Goal: Task Accomplishment & Management: Complete application form

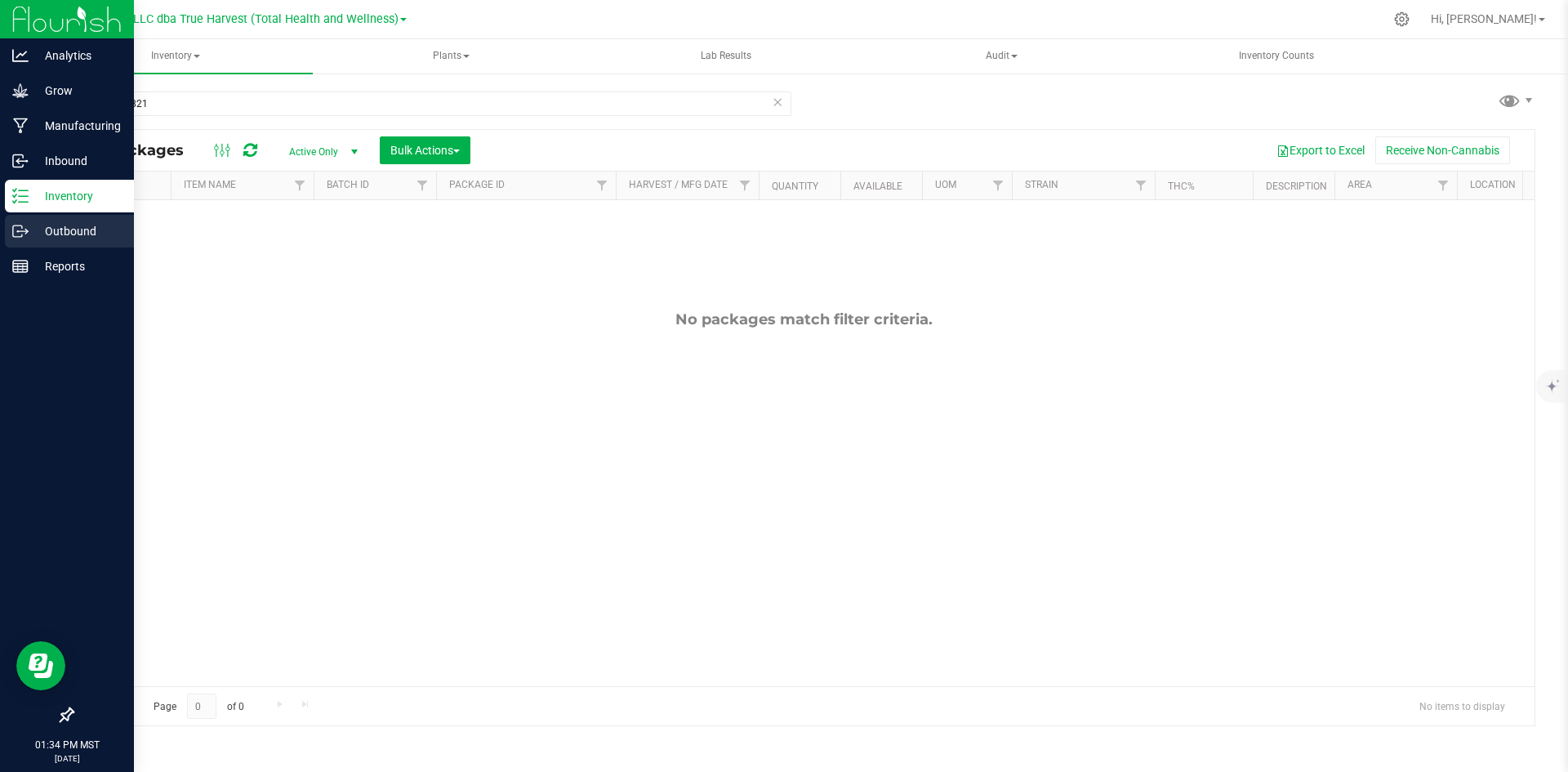
click at [19, 235] on icon at bounding box center [20, 230] width 16 height 16
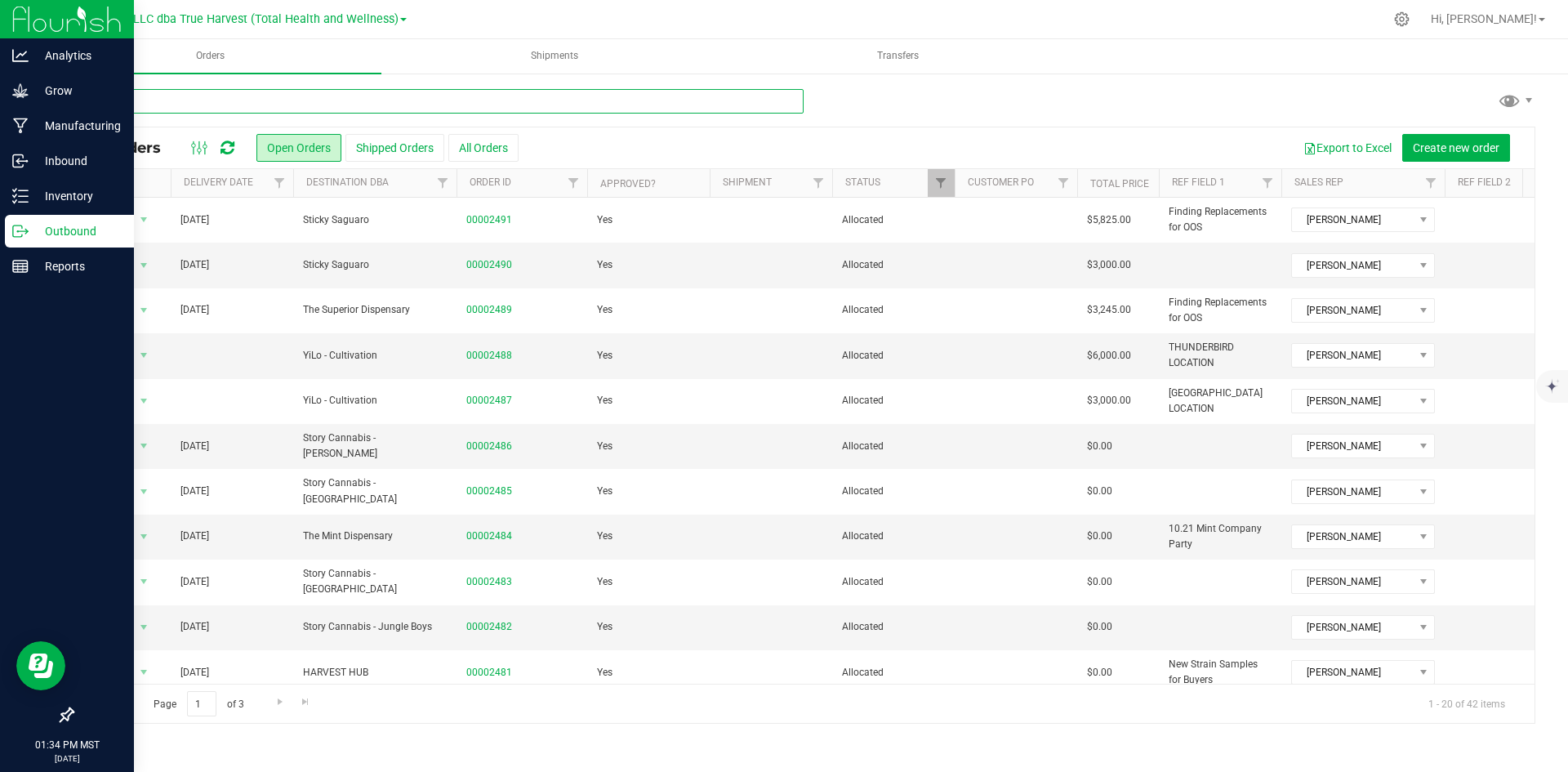
click at [558, 106] on input "text" at bounding box center [437, 102] width 731 height 24
type input "pon"
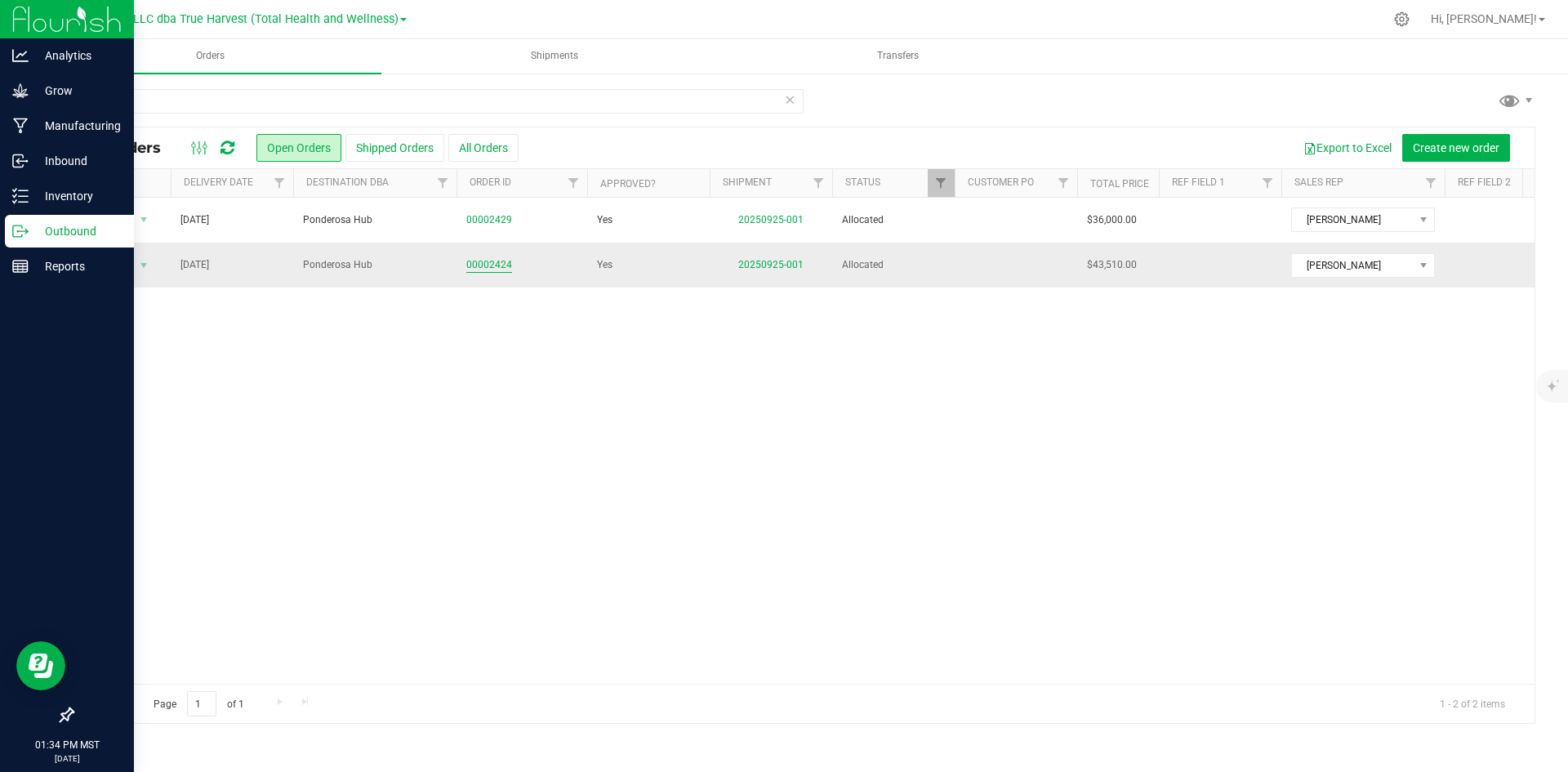
click at [504, 266] on link "00002424" at bounding box center [489, 265] width 46 height 16
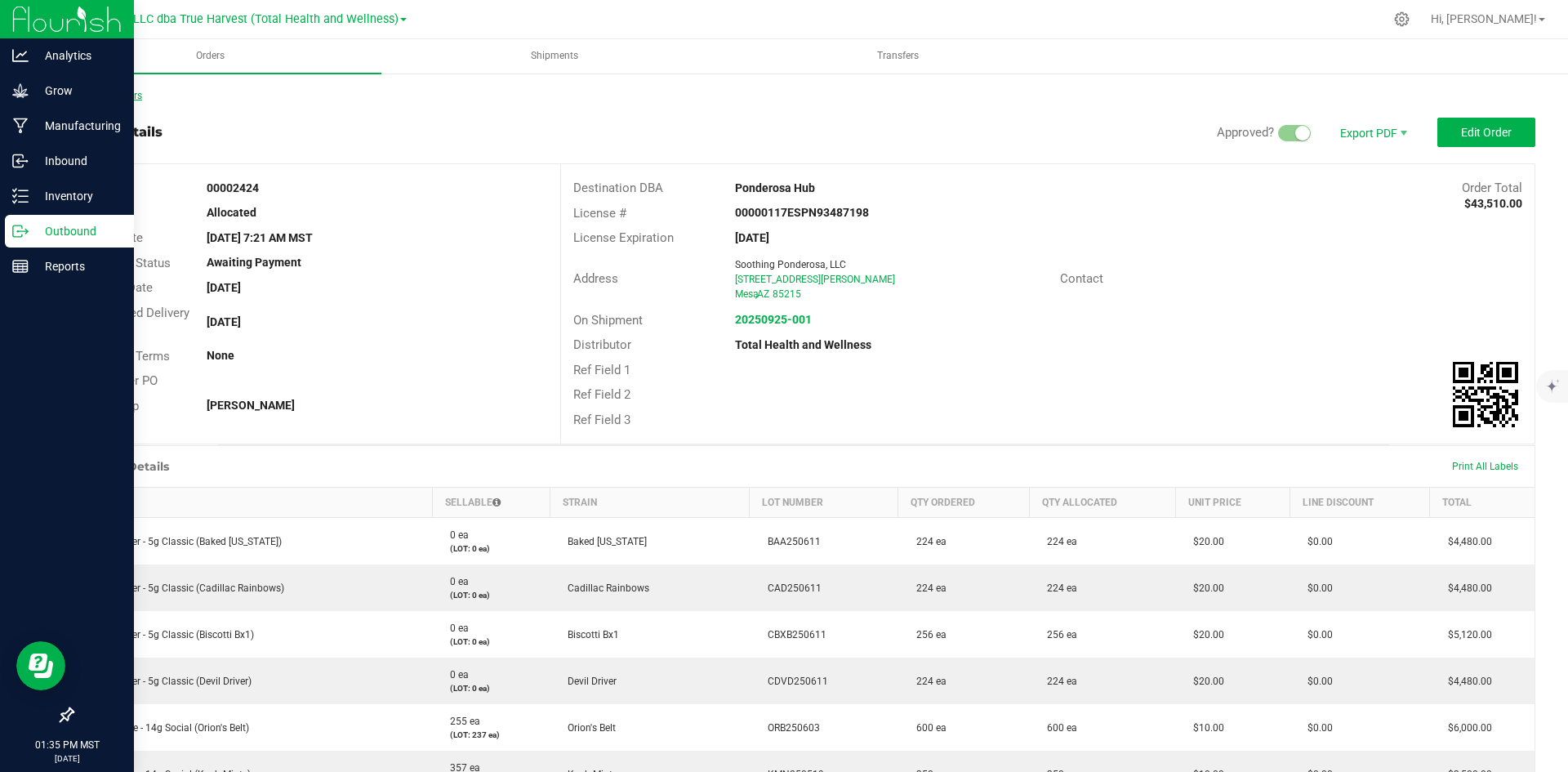
click at [126, 91] on link "Back to Orders" at bounding box center [106, 96] width 71 height 11
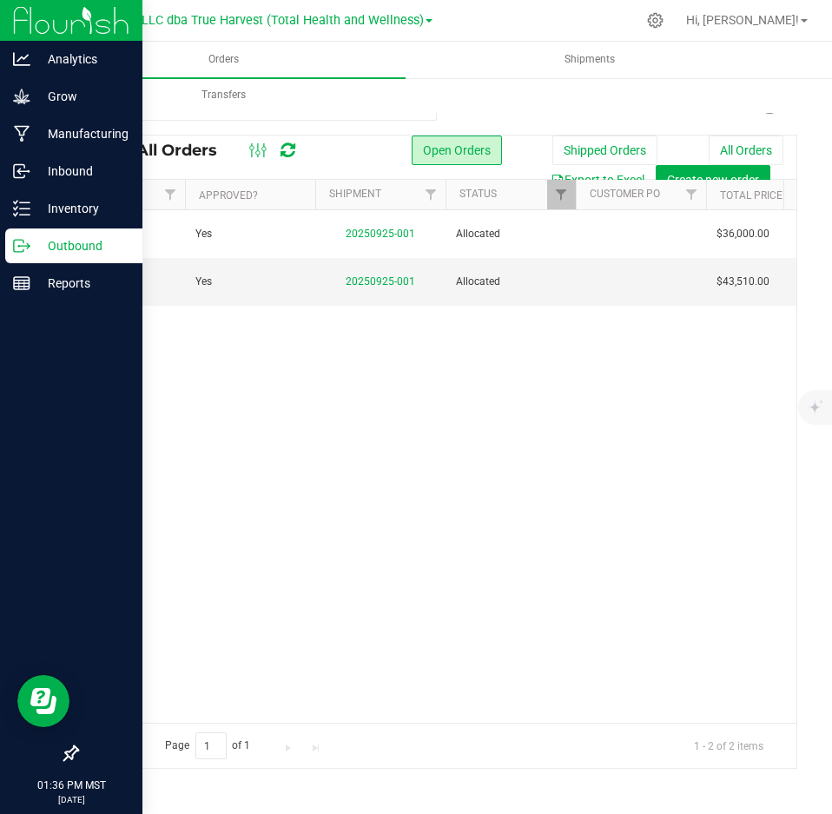
scroll to position [0, 436]
click at [98, 285] on link "00002424" at bounding box center [84, 282] width 49 height 17
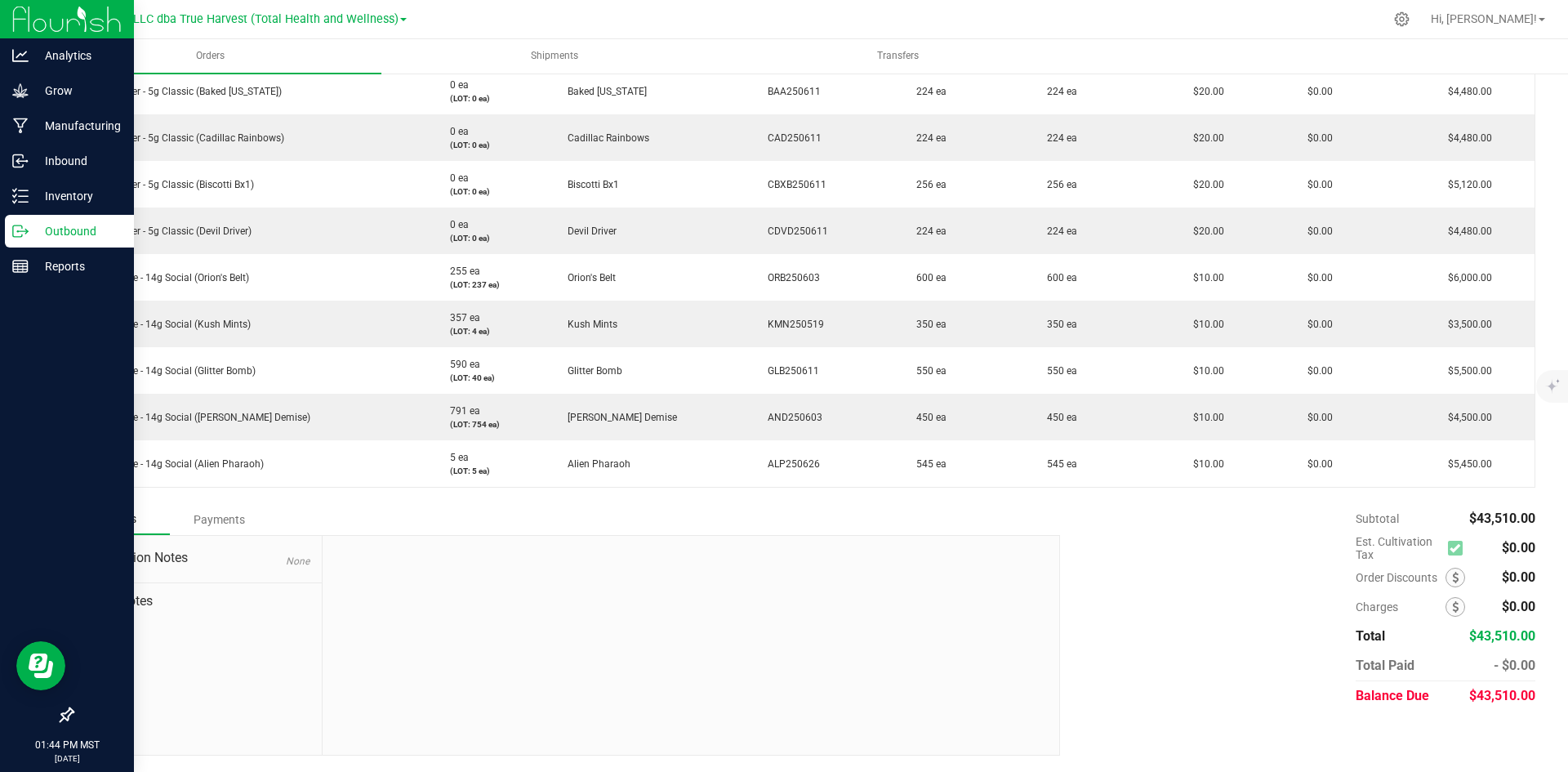
scroll to position [450, 0]
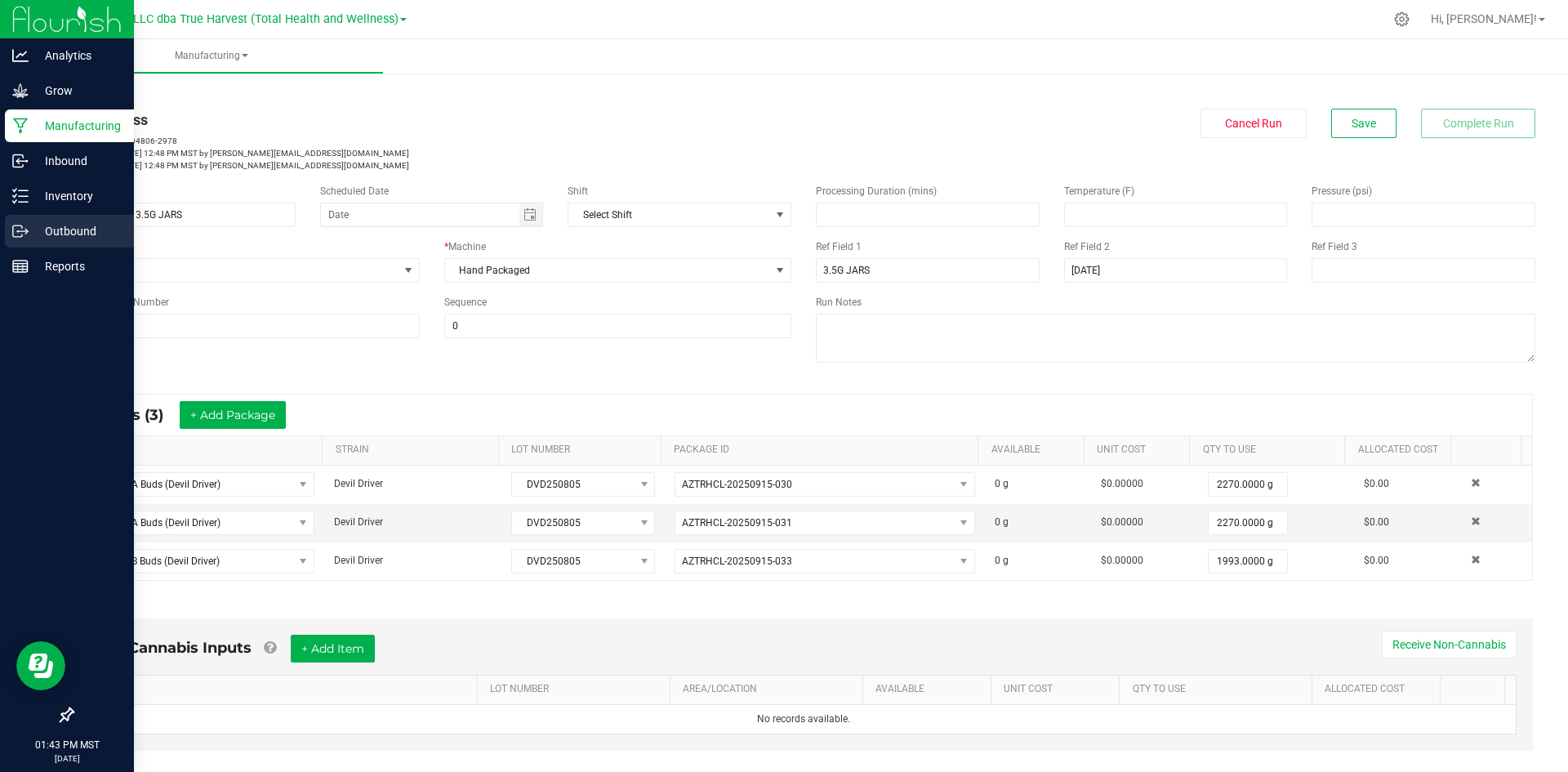
click at [24, 221] on div "Outbound" at bounding box center [69, 230] width 129 height 33
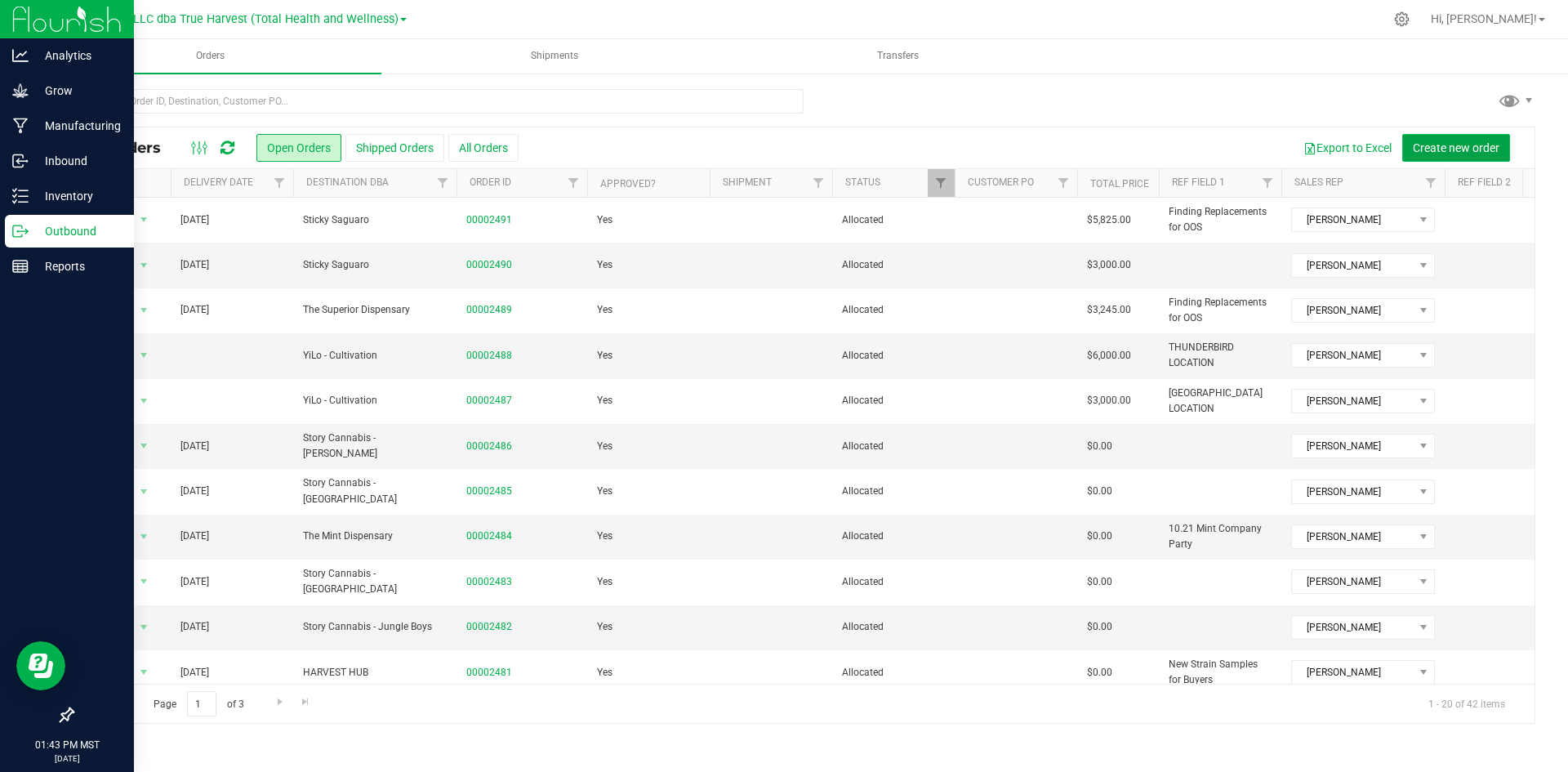
click at [1448, 139] on button "Create new order" at bounding box center [1456, 148] width 108 height 28
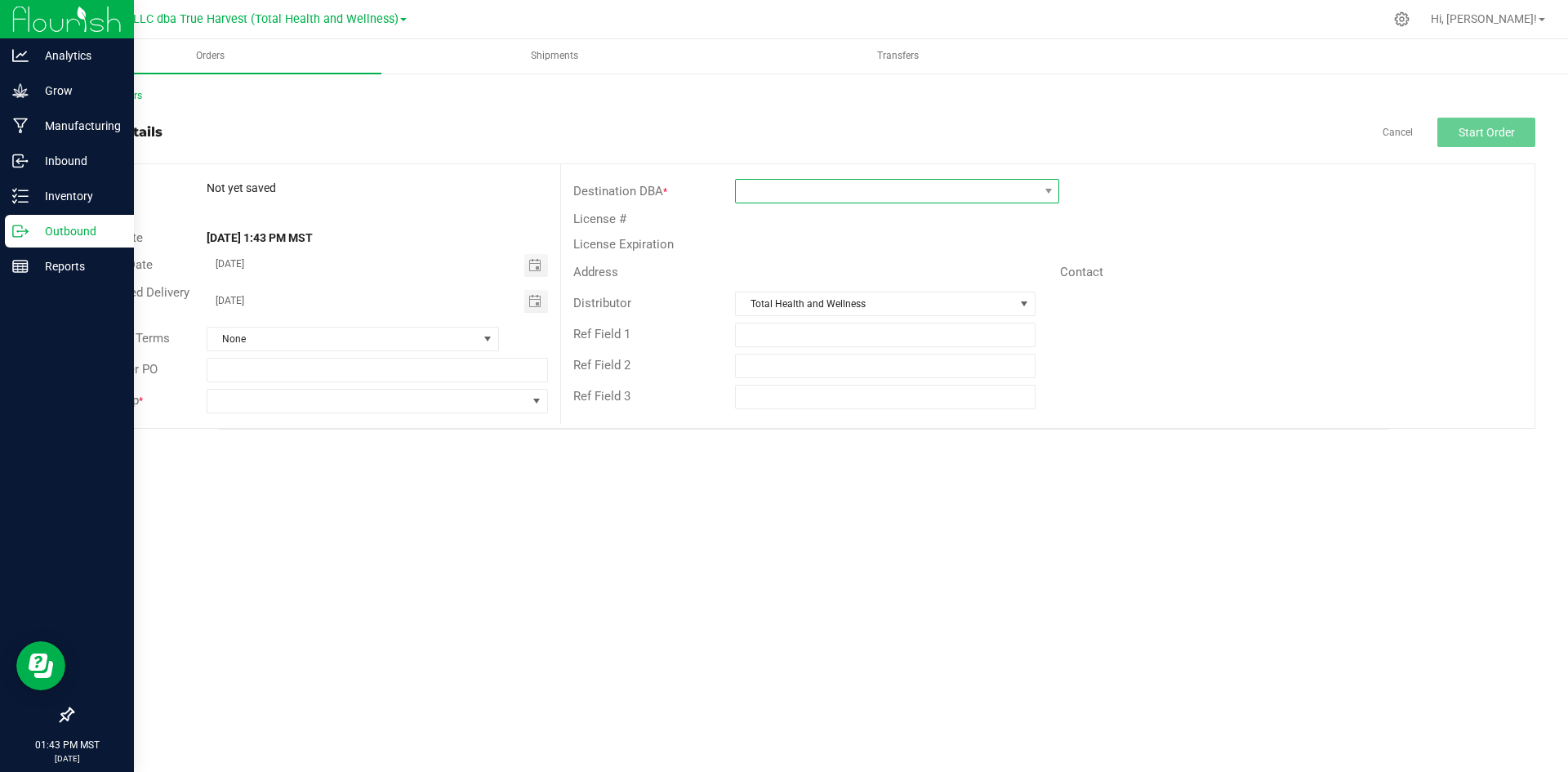
click at [933, 194] on span at bounding box center [886, 191] width 302 height 23
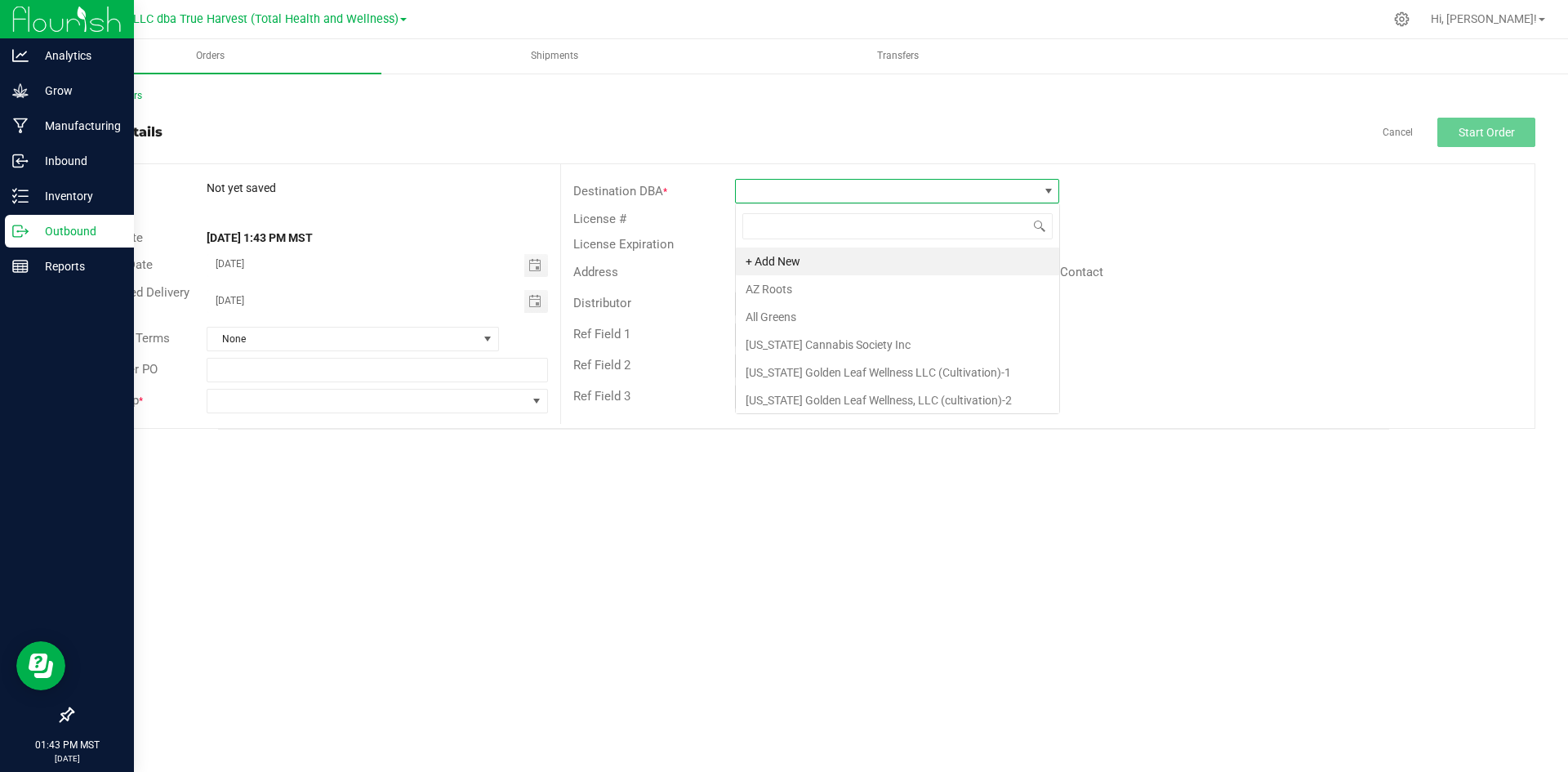
scroll to position [24, 324]
type input "jars"
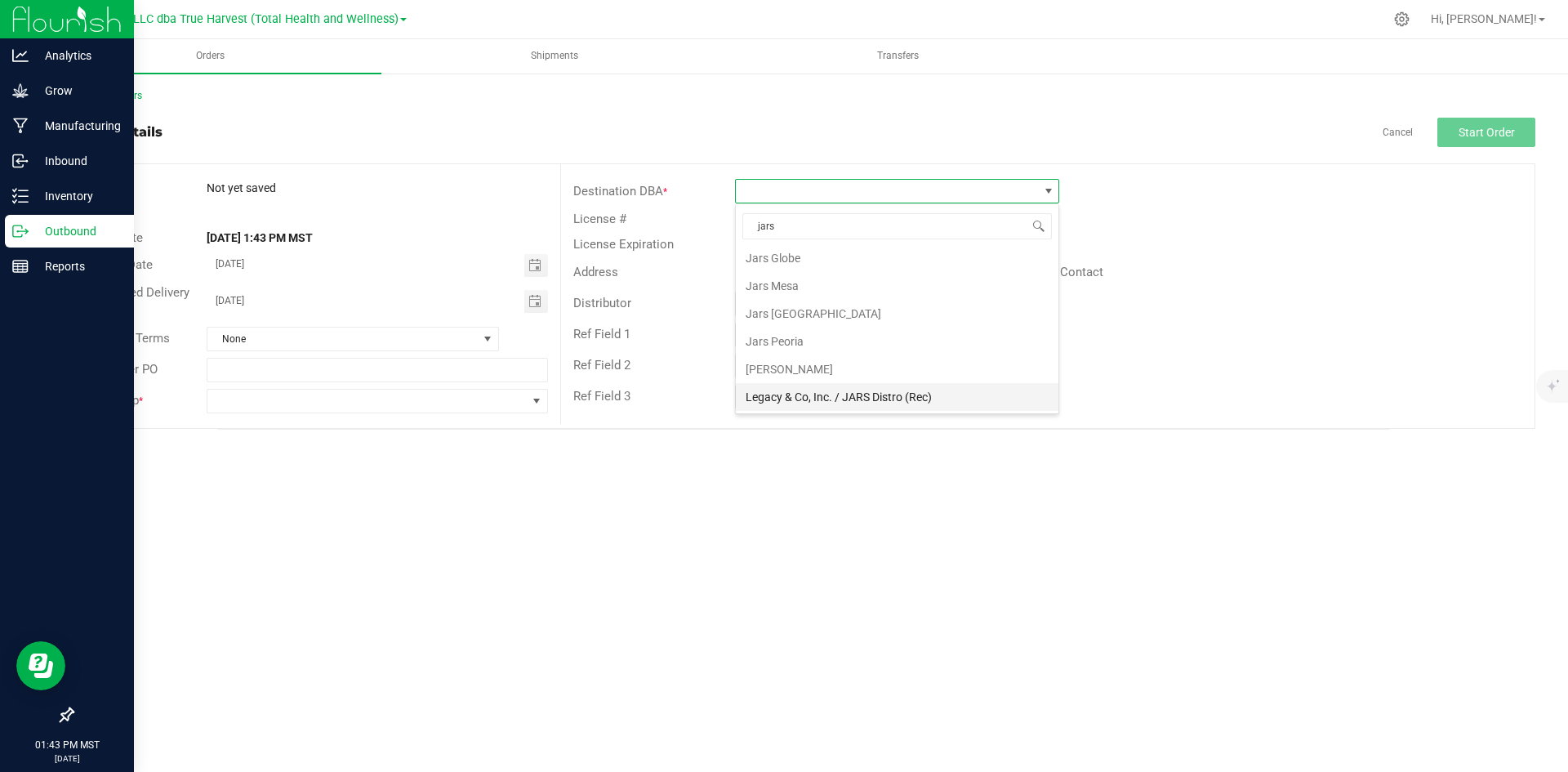
click at [900, 387] on li "Legacy & Co, Inc. / JARS Distro (Rec)" at bounding box center [897, 397] width 322 height 28
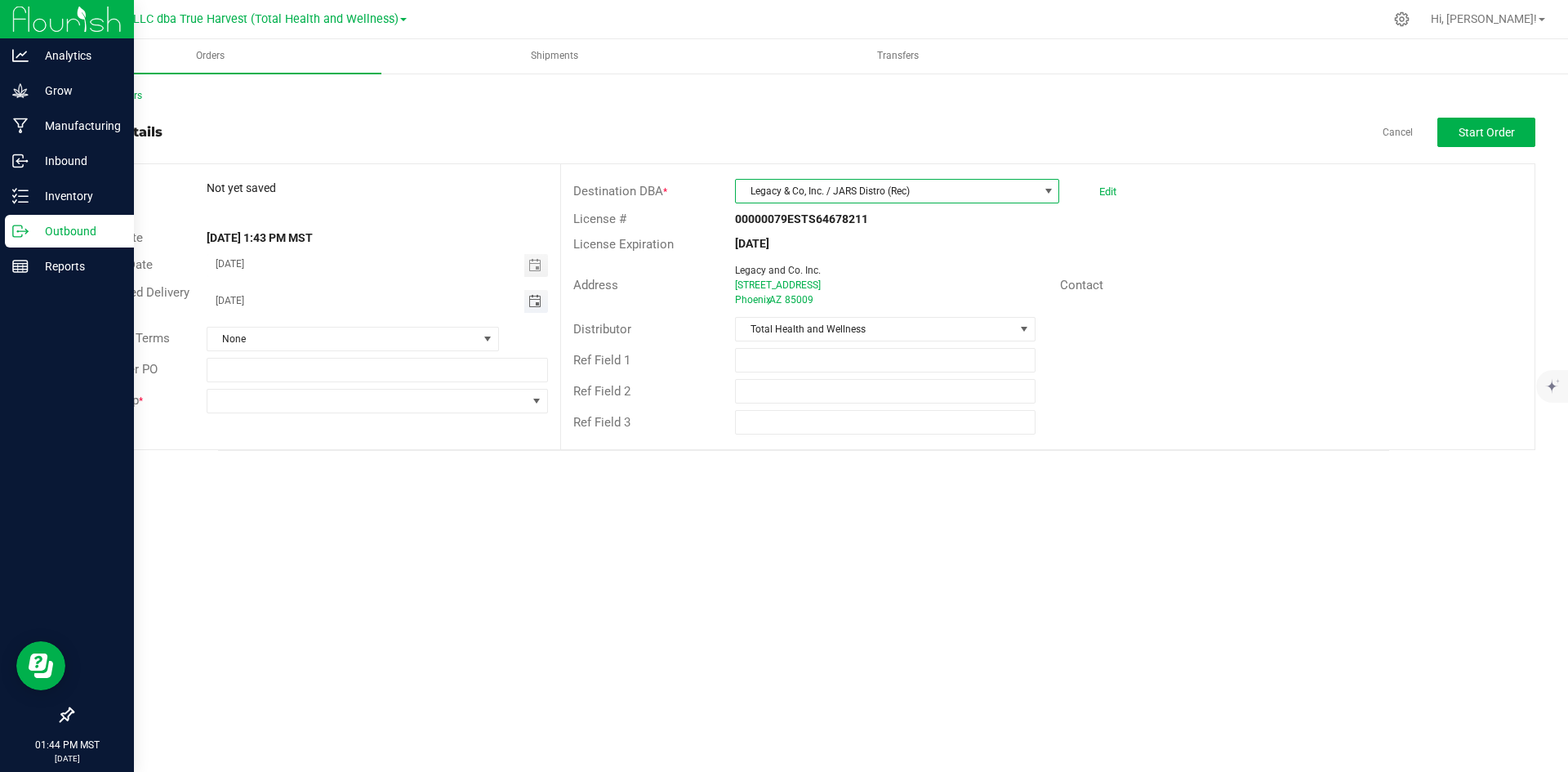
click at [529, 307] on span "Toggle calendar" at bounding box center [535, 302] width 13 height 13
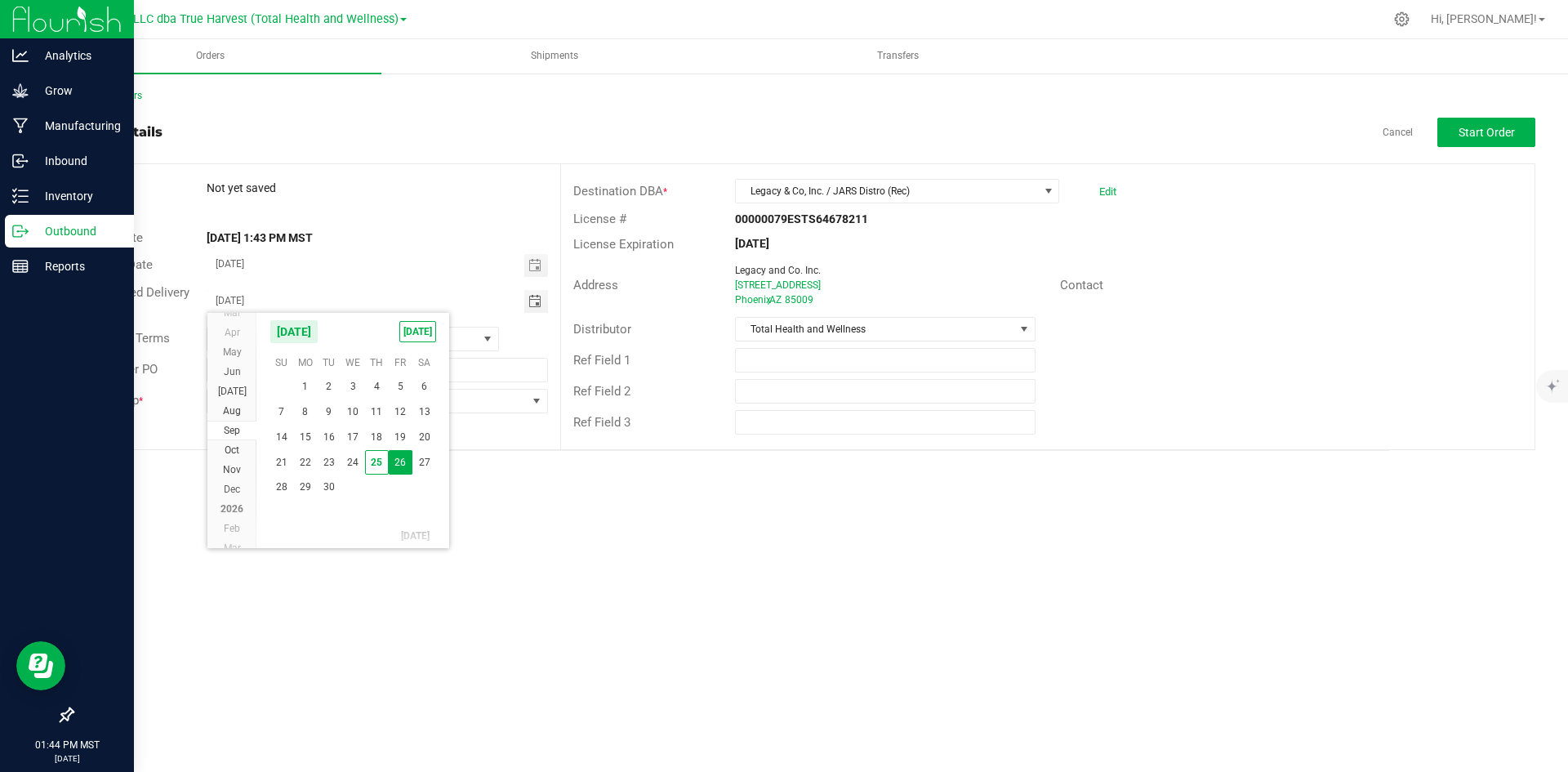
click at [341, 284] on div "Requested Delivery Date 09/26/2025" at bounding box center [316, 302] width 488 height 43
drag, startPoint x: 204, startPoint y: 306, endPoint x: 119, endPoint y: 294, distance: 85.8
click at [119, 294] on div "Requested Delivery Date 09/26/2025" at bounding box center [316, 302] width 488 height 43
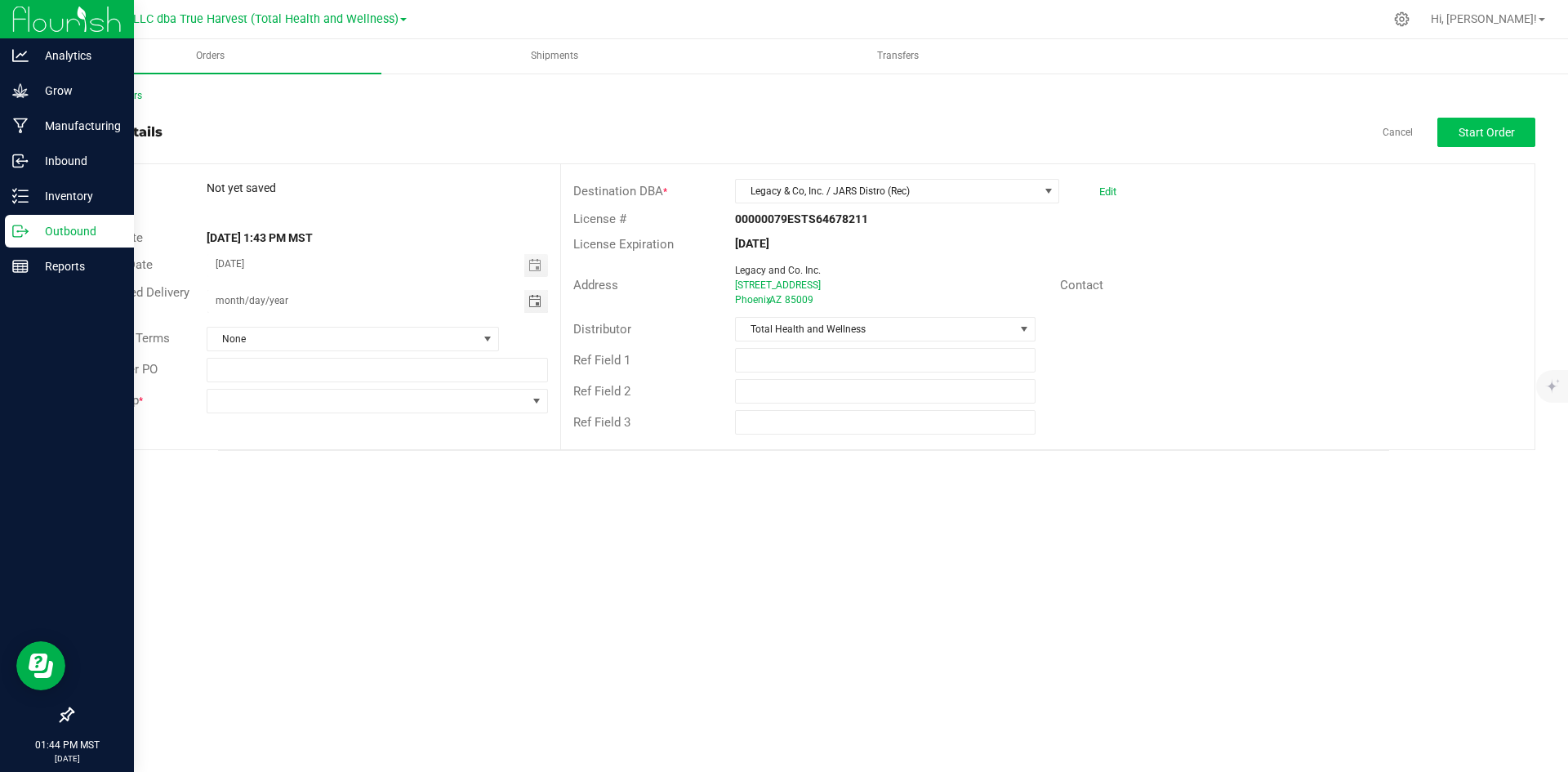
type input "month/day/year"
click at [1478, 137] on span "Start Order" at bounding box center [1487, 133] width 56 height 13
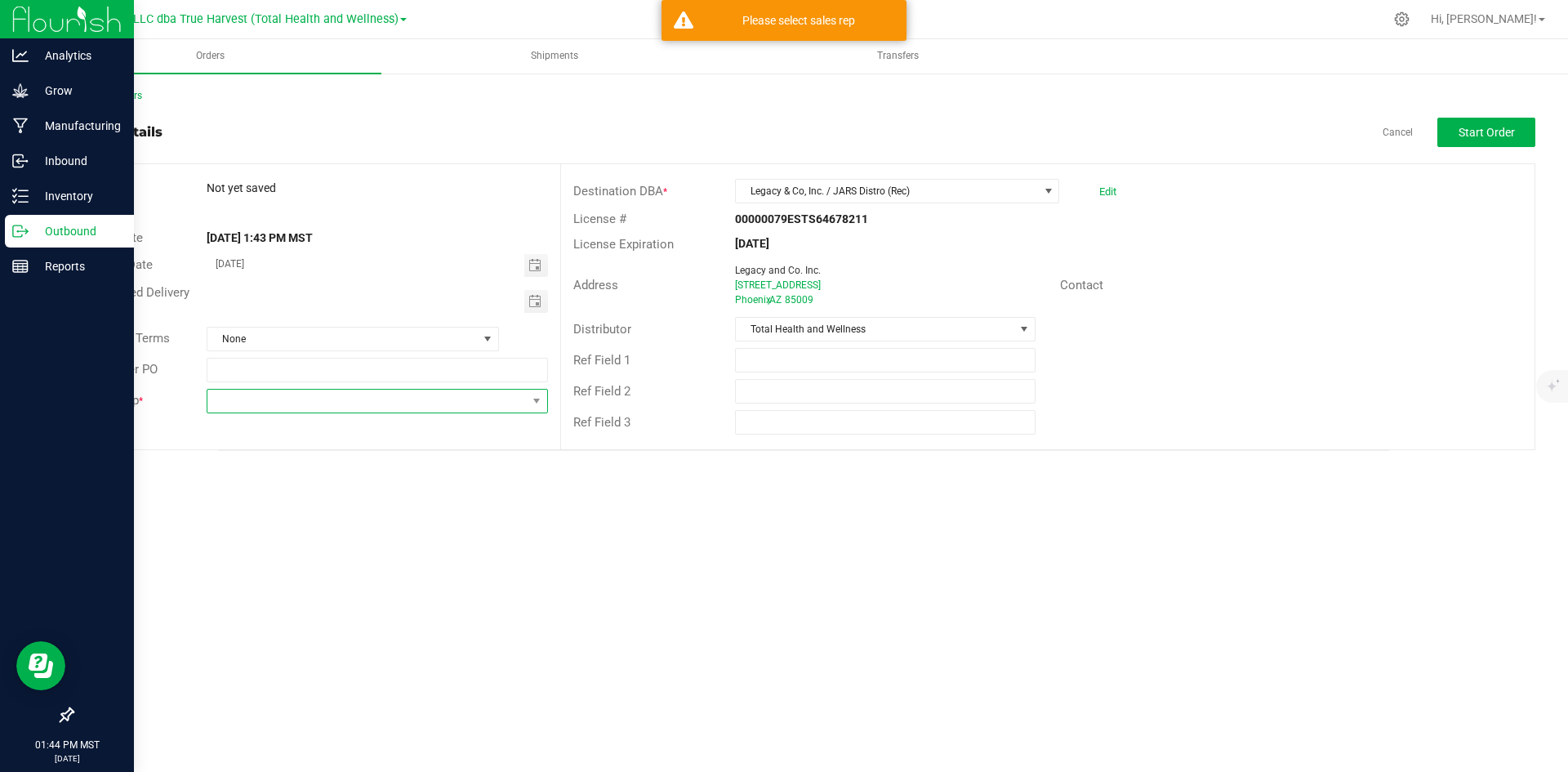
click at [285, 397] on span at bounding box center [367, 401] width 319 height 23
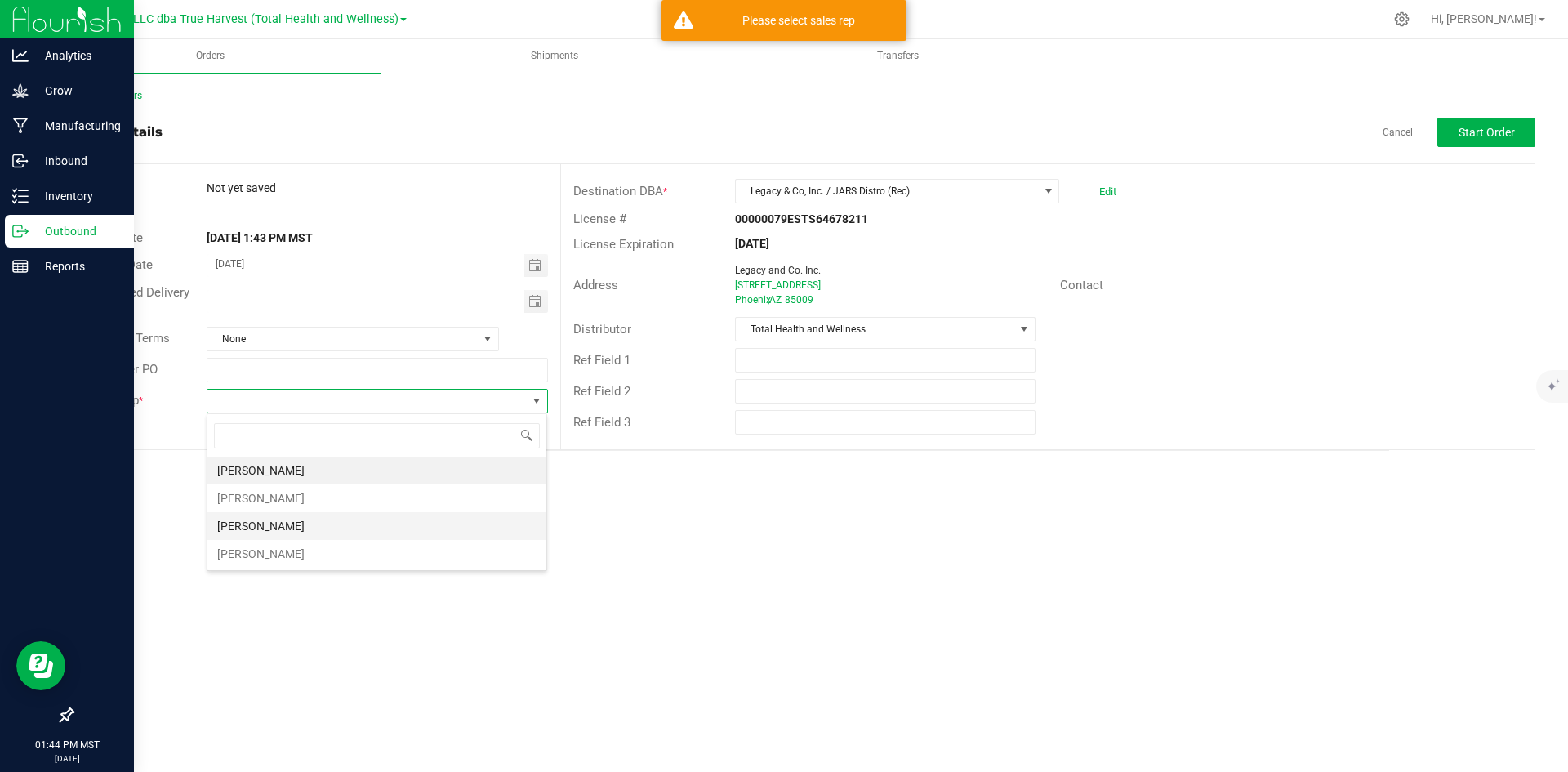
click at [309, 534] on li "[PERSON_NAME]" at bounding box center [377, 527] width 339 height 28
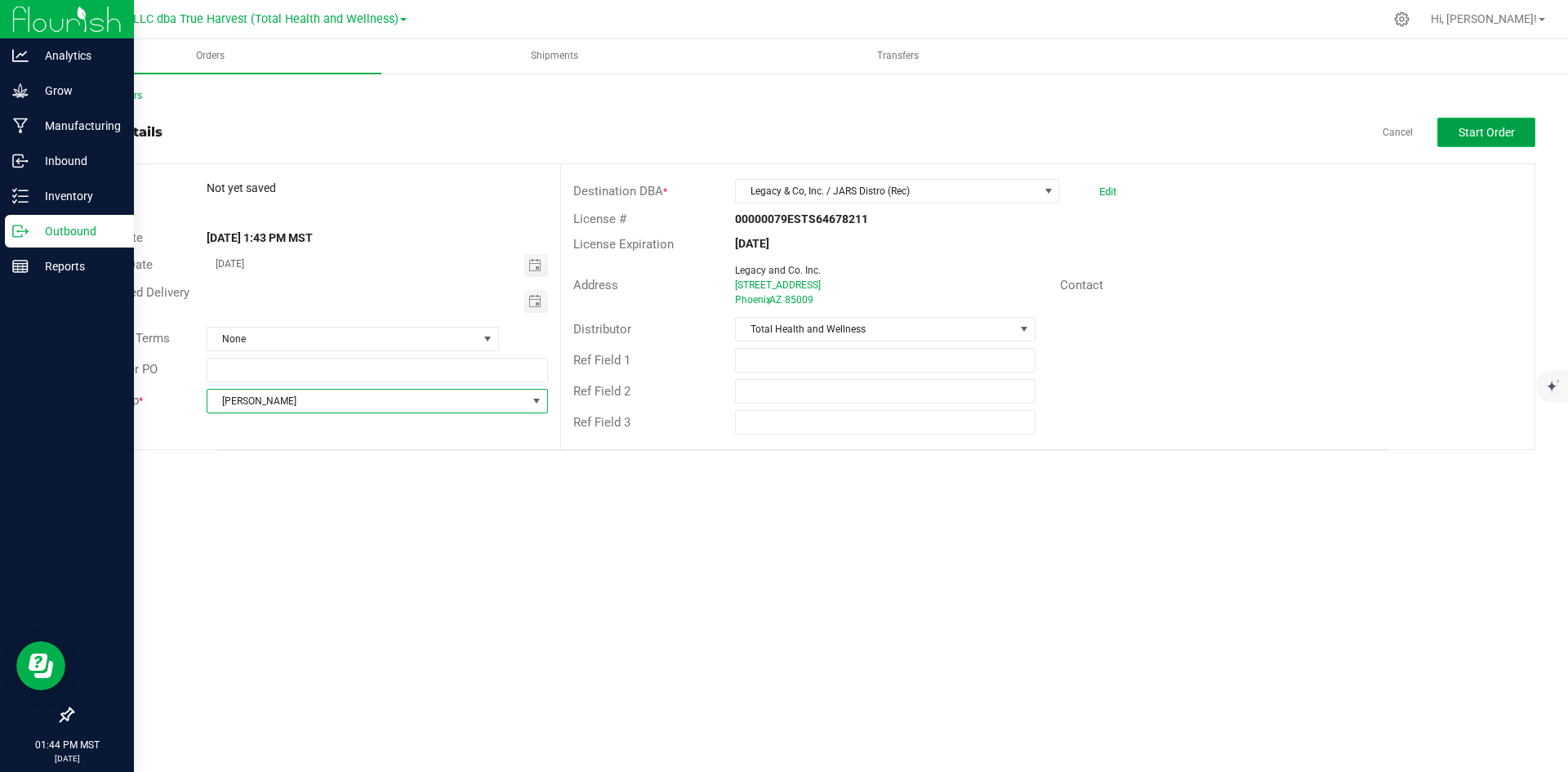
click at [1484, 140] on button "Start Order" at bounding box center [1486, 132] width 98 height 29
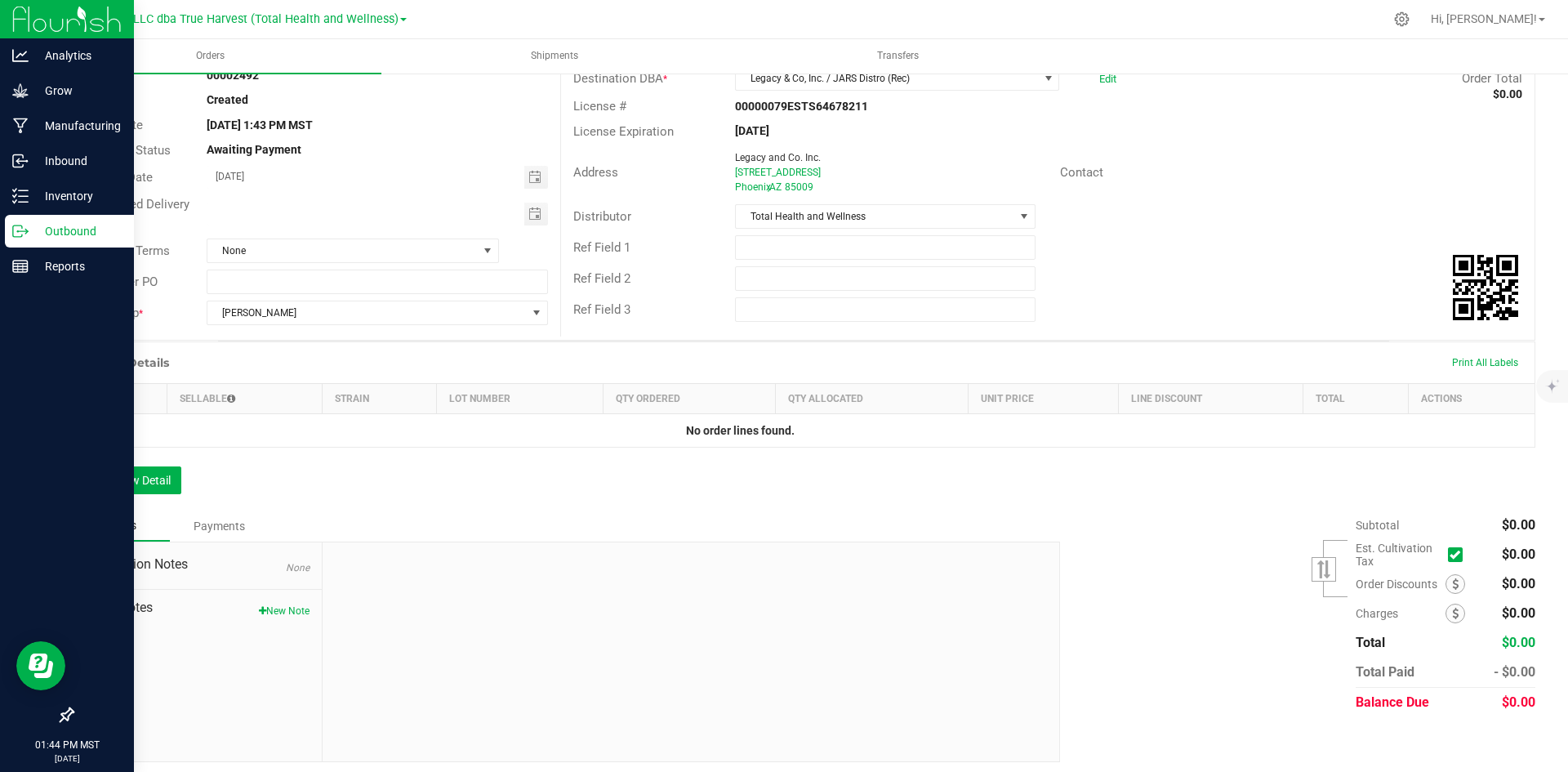
scroll to position [119, 0]
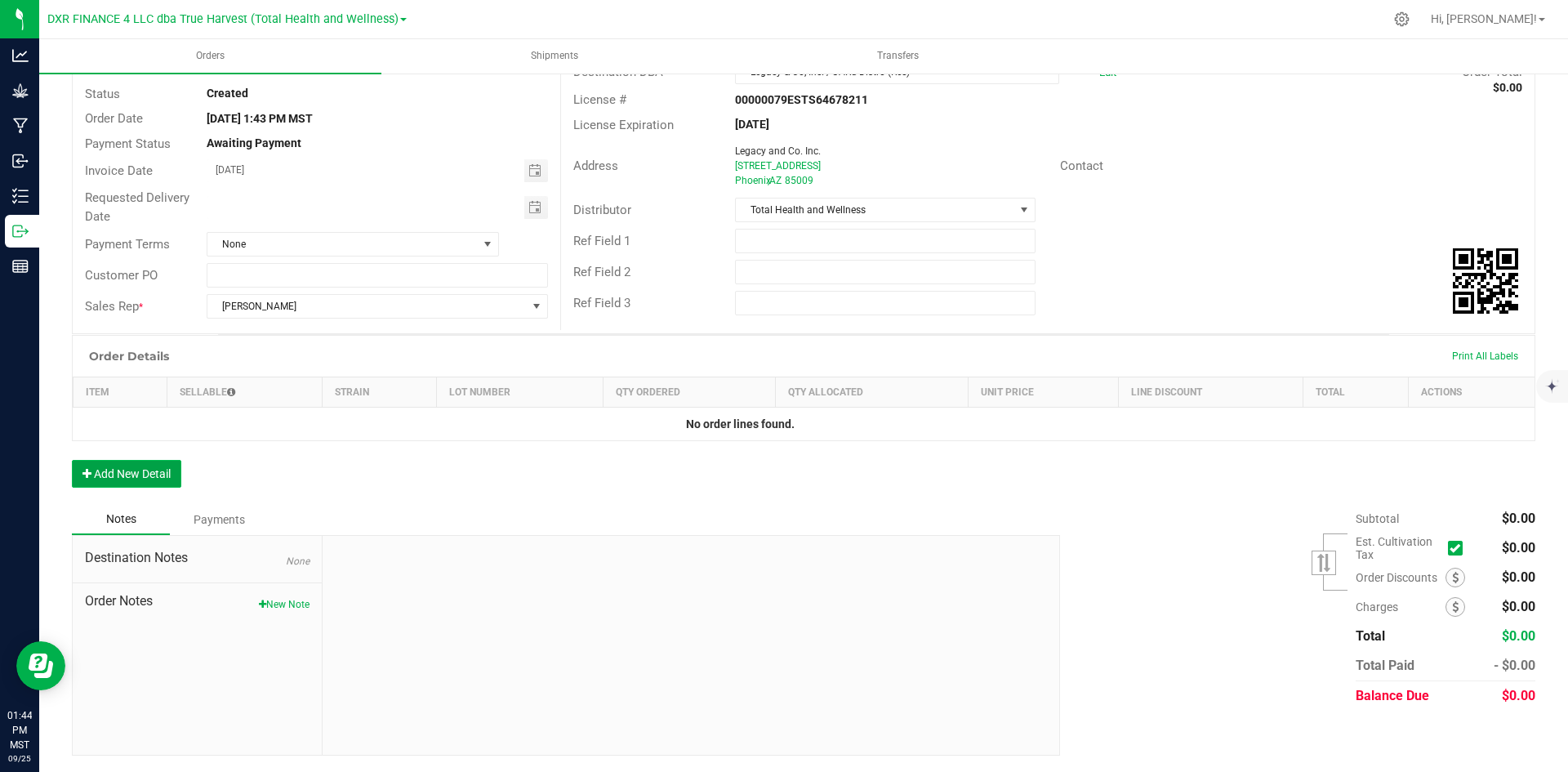
click at [163, 470] on button "Add New Detail" at bounding box center [126, 474] width 109 height 28
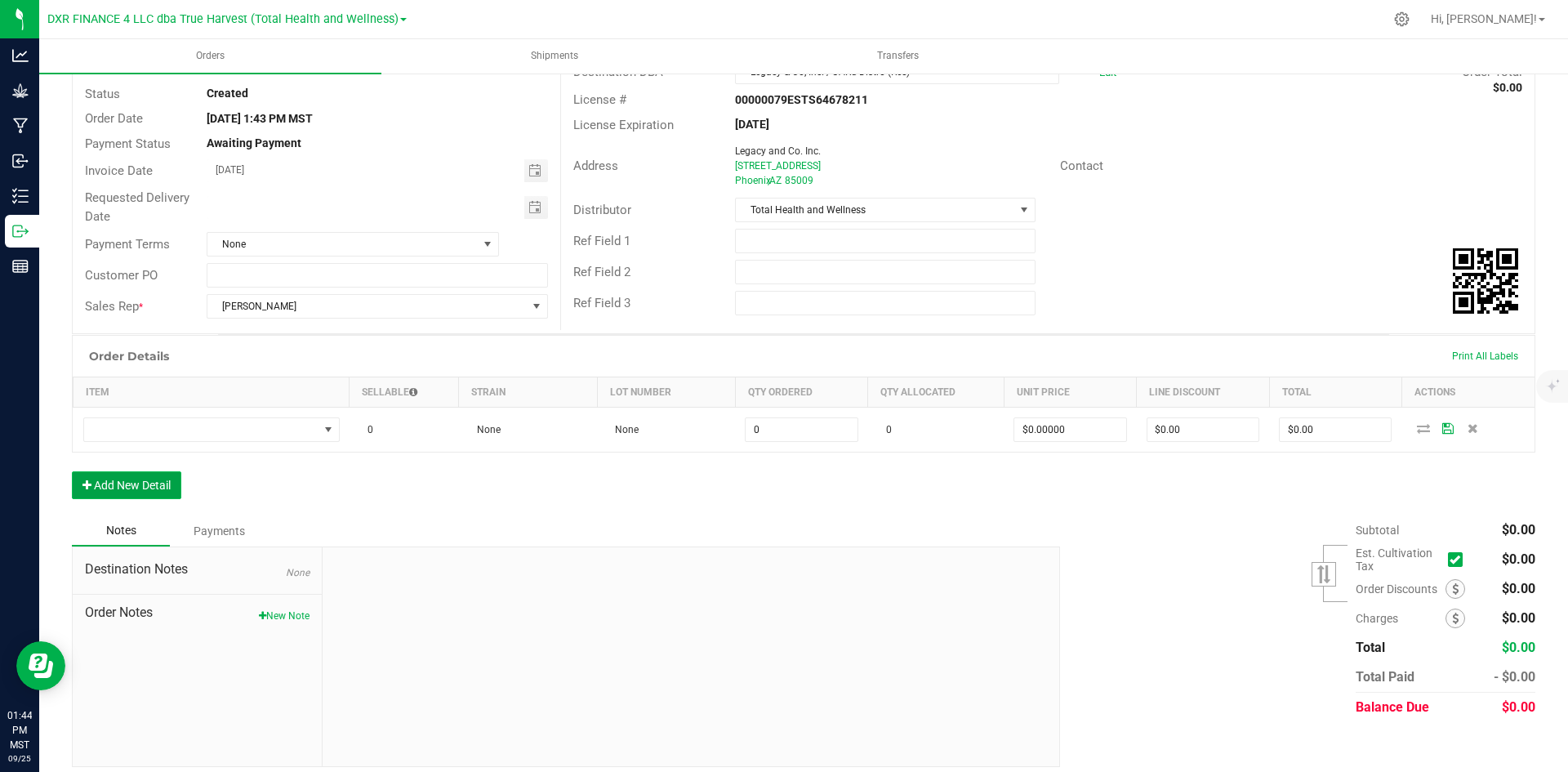
click at [163, 490] on button "Add New Detail" at bounding box center [126, 485] width 109 height 28
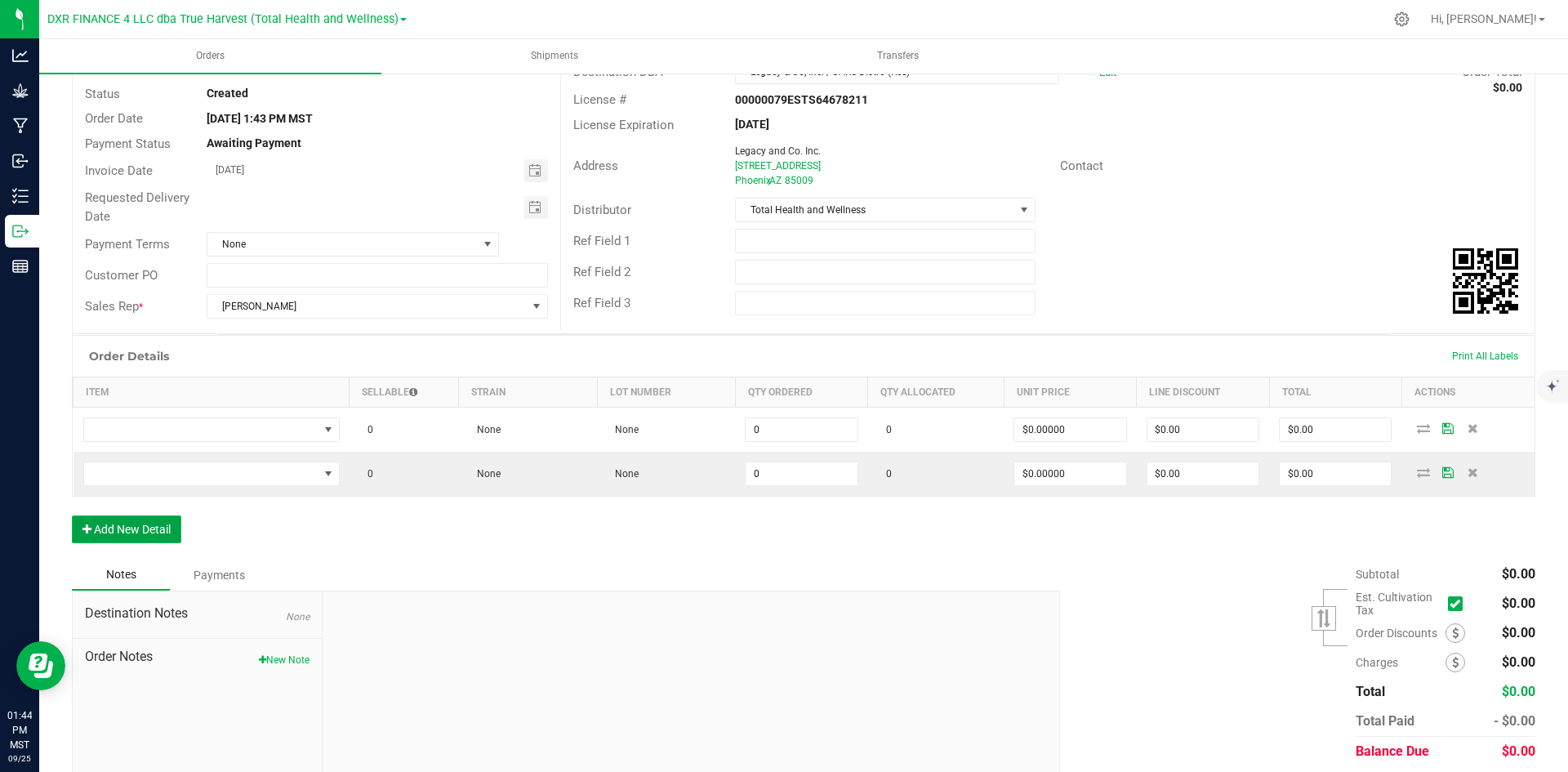
click at [168, 529] on button "Add New Detail" at bounding box center [126, 529] width 109 height 28
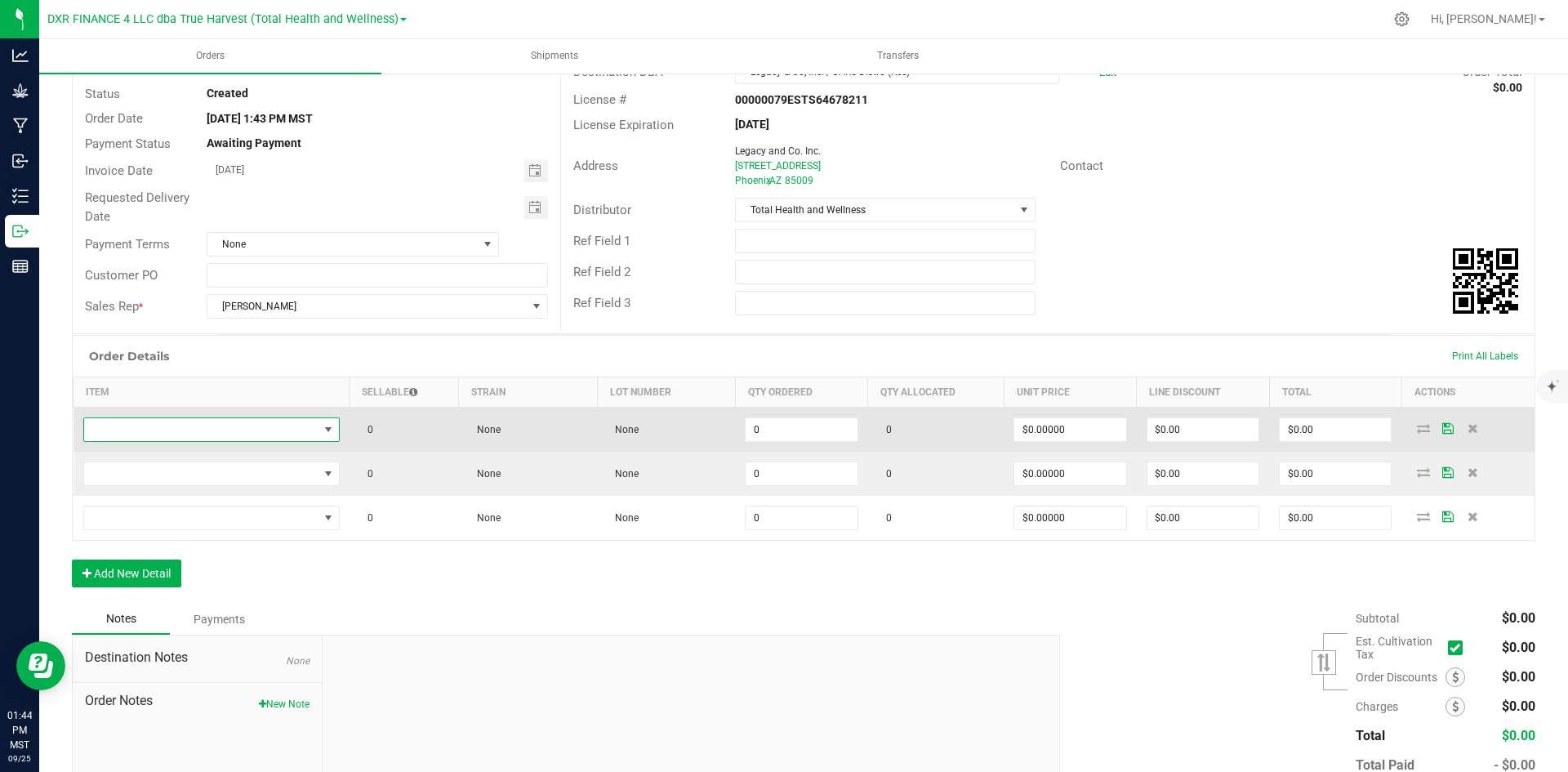
click at [242, 432] on span "NO DATA FOUND" at bounding box center [200, 430] width 234 height 23
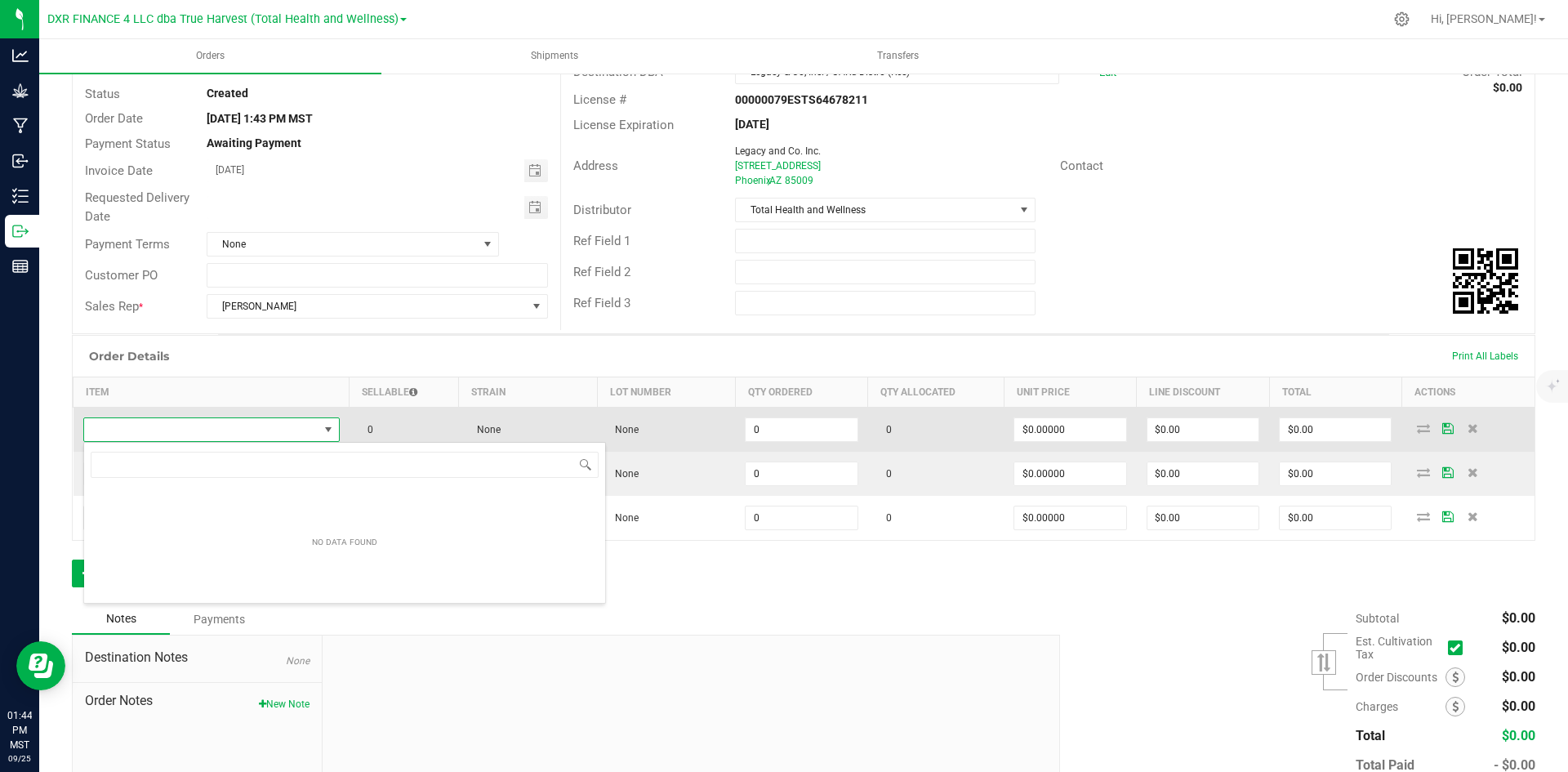
scroll to position [24, 254]
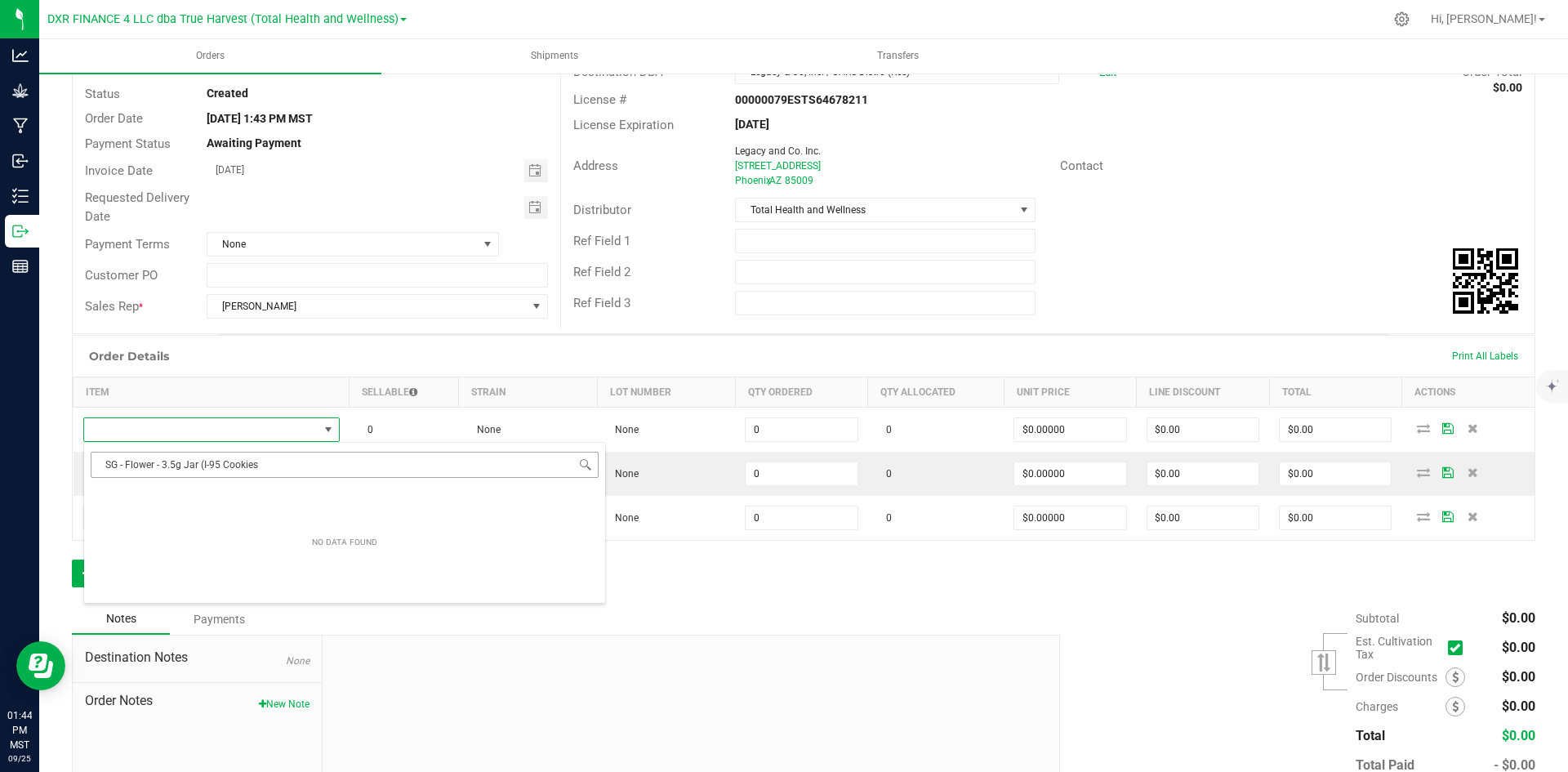
click at [113, 465] on input "SG - Flower - 3.5g Jar (I-95 Cookies" at bounding box center [344, 464] width 508 height 25
type input "SG - Flower - 3.5g Jar (I-95 Cookies"
click at [327, 495] on li "SG - Flower - 3.5g Jar (I-95 Cookies)" at bounding box center [344, 497] width 521 height 23
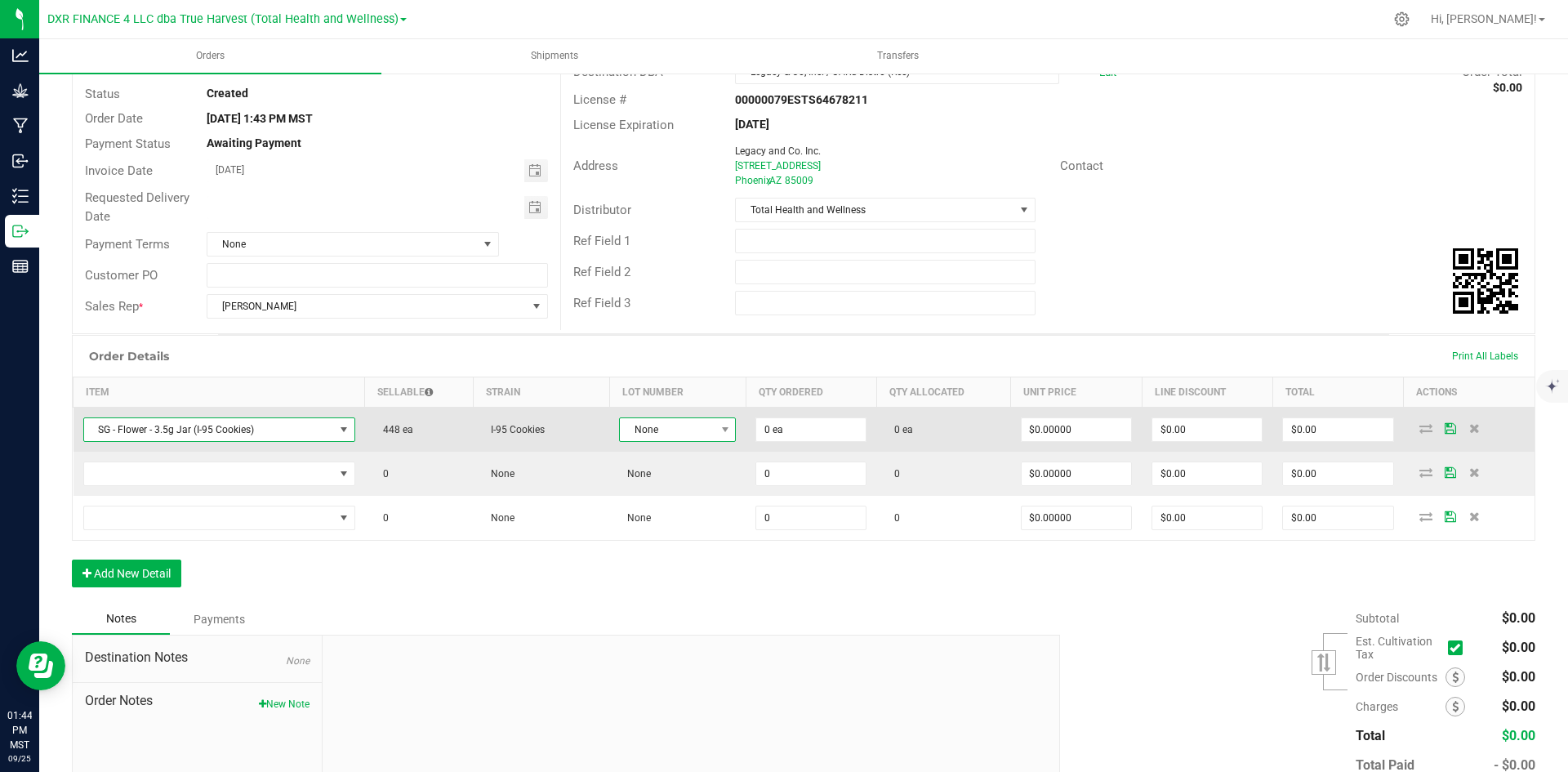
click at [708, 435] on span "None" at bounding box center [666, 430] width 95 height 23
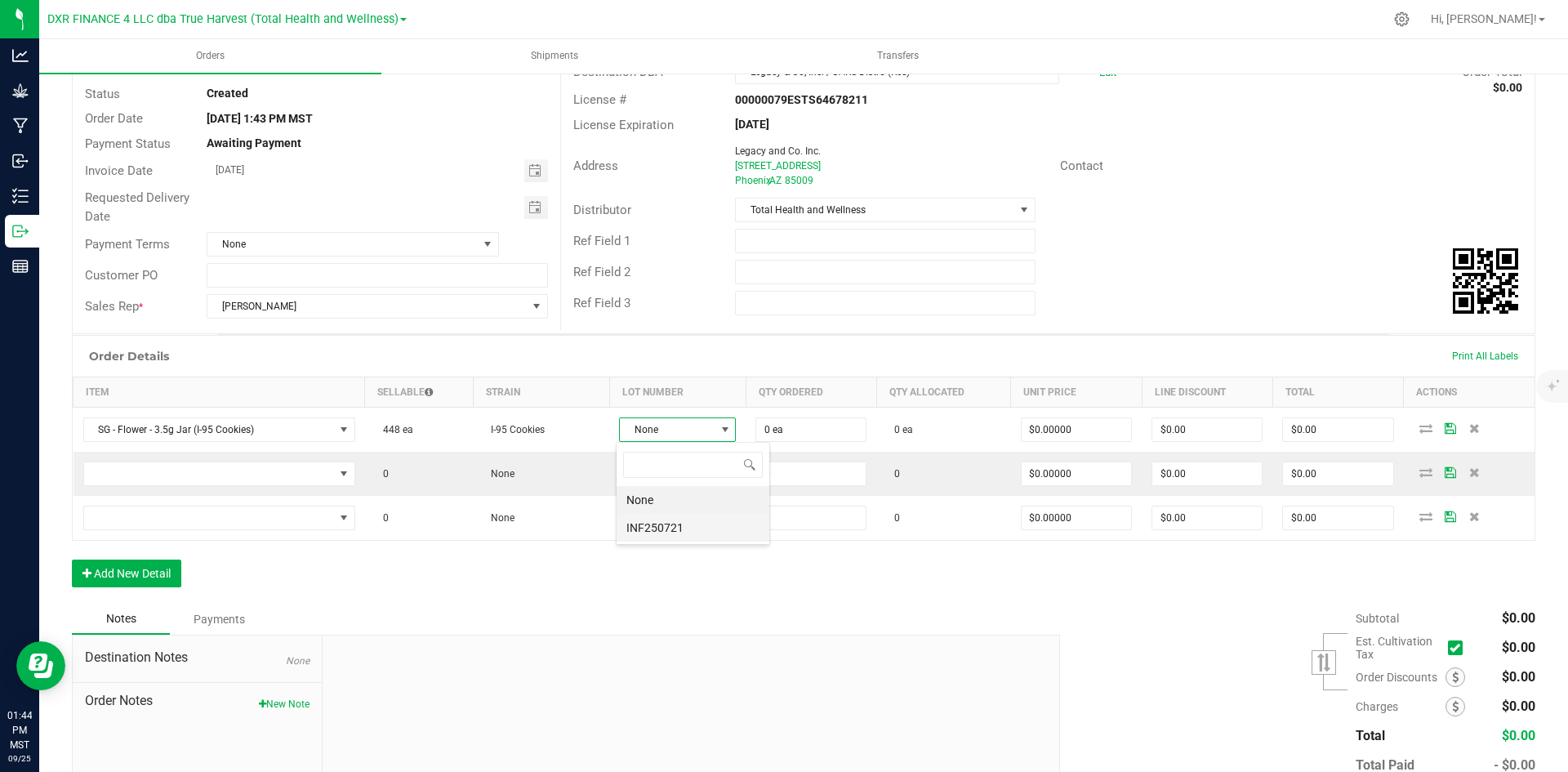
click at [686, 534] on li "INF250721" at bounding box center [693, 528] width 152 height 28
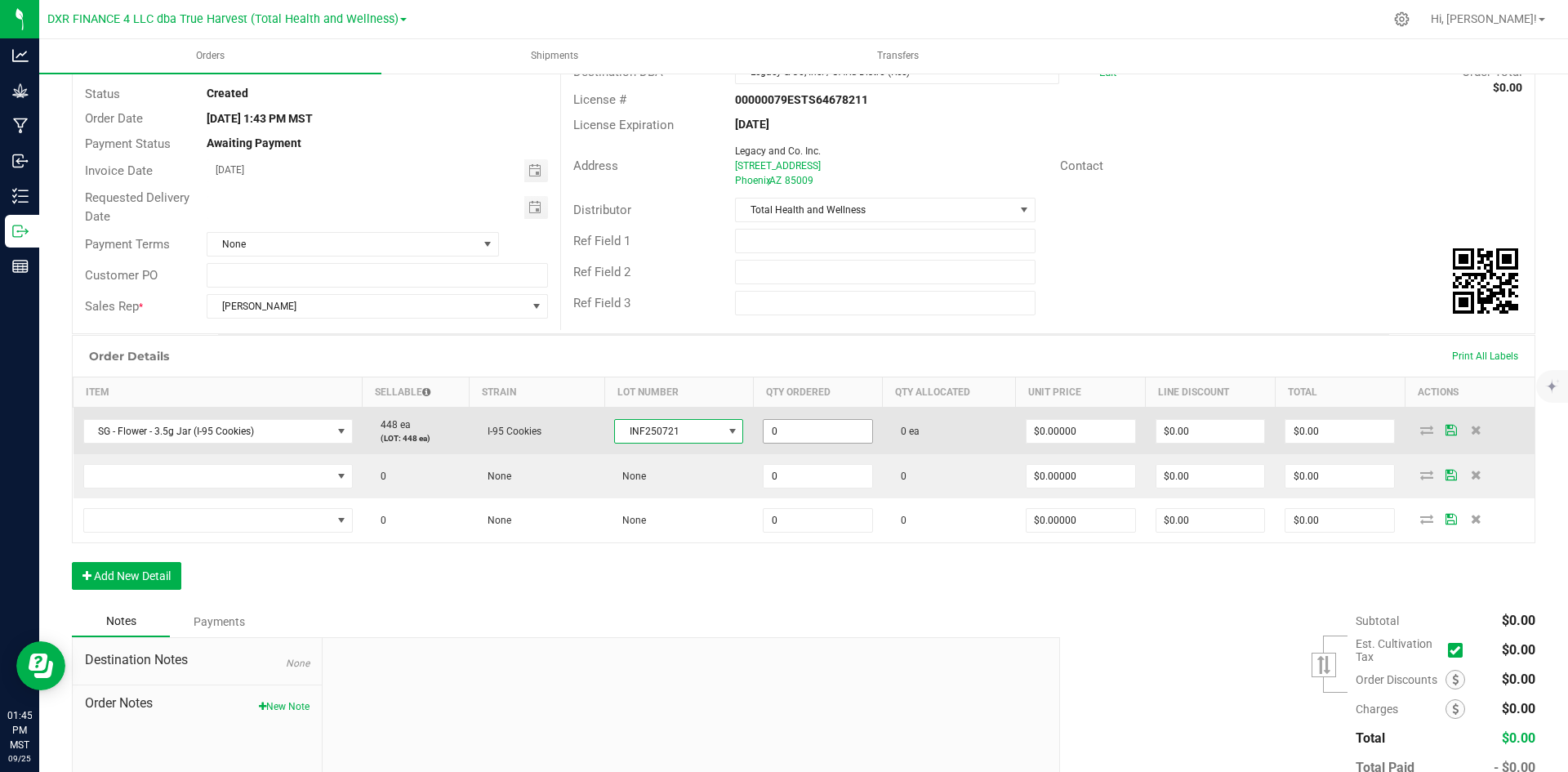
click at [777, 426] on input "0" at bounding box center [818, 432] width 109 height 23
type input "360 ea"
type input "0"
click at [1062, 425] on input "0" at bounding box center [1081, 432] width 109 height 23
click at [1058, 431] on input "0" at bounding box center [1081, 432] width 109 height 23
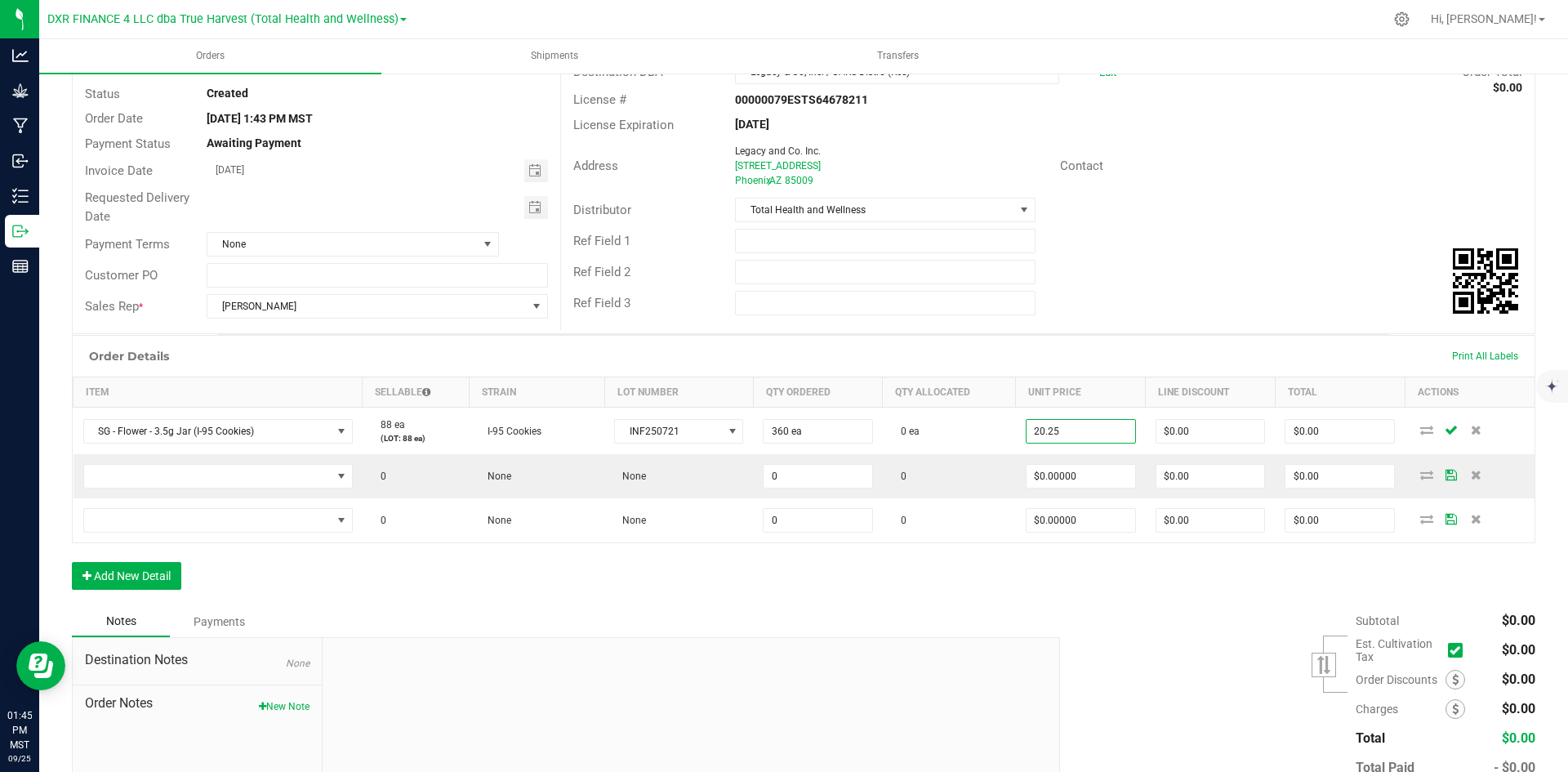
type input "$20.25000"
type input "$7,290.00"
click at [995, 622] on div "Notes Payments" at bounding box center [559, 622] width 976 height 31
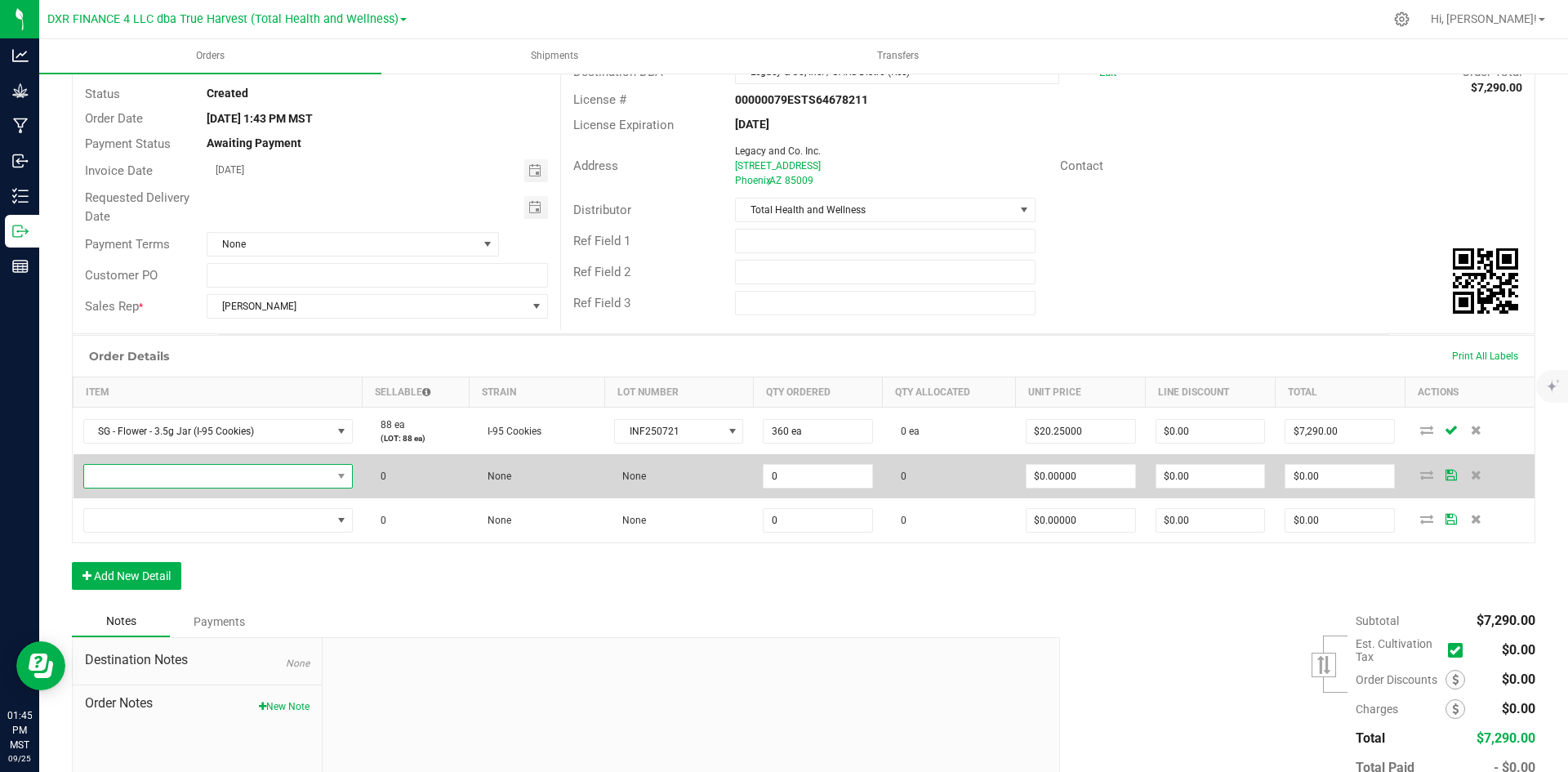
click at [171, 472] on span "NO DATA FOUND" at bounding box center [207, 476] width 247 height 23
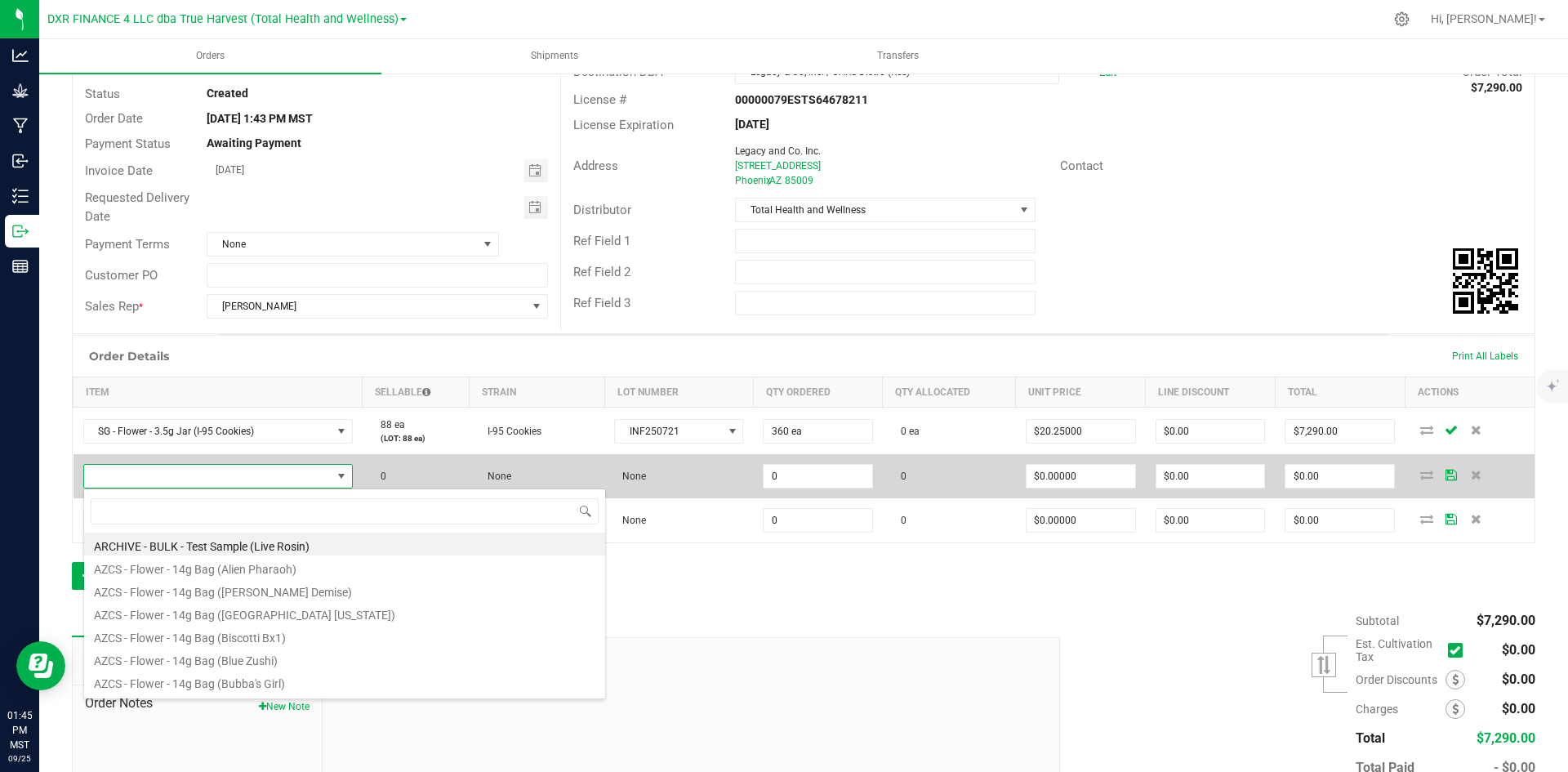
scroll to position [24, 264]
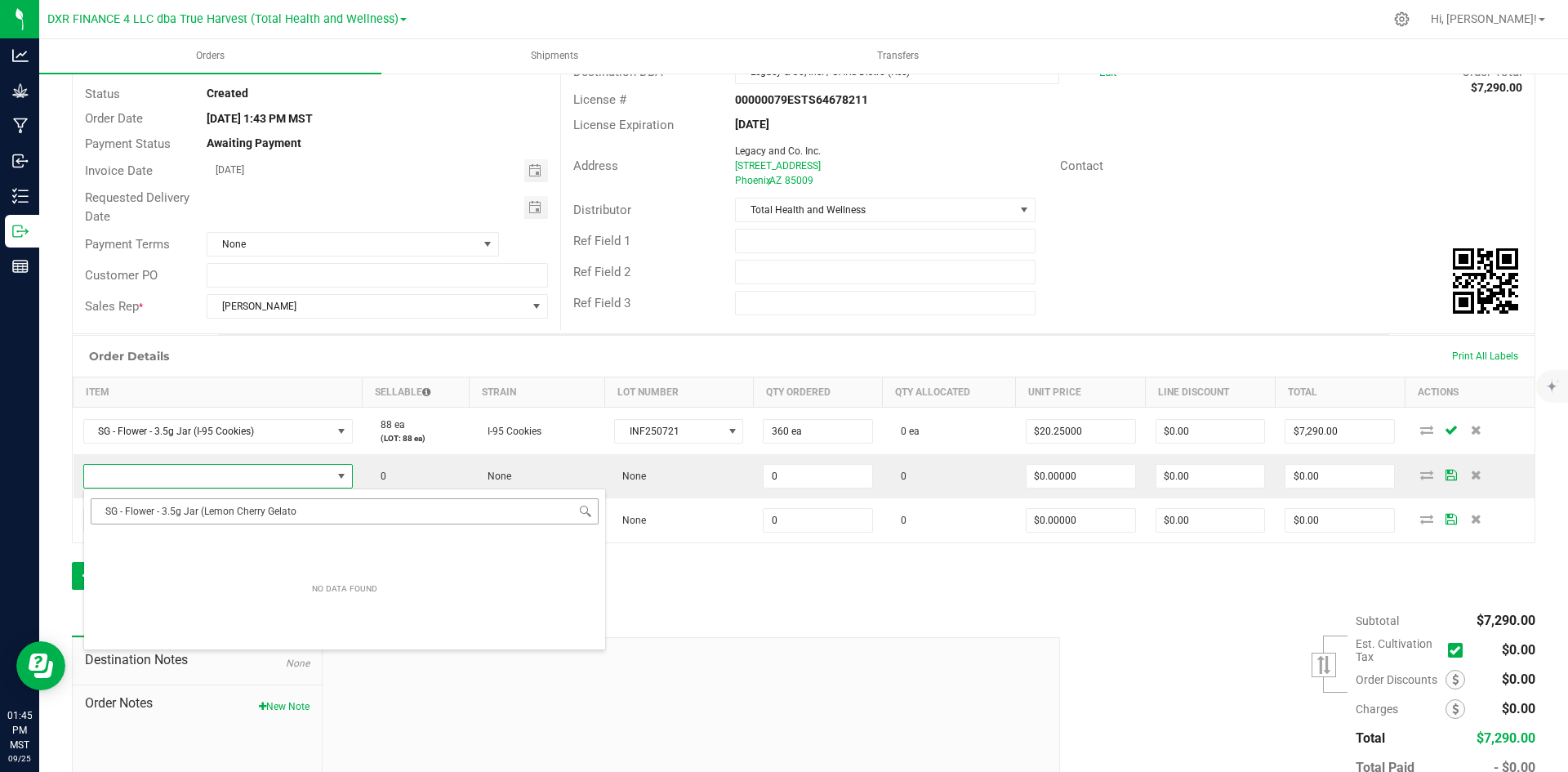
click at [109, 513] on input "SG - Flower - 3.5g Jar (Lemon Cherry Gelato" at bounding box center [344, 511] width 508 height 25
type input "SG - Flower - 3.5g Jar (Lemon Cherry Gelato"
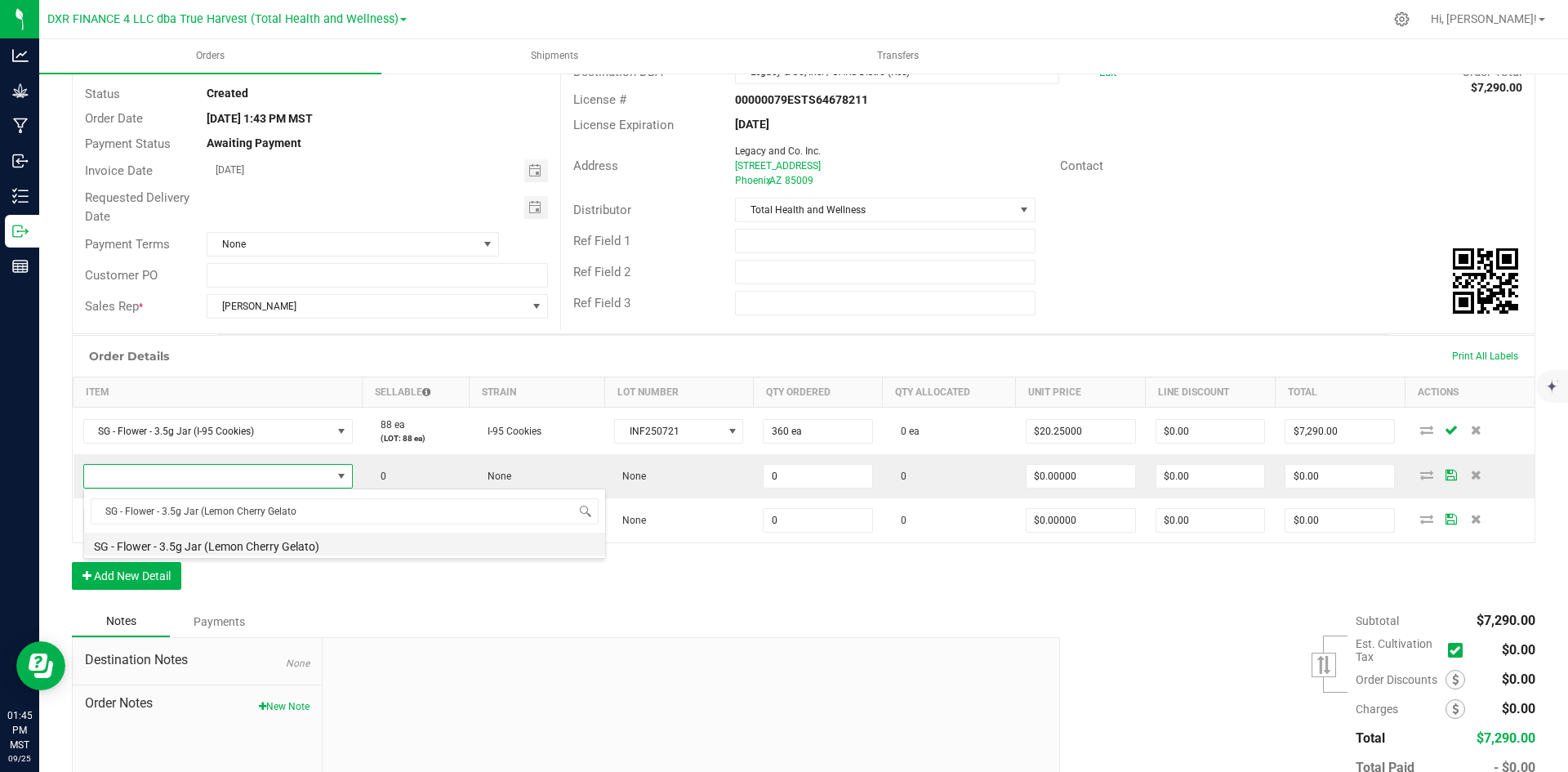
click at [193, 540] on li "SG - Flower - 3.5g Jar (Lemon Cherry Gelato)" at bounding box center [344, 544] width 521 height 23
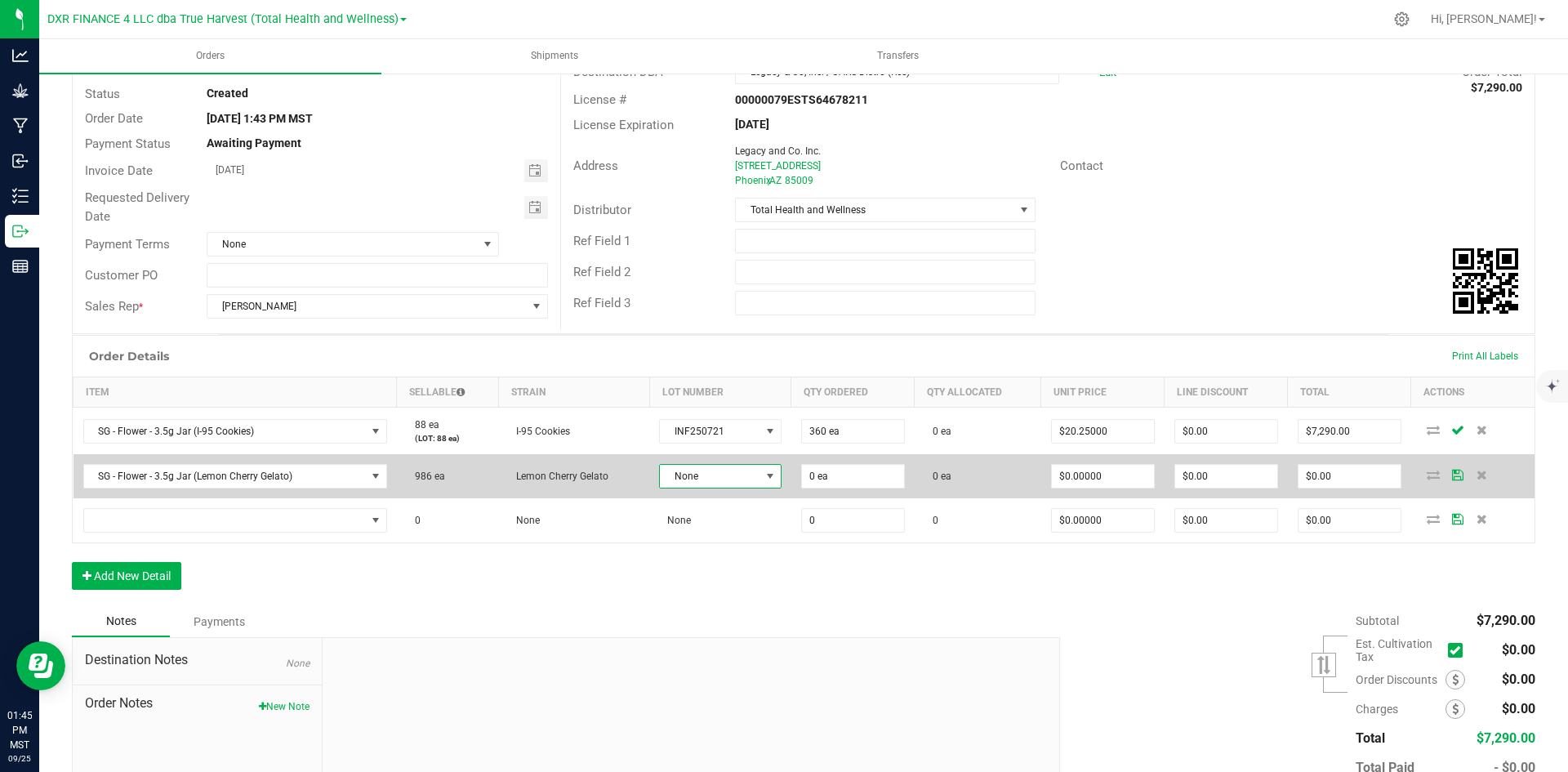
click at [694, 470] on span "None" at bounding box center [710, 476] width 100 height 23
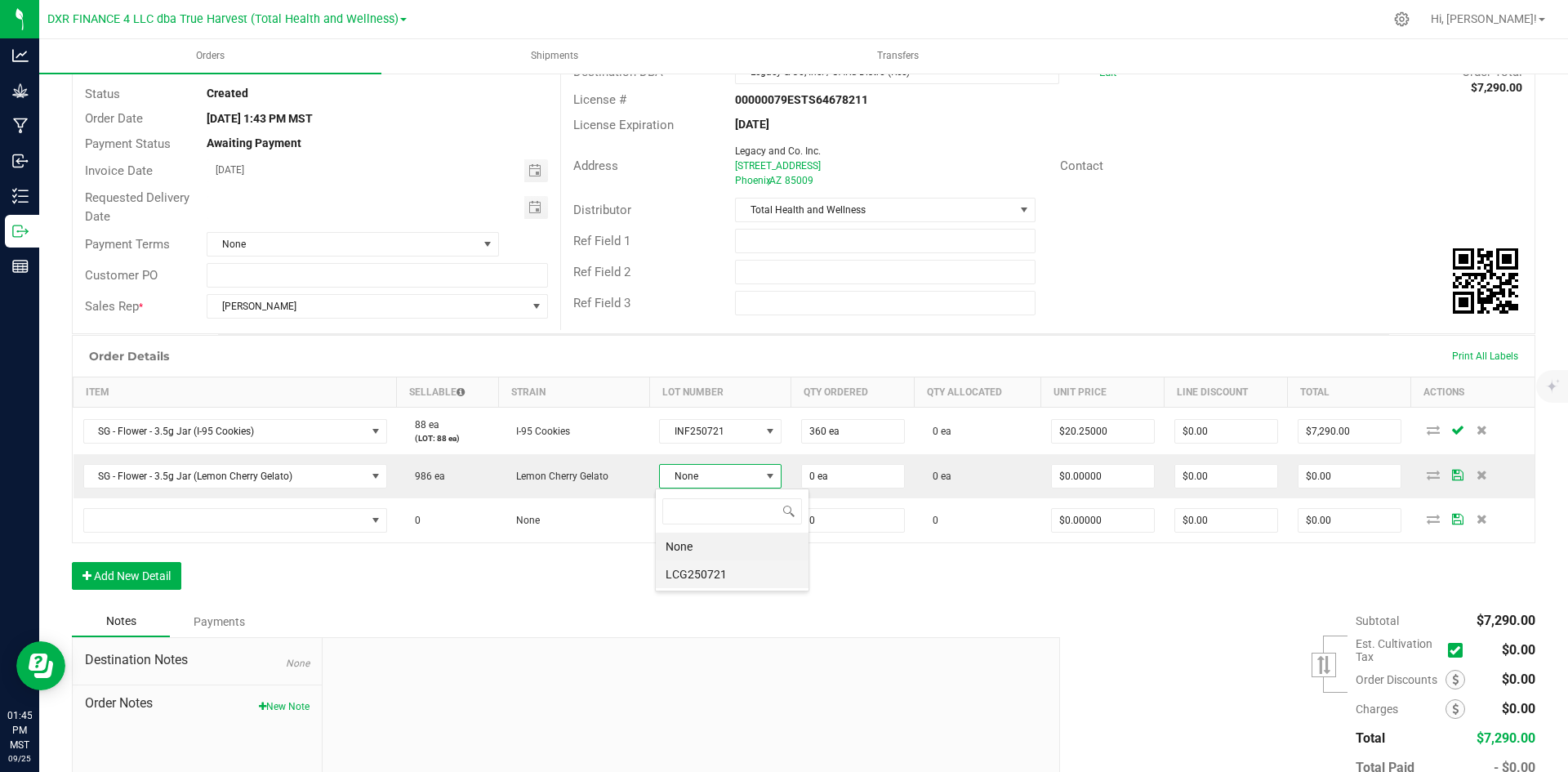
scroll to position [24, 118]
click at [703, 585] on li "LCG250721" at bounding box center [732, 575] width 152 height 28
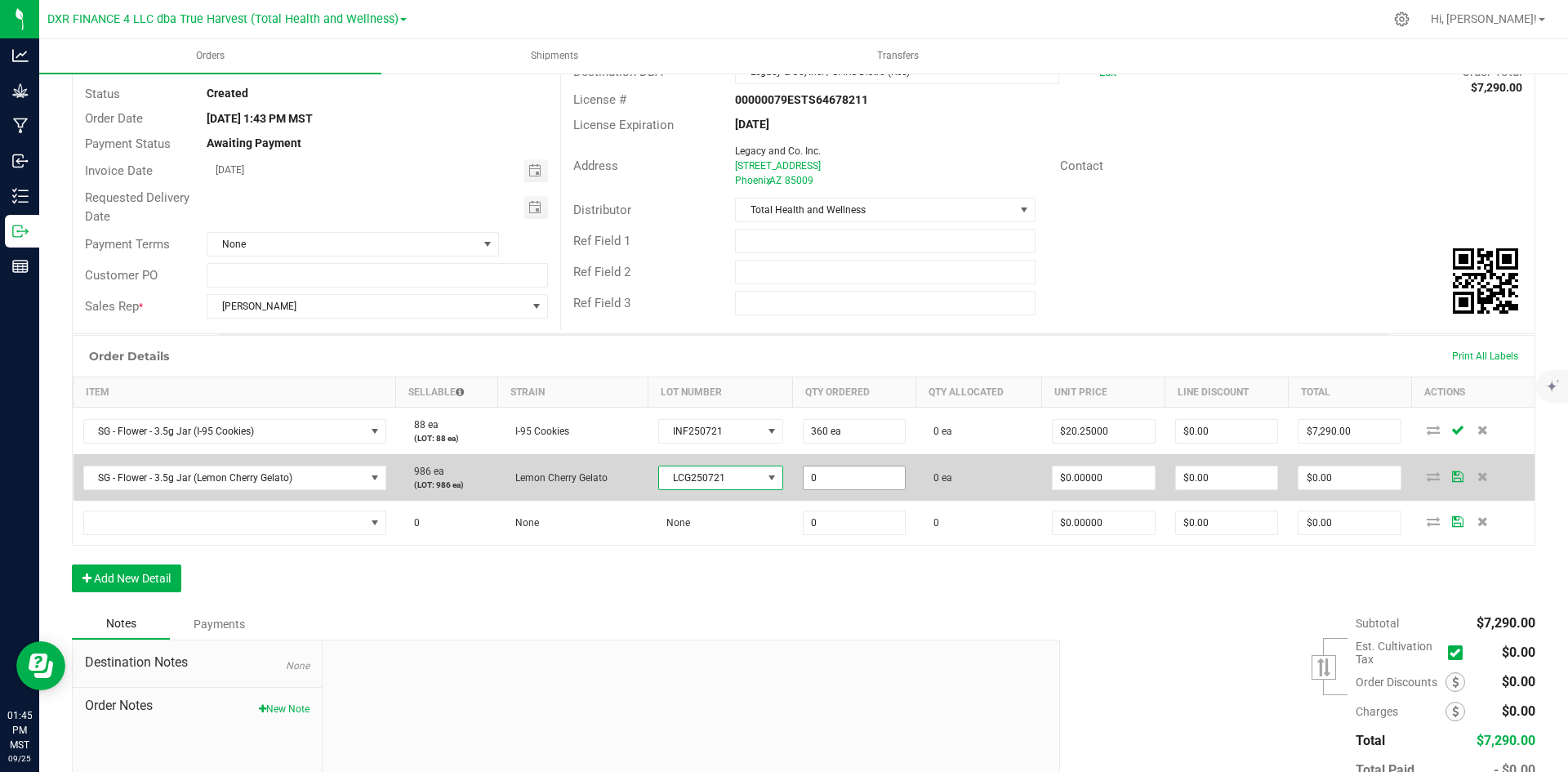
click at [821, 476] on input "0" at bounding box center [855, 478] width 102 height 23
type input "360 ea"
type input "0"
click at [1066, 477] on input "0" at bounding box center [1104, 478] width 102 height 23
click at [1064, 476] on input "0" at bounding box center [1104, 478] width 102 height 23
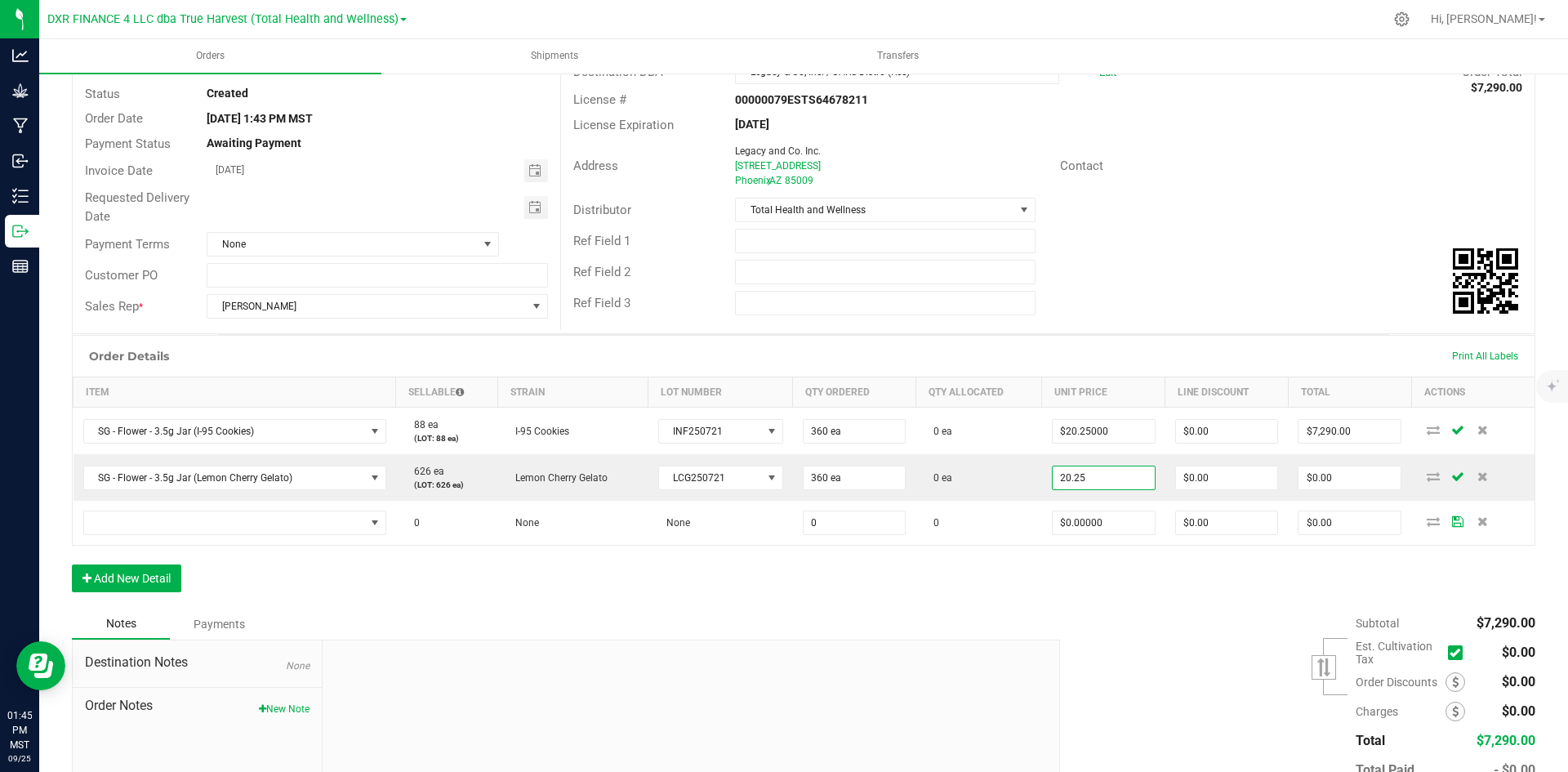
type input "$20.25000"
type input "$7,290.00"
click at [1037, 606] on div "Order Details Print All Labels Item Sellable Strain Lot Number Qty Ordered Qty …" at bounding box center [803, 471] width 1464 height 274
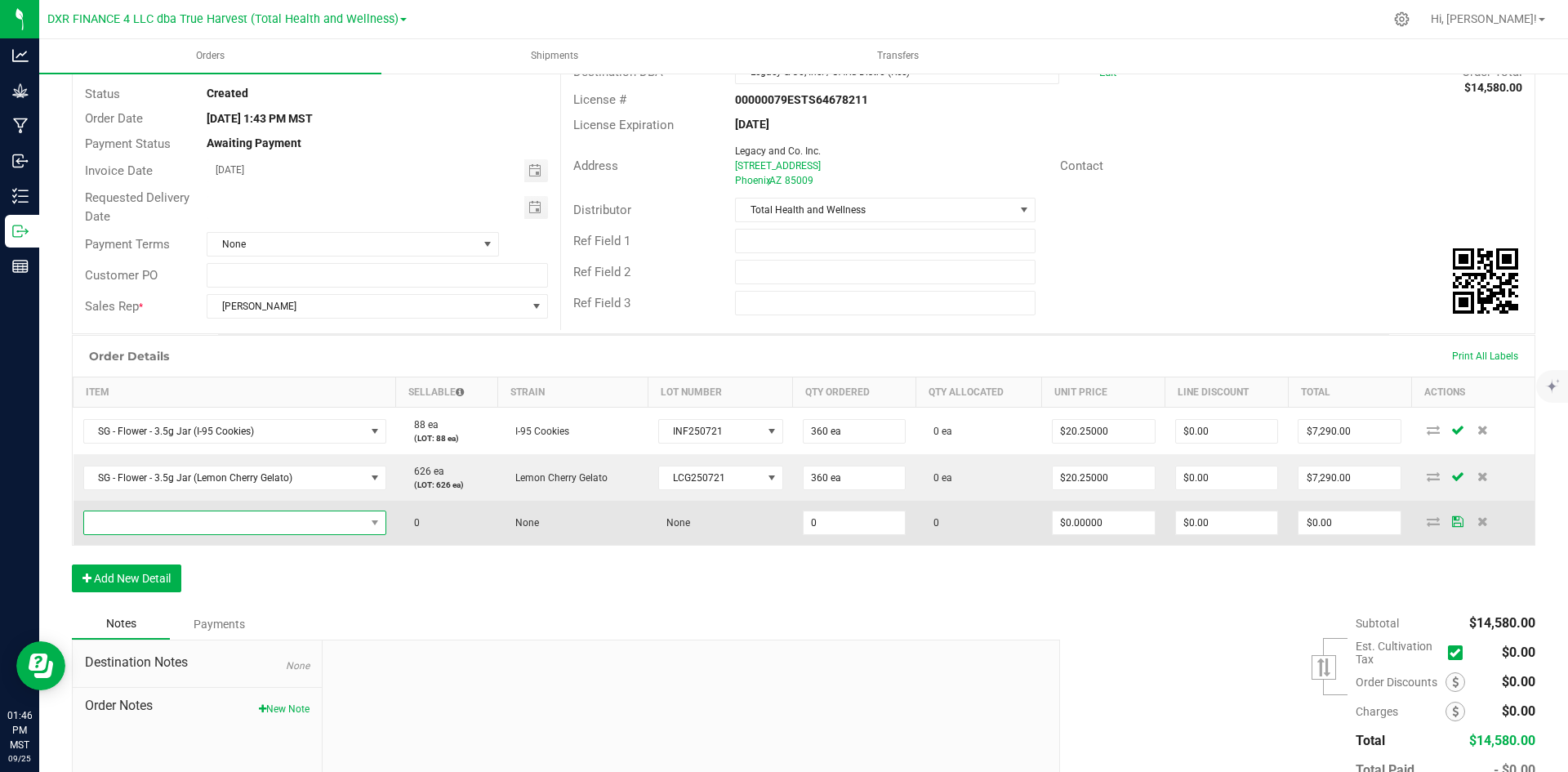
click at [196, 529] on span "NO DATA FOUND" at bounding box center [224, 523] width 281 height 23
type input "SG - Flower - 3.5g Jar (Diesel Dunked Donuts)"
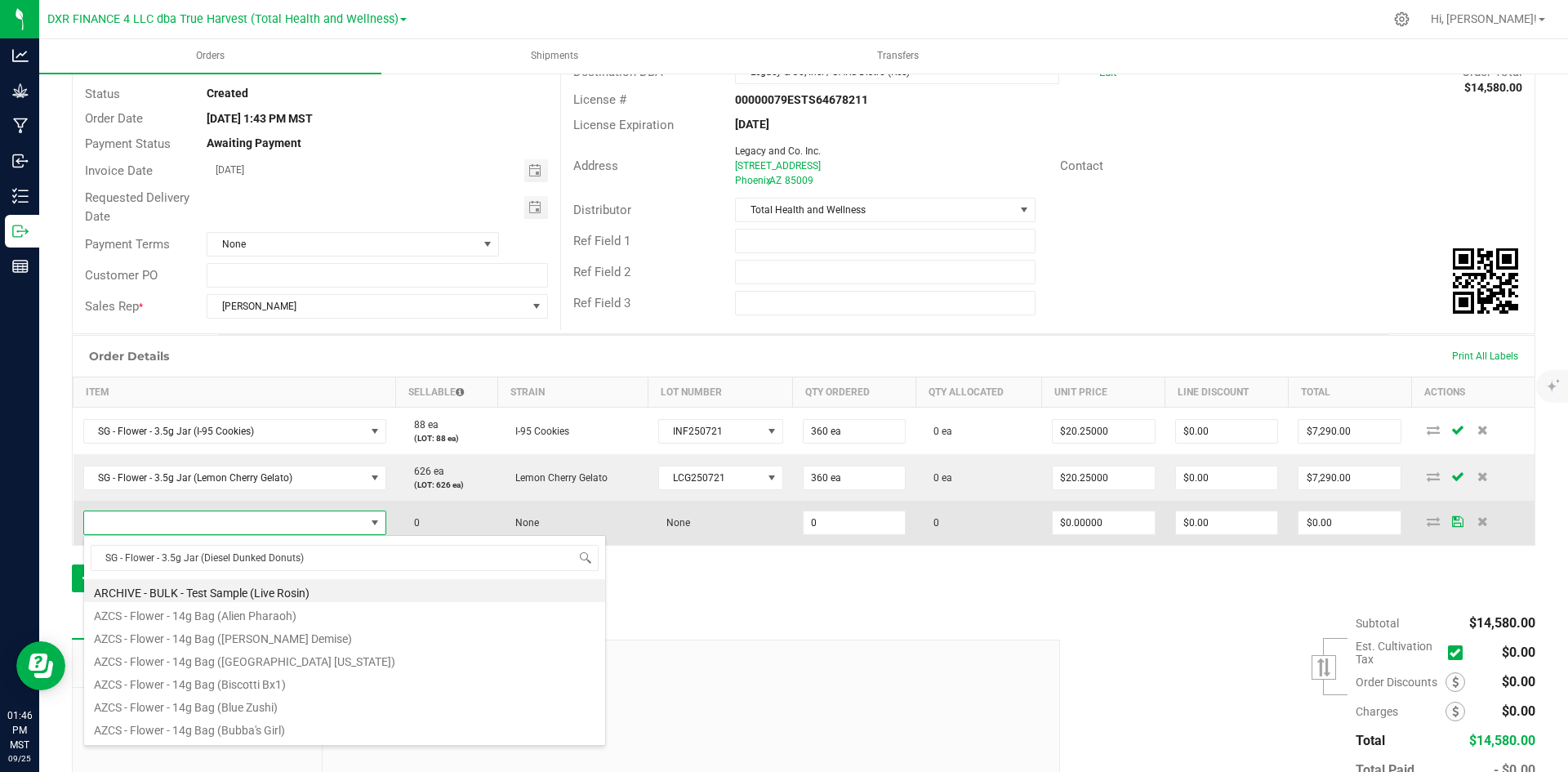
scroll to position [24, 296]
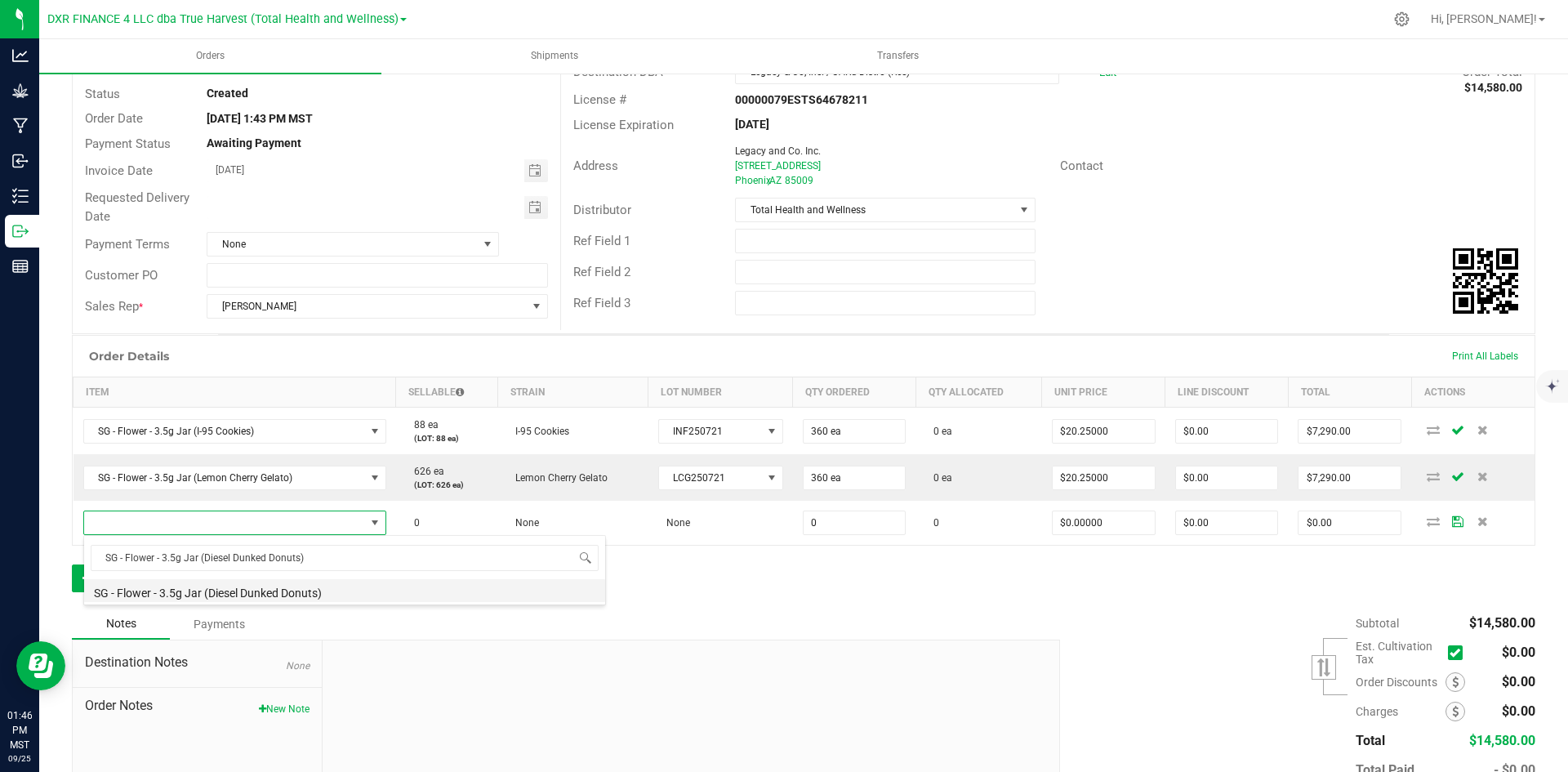
click at [310, 585] on li "SG - Flower - 3.5g Jar (Diesel Dunked Donuts)" at bounding box center [344, 591] width 521 height 23
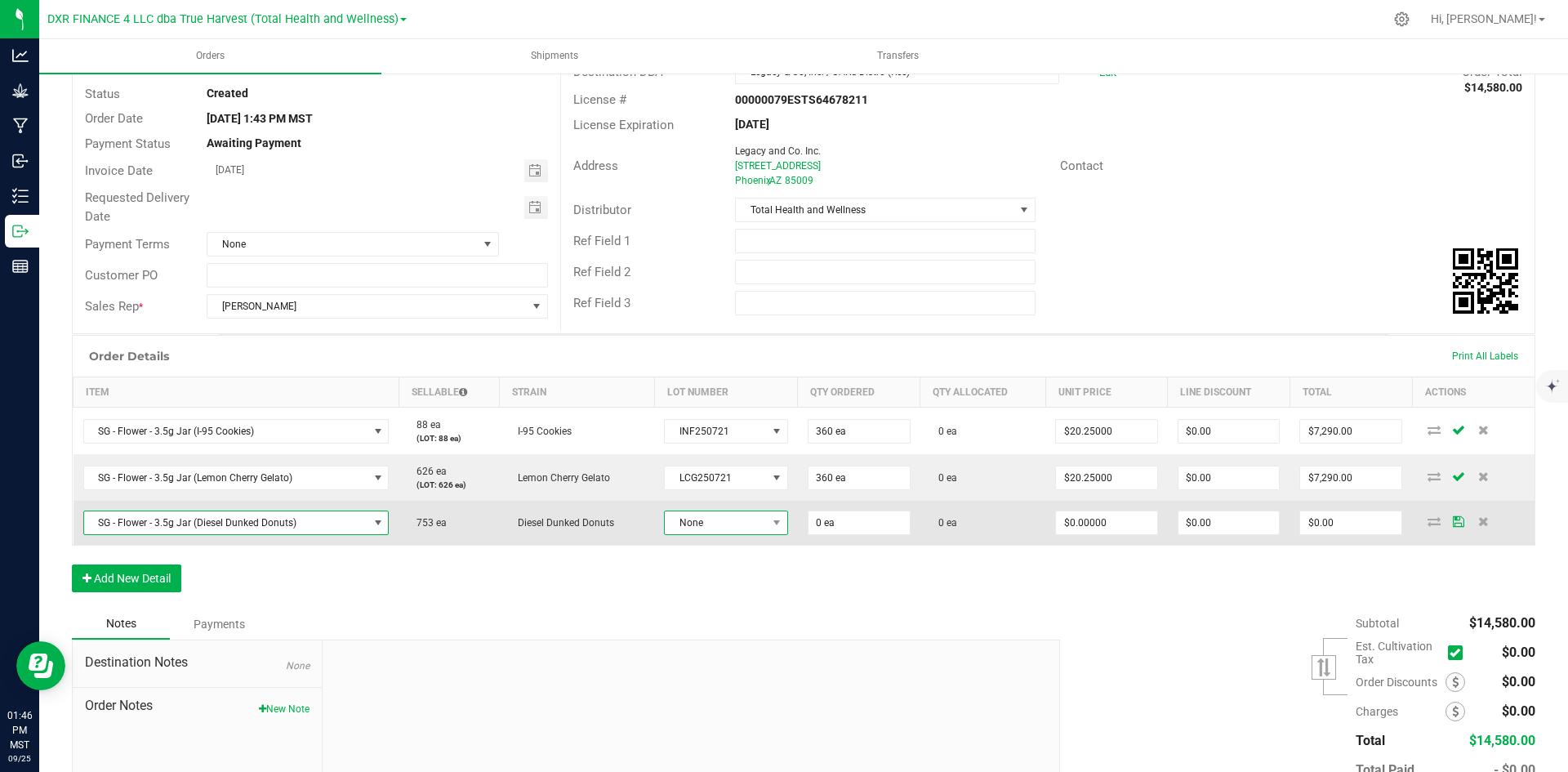
click at [721, 519] on span "None" at bounding box center [715, 523] width 102 height 23
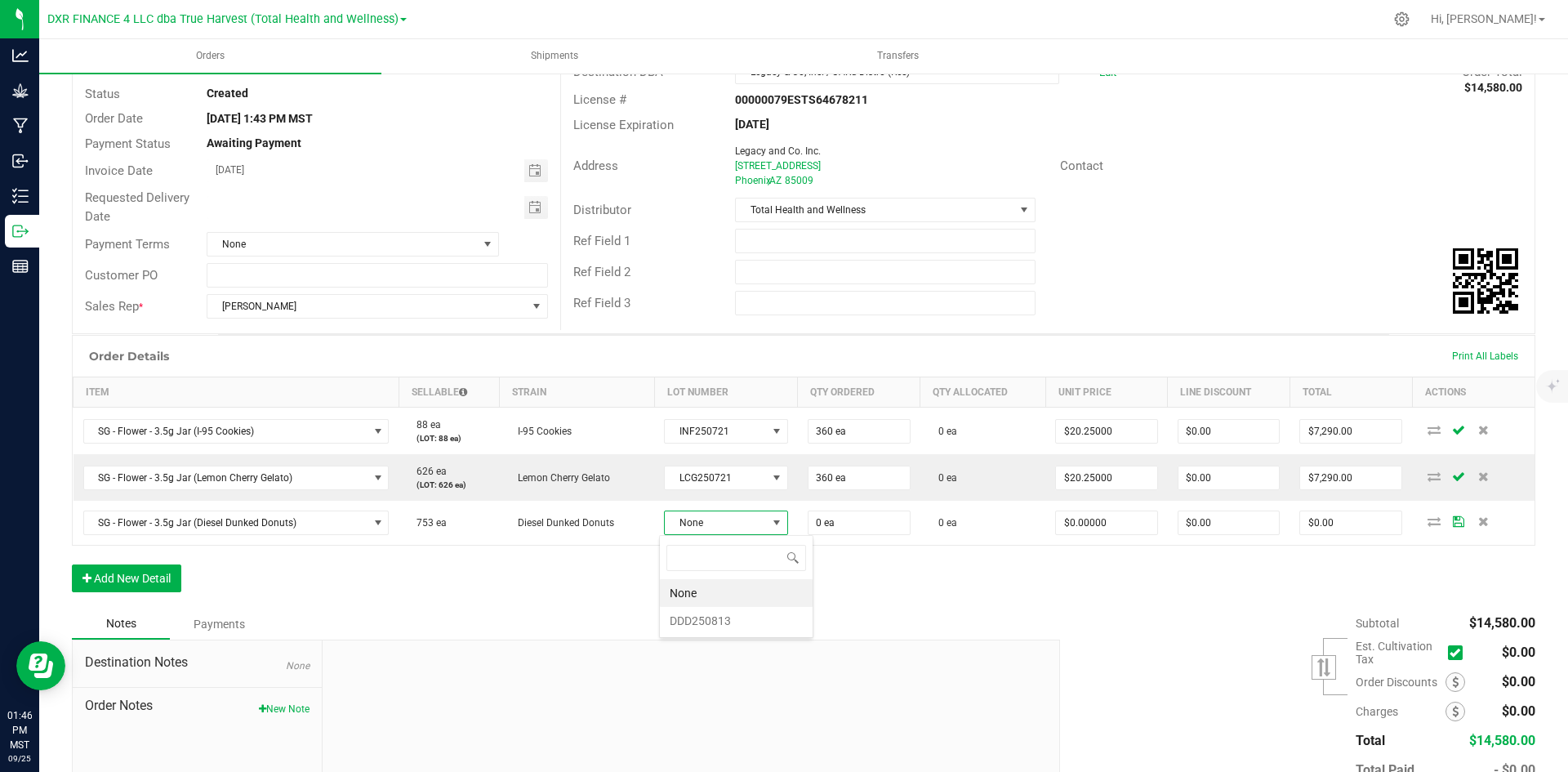
scroll to position [24, 121]
click at [728, 622] on li "DDD250813" at bounding box center [736, 622] width 152 height 28
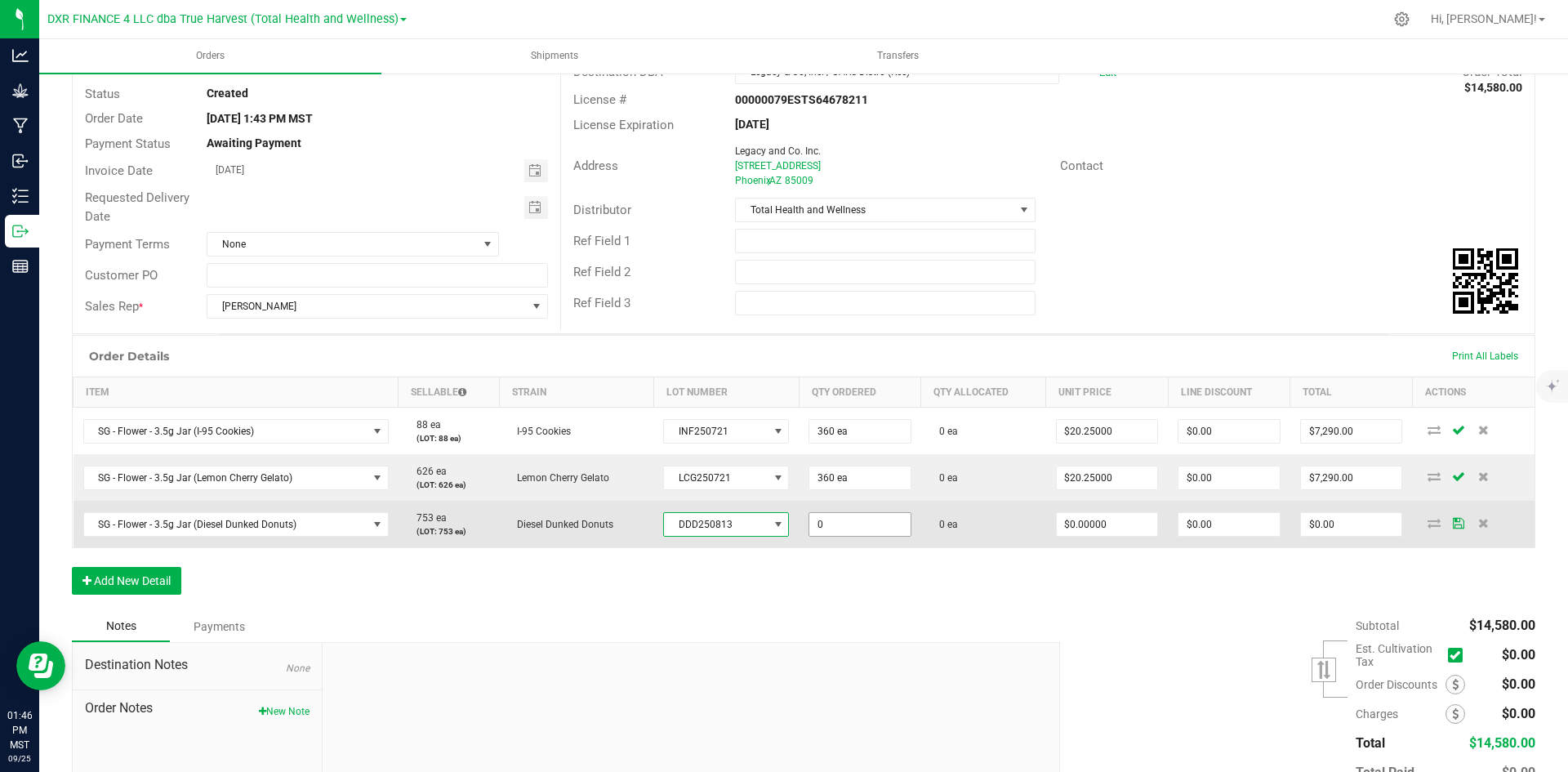
click at [847, 527] on input "0" at bounding box center [860, 525] width 102 height 23
type input "480 ea"
type input "0"
click at [1082, 524] on input "0" at bounding box center [1107, 525] width 102 height 23
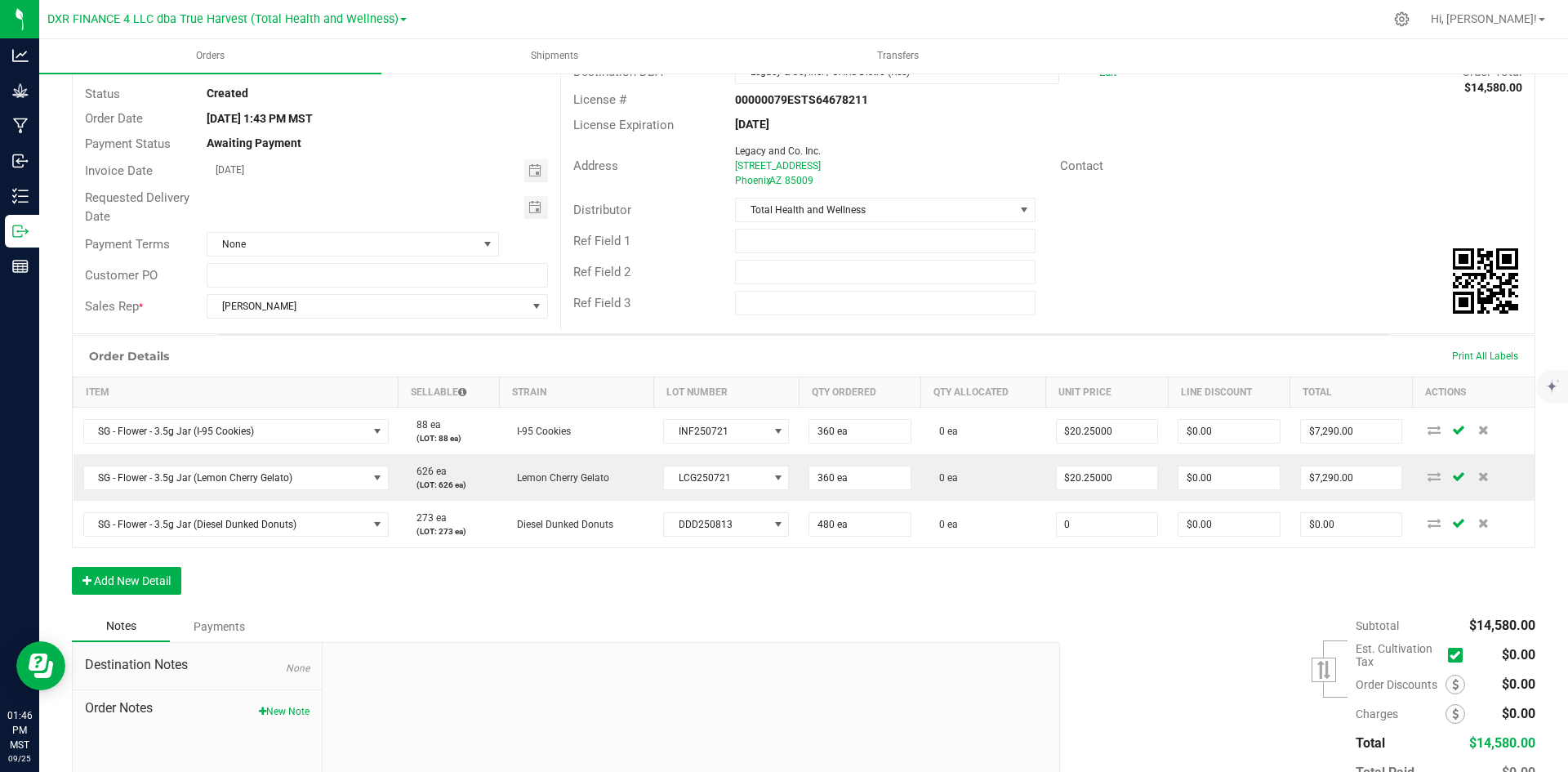
click at [1082, 524] on input "0" at bounding box center [1107, 525] width 102 height 23
type input "$20.25000"
type input "$9,720.00"
click at [1038, 611] on div "Notes Payments" at bounding box center [559, 626] width 976 height 31
click at [118, 584] on button "Add New Detail" at bounding box center [126, 581] width 109 height 28
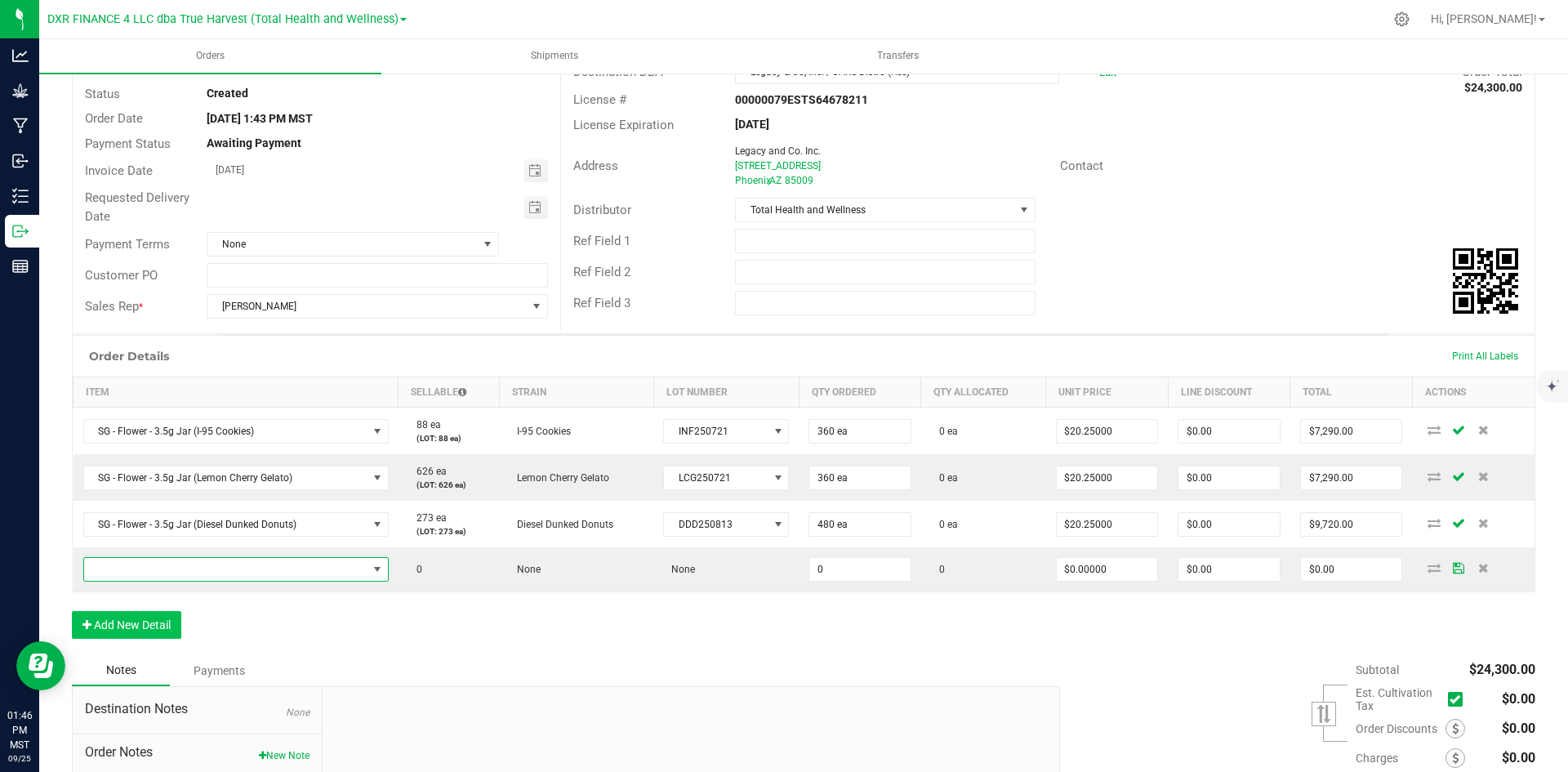
click at [183, 570] on span "NO DATA FOUND" at bounding box center [225, 569] width 283 height 23
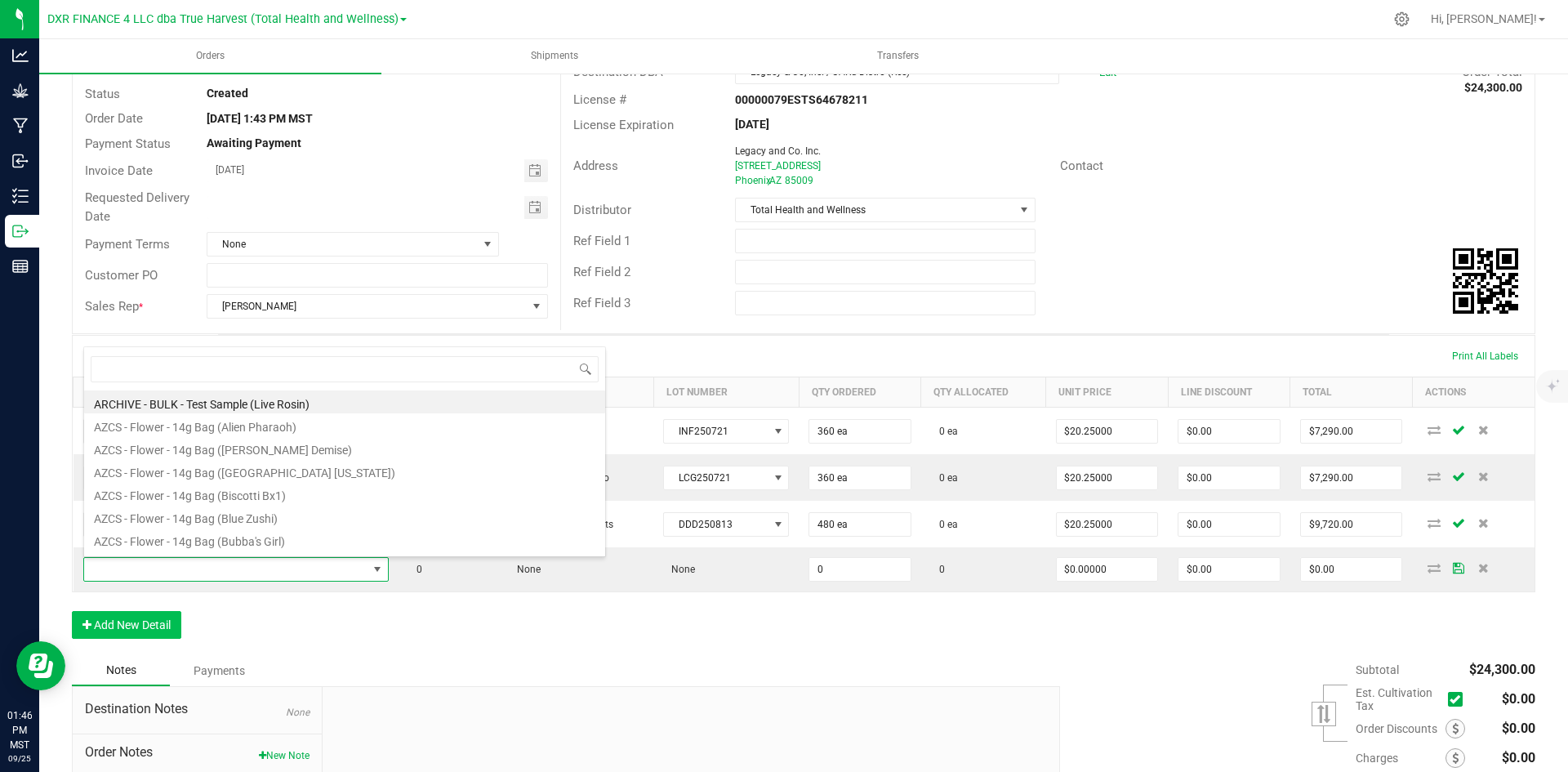
scroll to position [24, 300]
type input "SG - Flower - 3.5g Jar (Devil Driver"
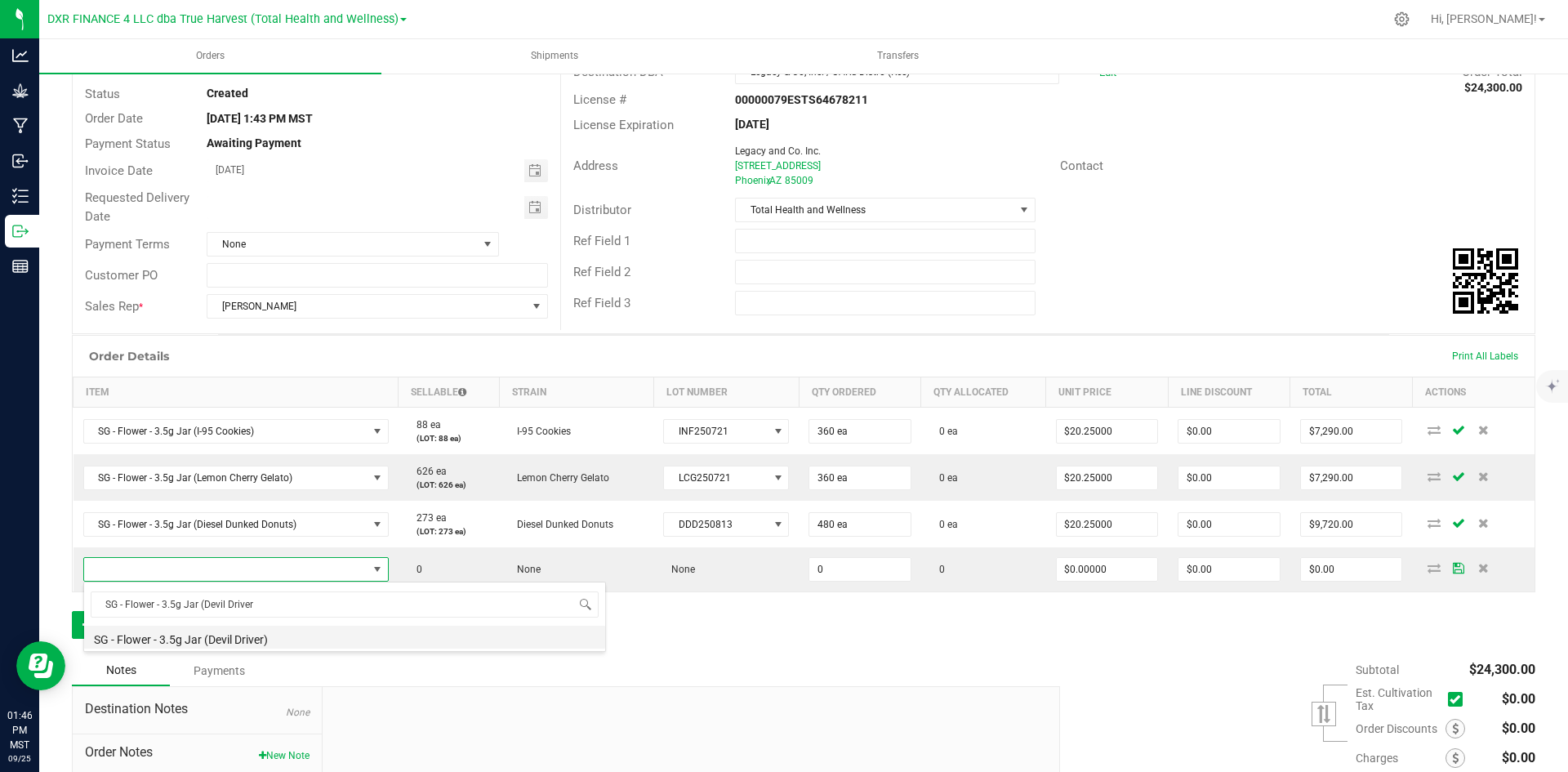
click at [247, 638] on li "SG - Flower - 3.5g Jar (Devil Driver)" at bounding box center [344, 638] width 521 height 23
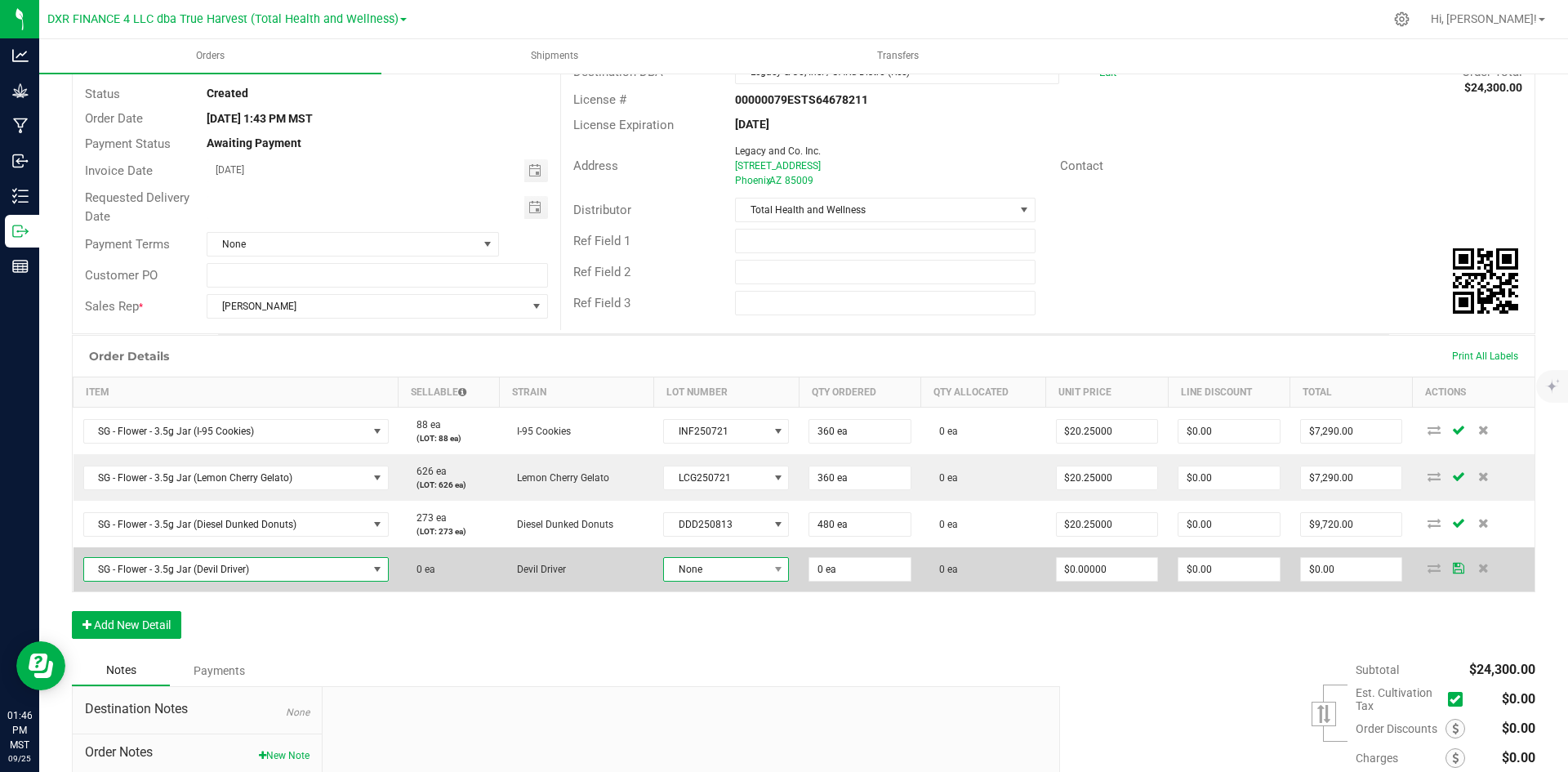
click at [714, 570] on span "None" at bounding box center [715, 569] width 103 height 23
click at [713, 570] on span "None" at bounding box center [715, 569] width 103 height 23
click at [838, 572] on input "0" at bounding box center [860, 569] width 102 height 23
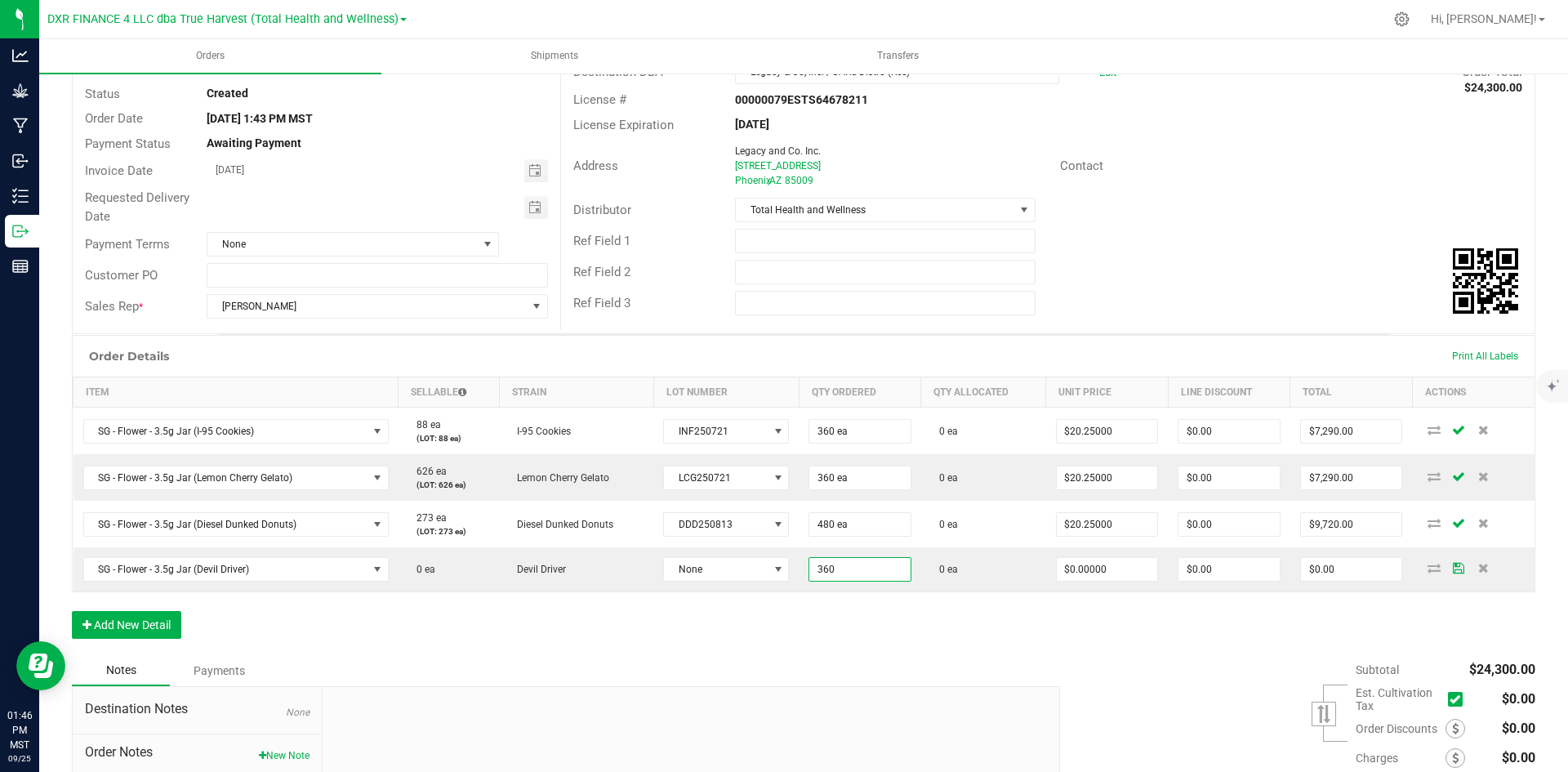
type input "360 ea"
click at [968, 635] on div "Order Details Print All Labels Item Sellable Strain Lot Number Qty Ordered Qty …" at bounding box center [803, 495] width 1464 height 321
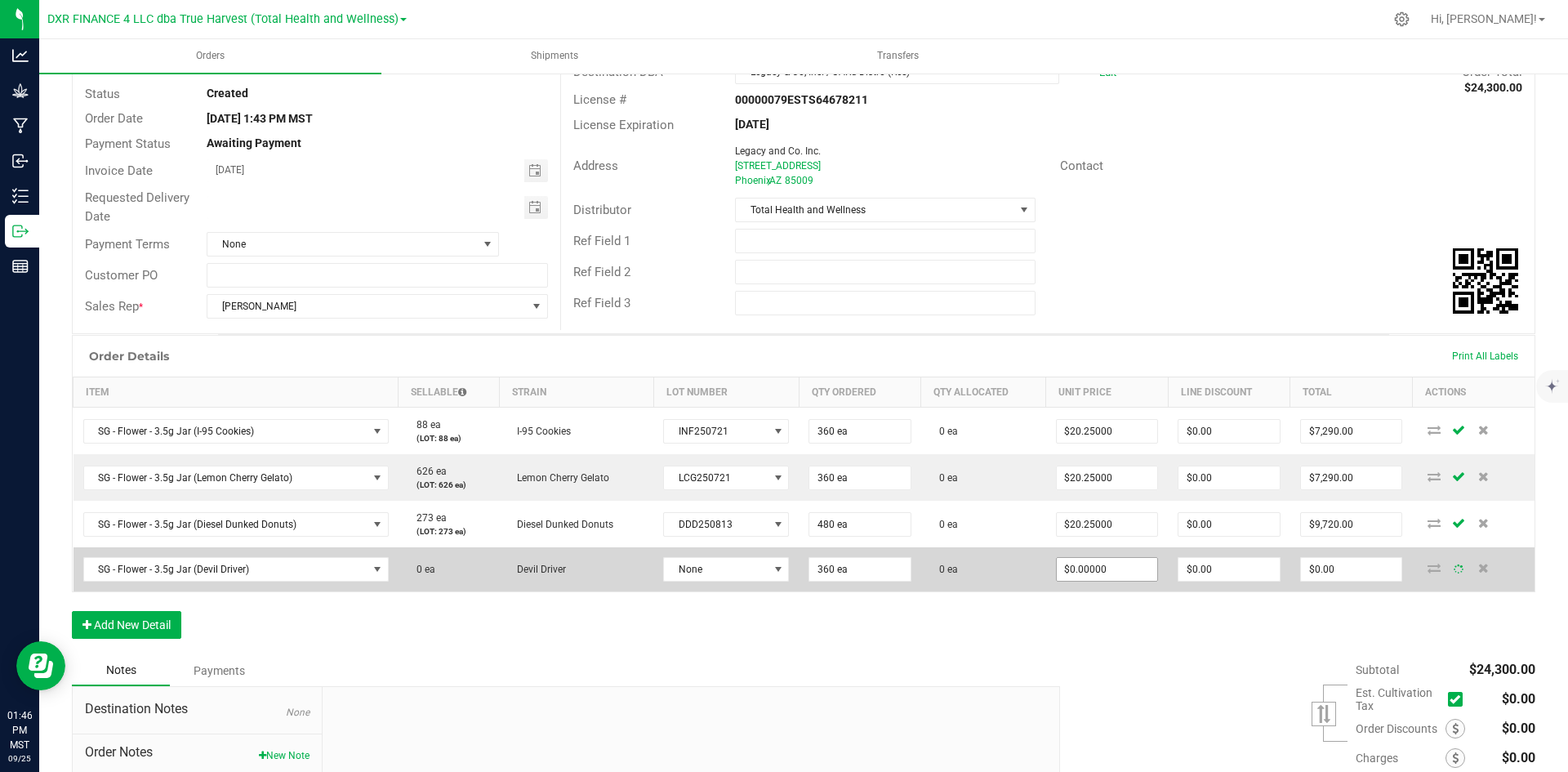
type input "0"
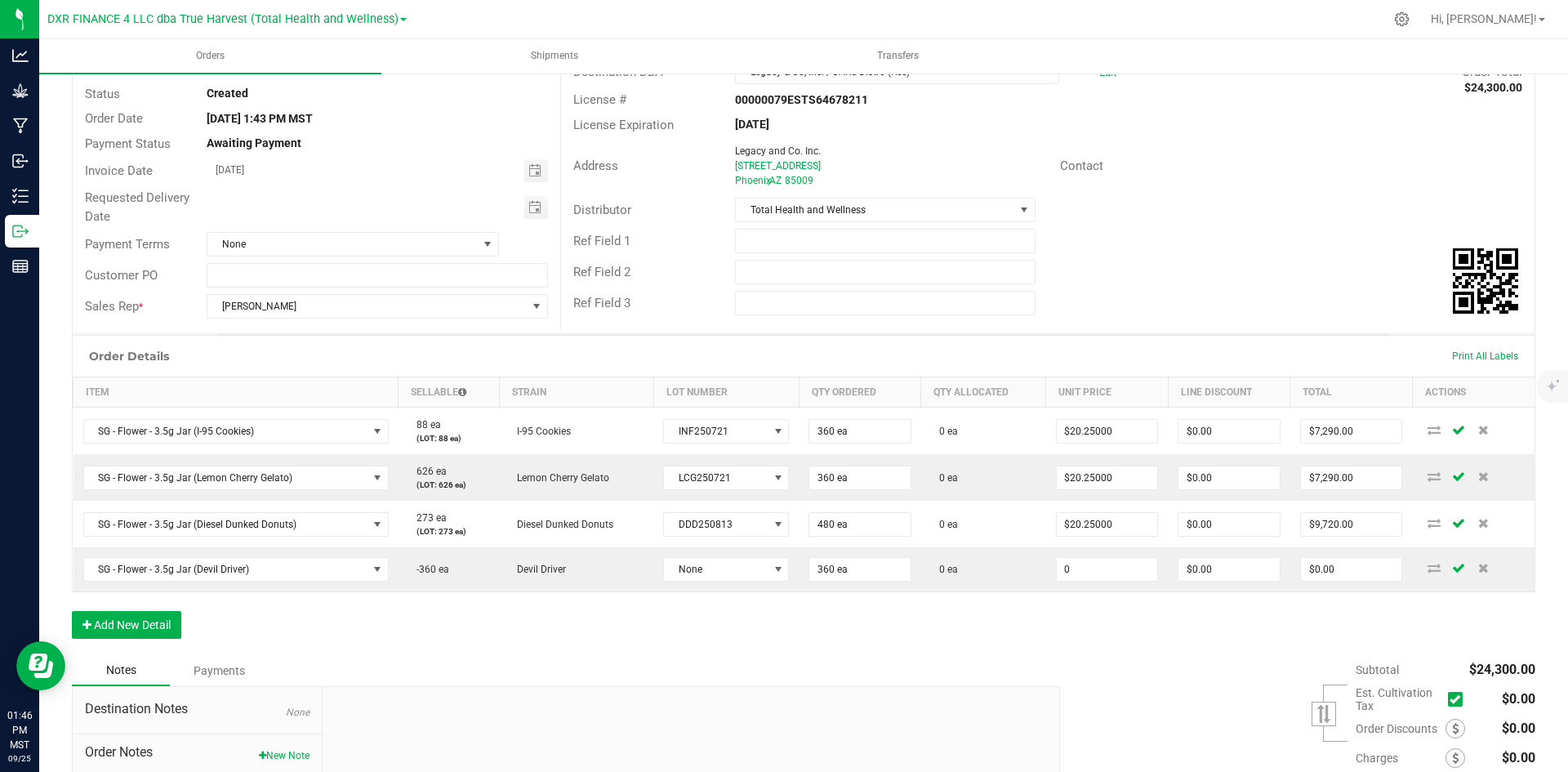
click at [1074, 567] on input "0" at bounding box center [1107, 569] width 102 height 23
type input "$20.25000"
type input "$7,290.00"
click at [1022, 673] on div "Notes Payments" at bounding box center [559, 670] width 976 height 31
click at [147, 637] on button "Add New Detail" at bounding box center [126, 625] width 109 height 28
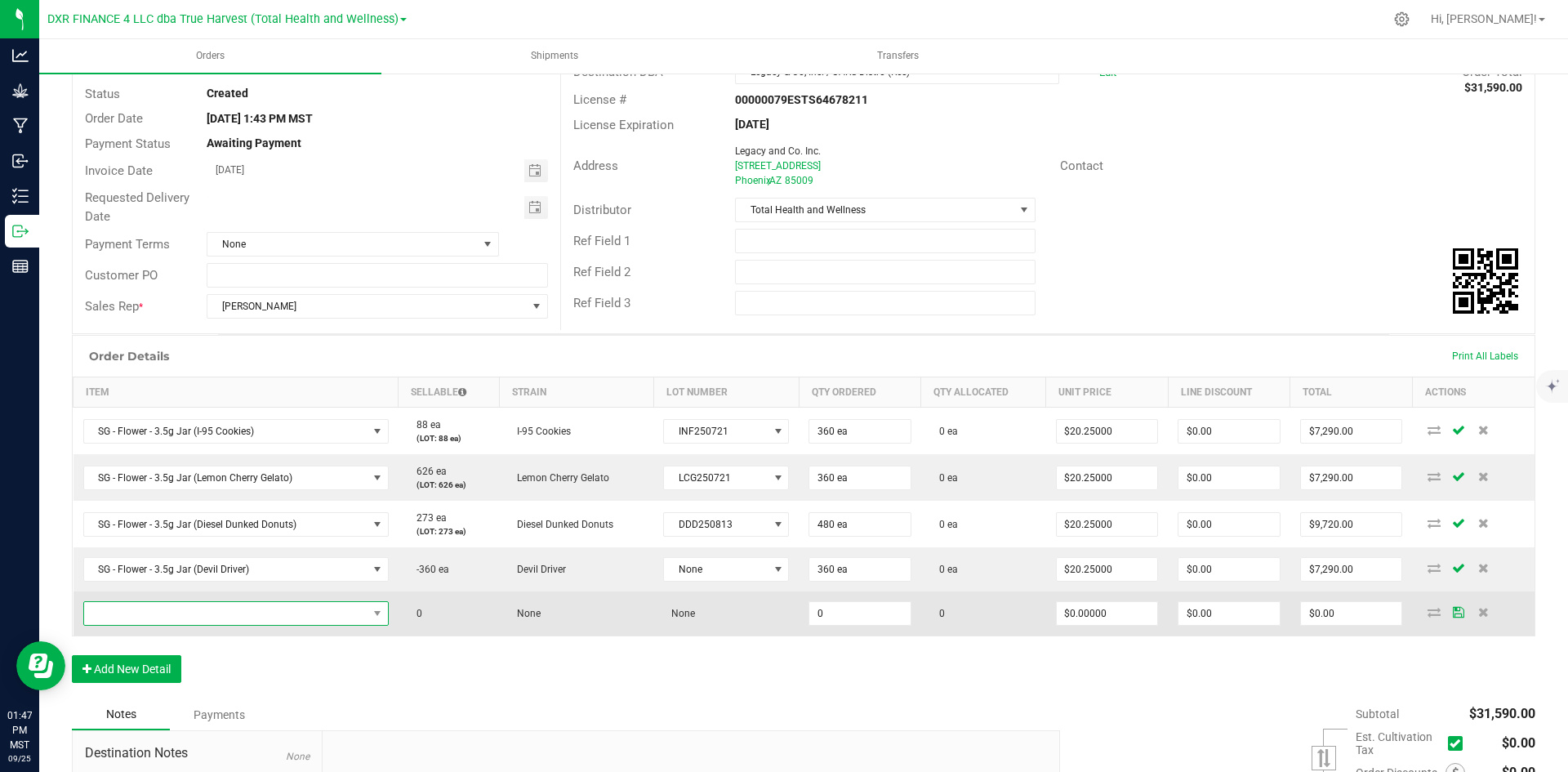
click at [176, 621] on span "NO DATA FOUND" at bounding box center [225, 613] width 283 height 23
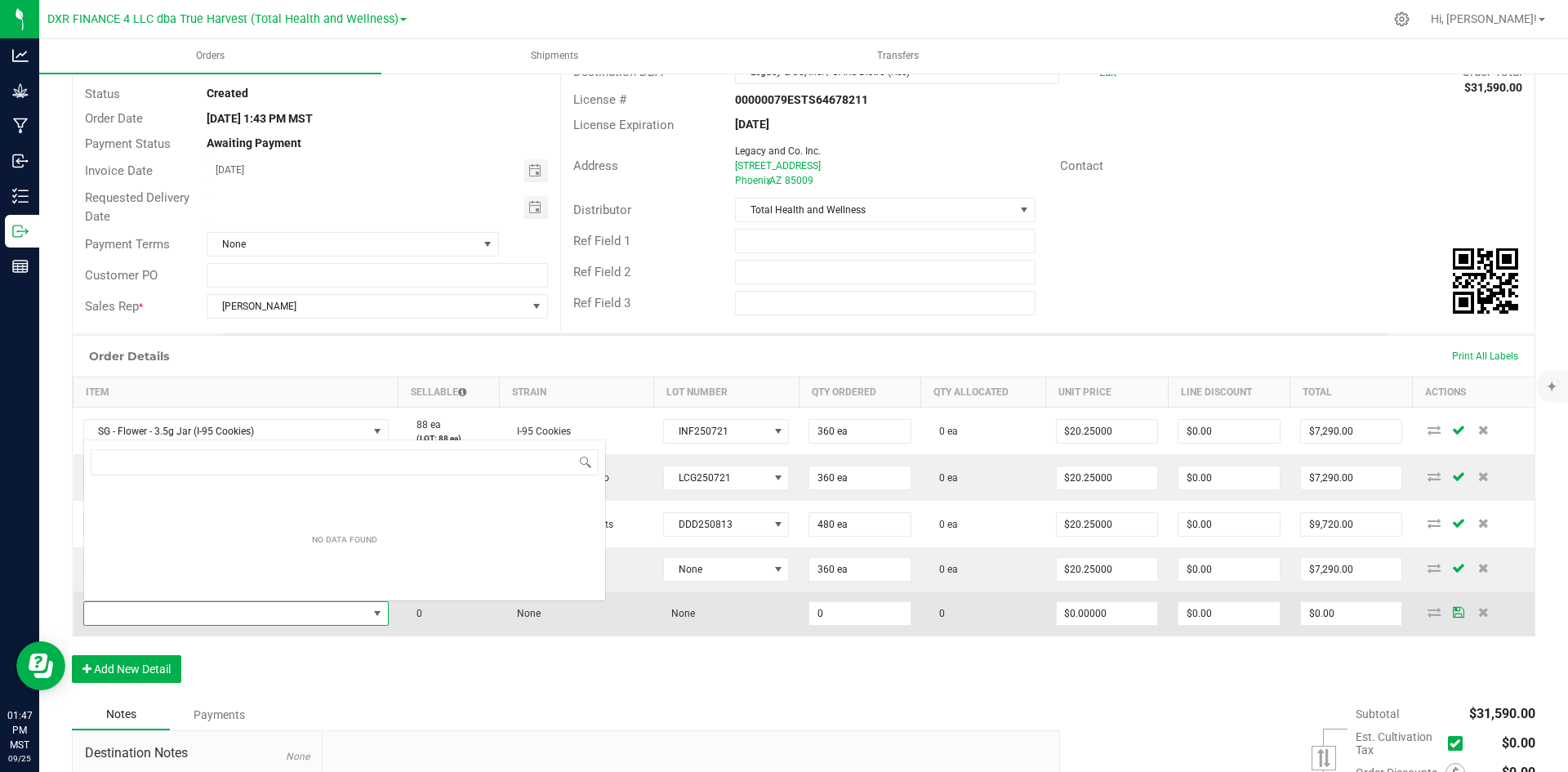
scroll to position [24, 300]
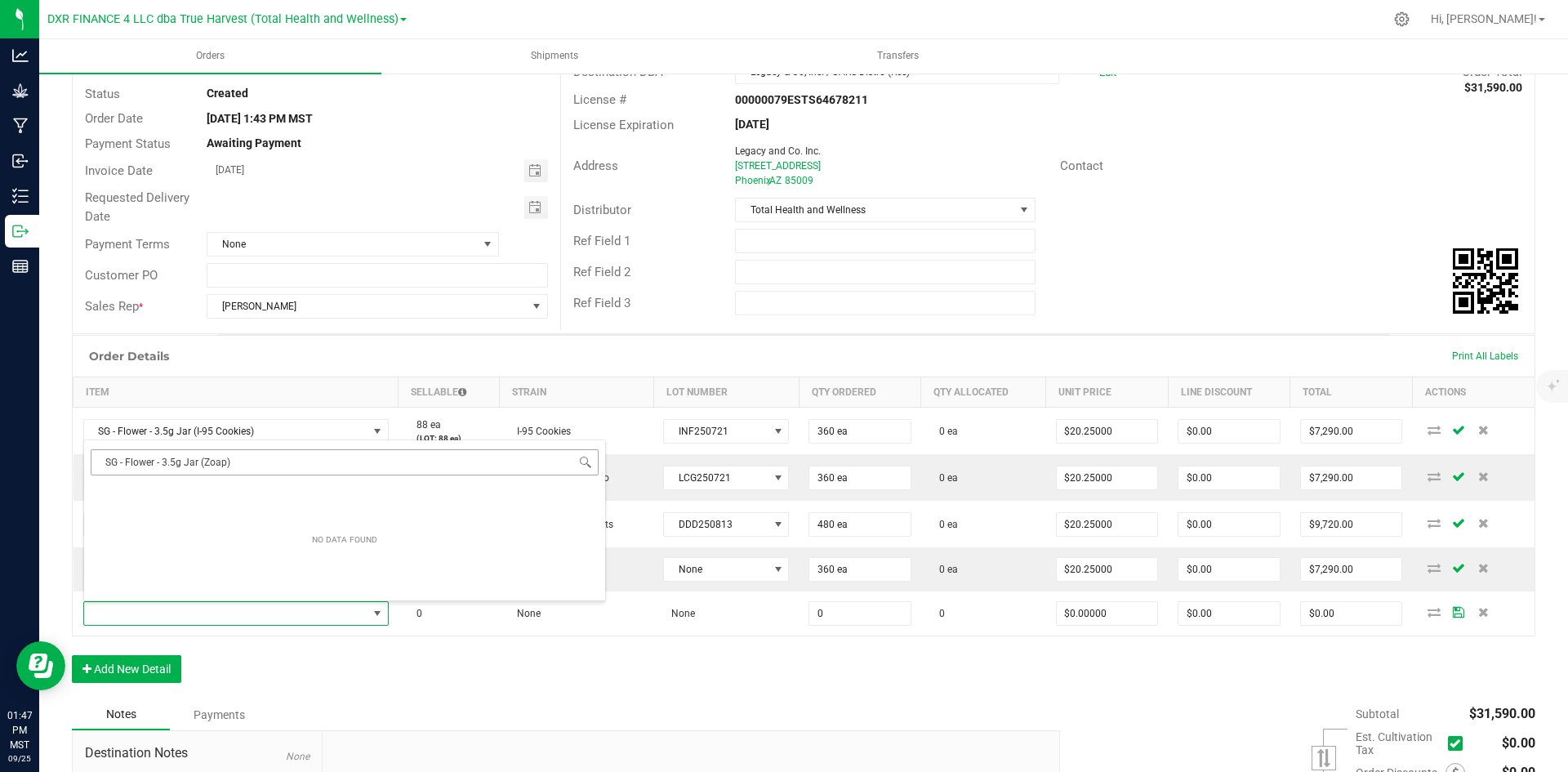
click at [109, 463] on input "SG - Flower - 3.5g Jar (Zoap)" at bounding box center [344, 462] width 508 height 25
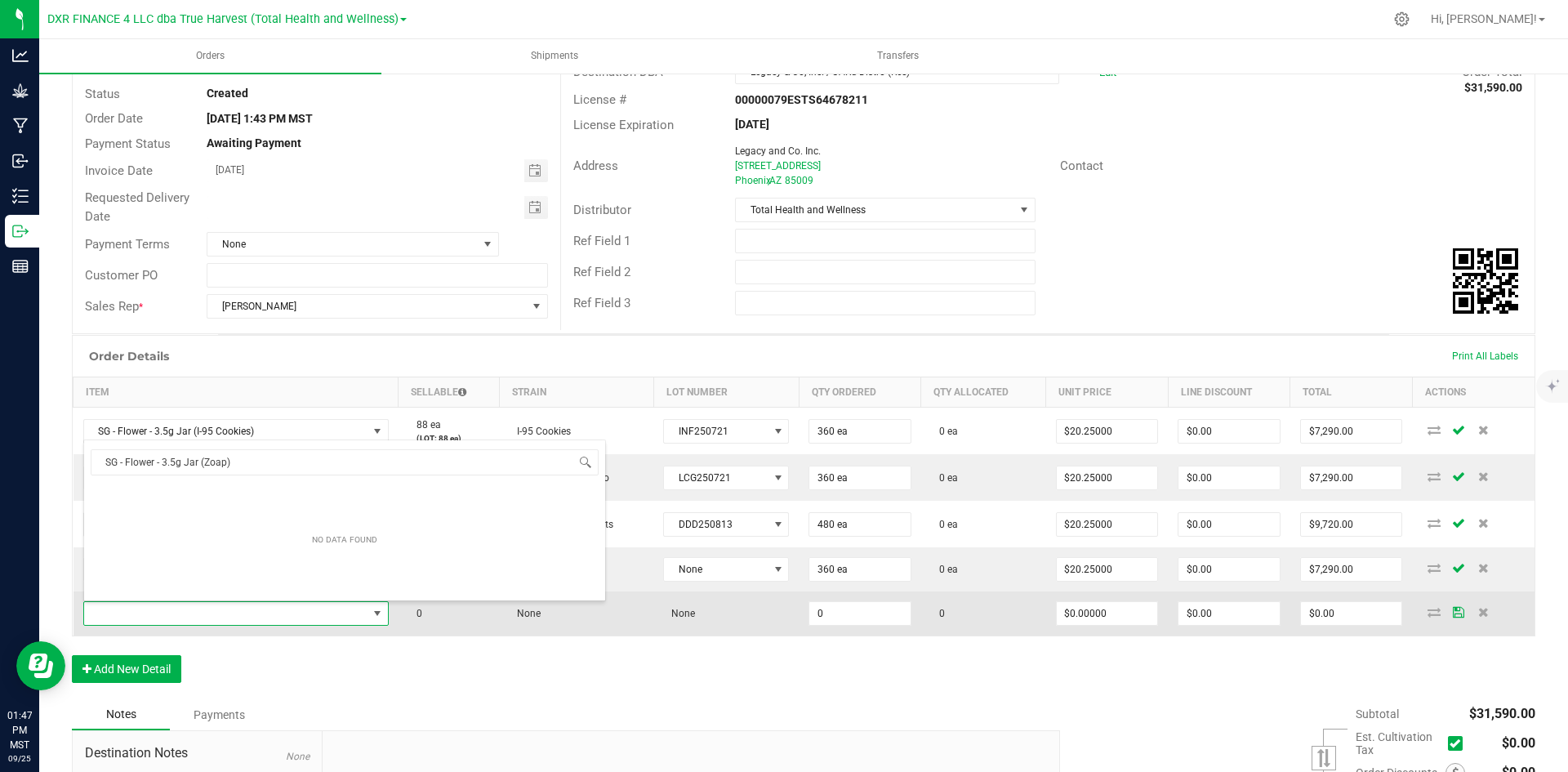
type input "SG - Flower - 3.5g Jar (Zoap)"
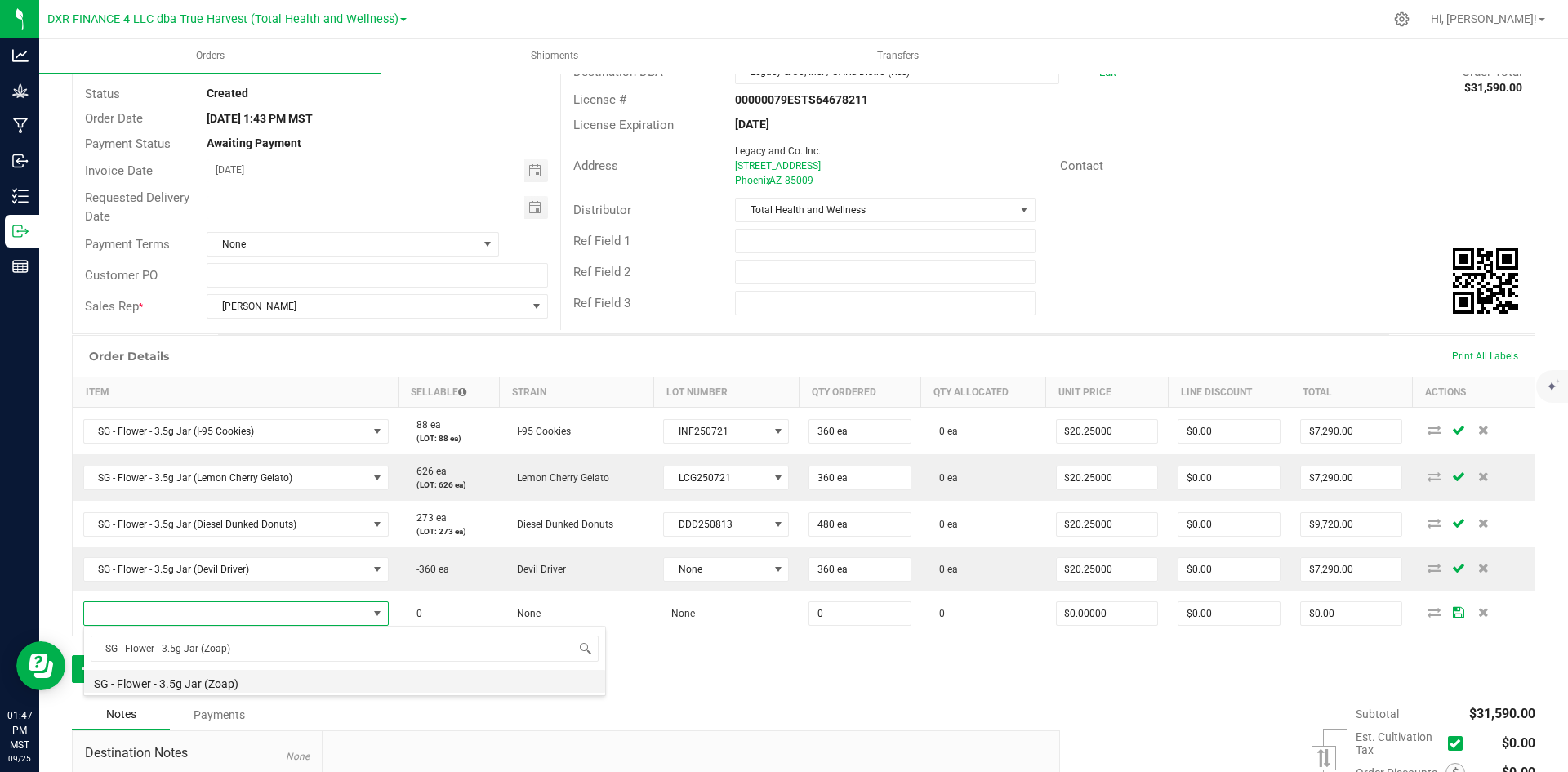
click at [213, 684] on li "SG - Flower - 3.5g Jar (Zoap)" at bounding box center [344, 681] width 521 height 23
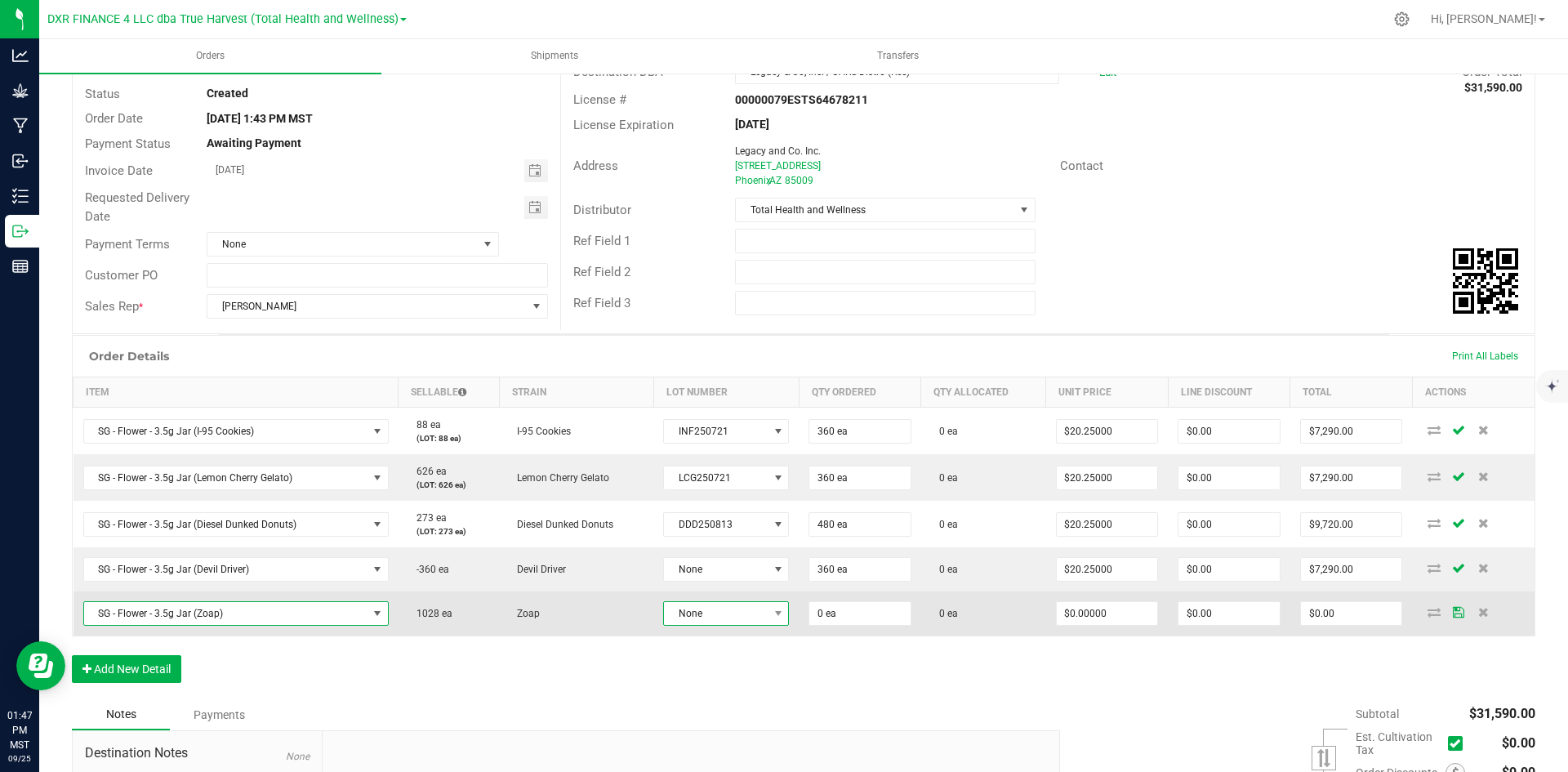
click at [729, 618] on span "None" at bounding box center [715, 613] width 103 height 23
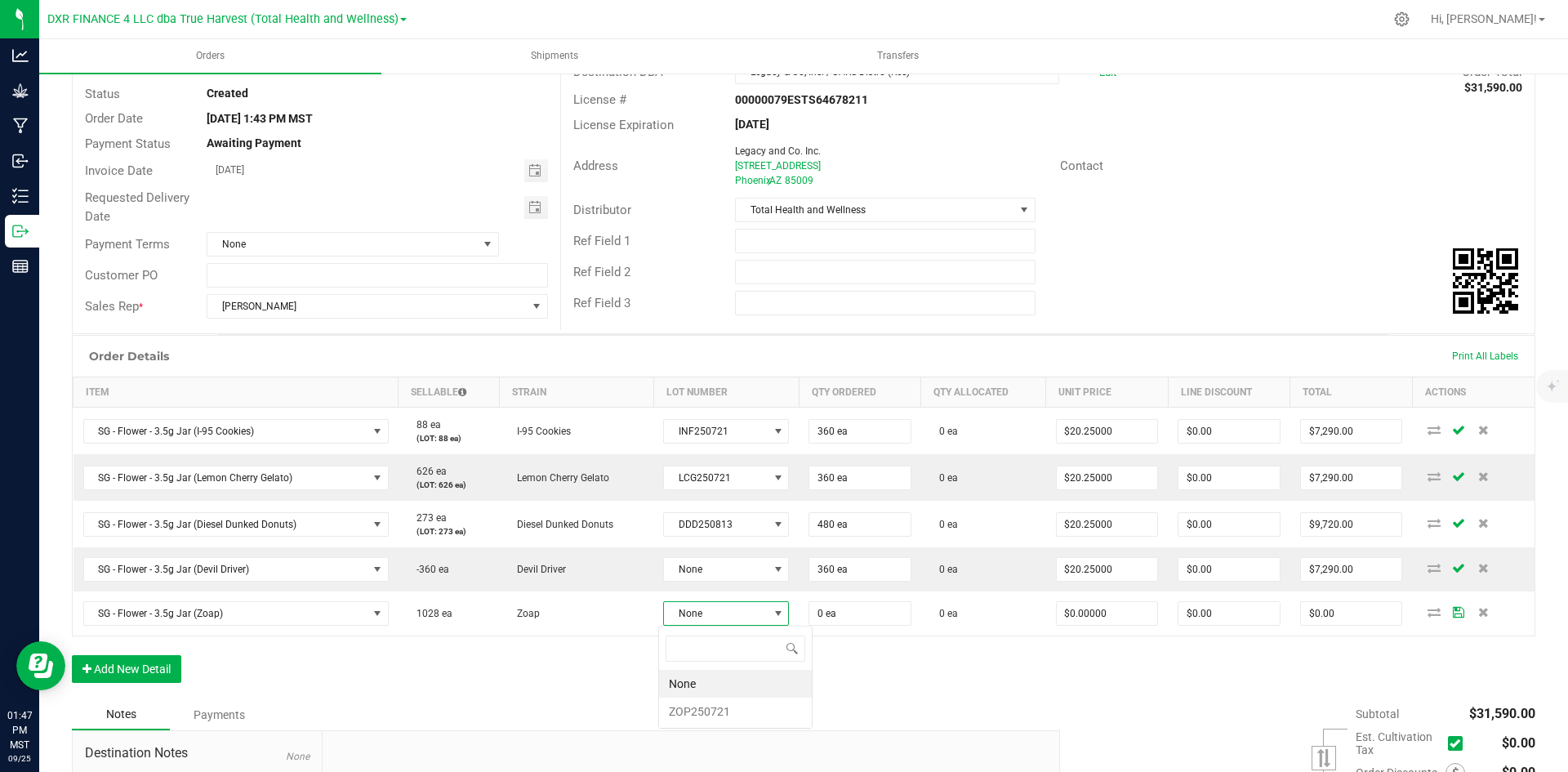
scroll to position [24, 122]
click at [746, 716] on li "ZOP250721" at bounding box center [735, 712] width 152 height 28
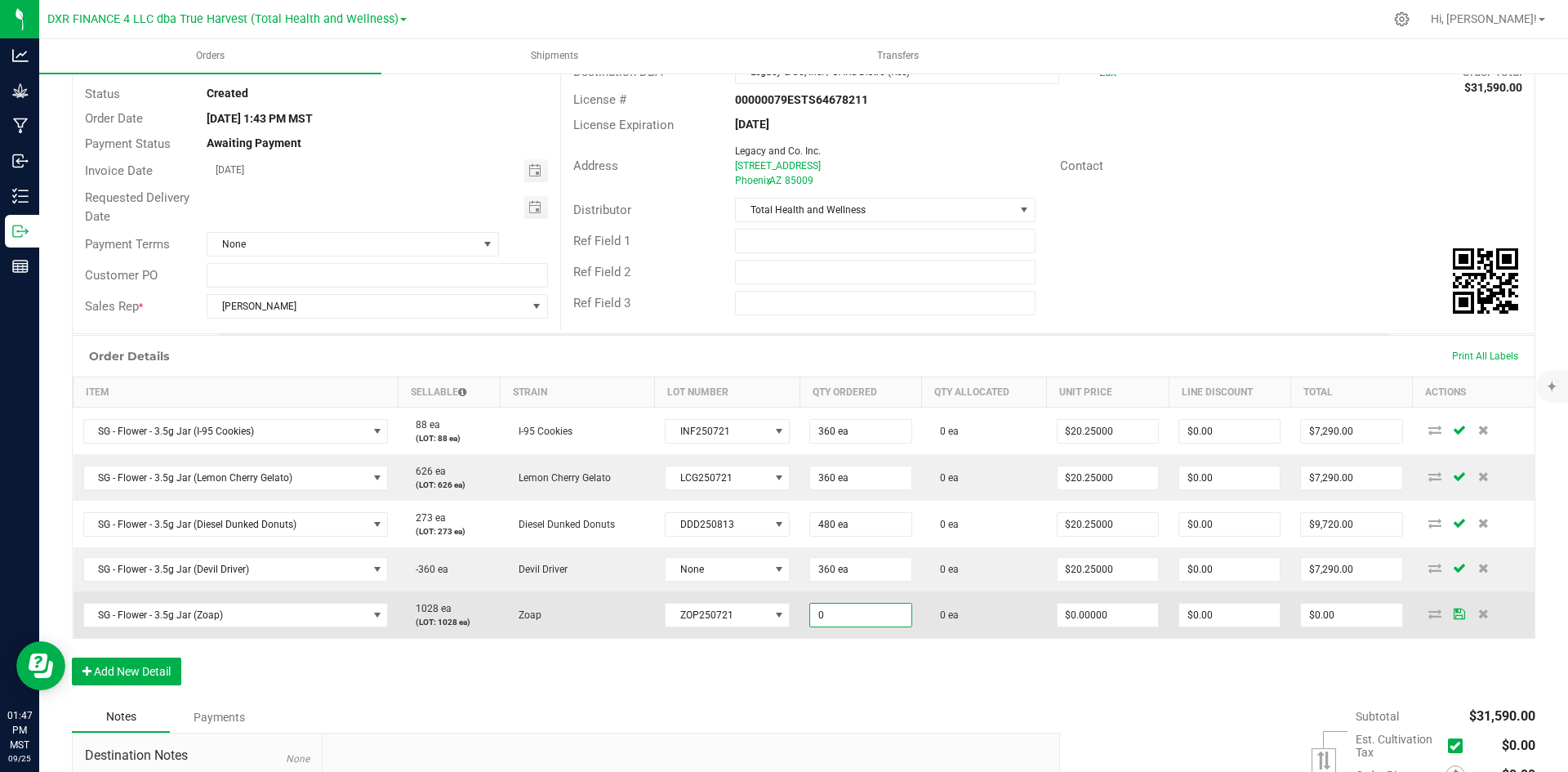
click at [827, 622] on input "0" at bounding box center [860, 615] width 101 height 23
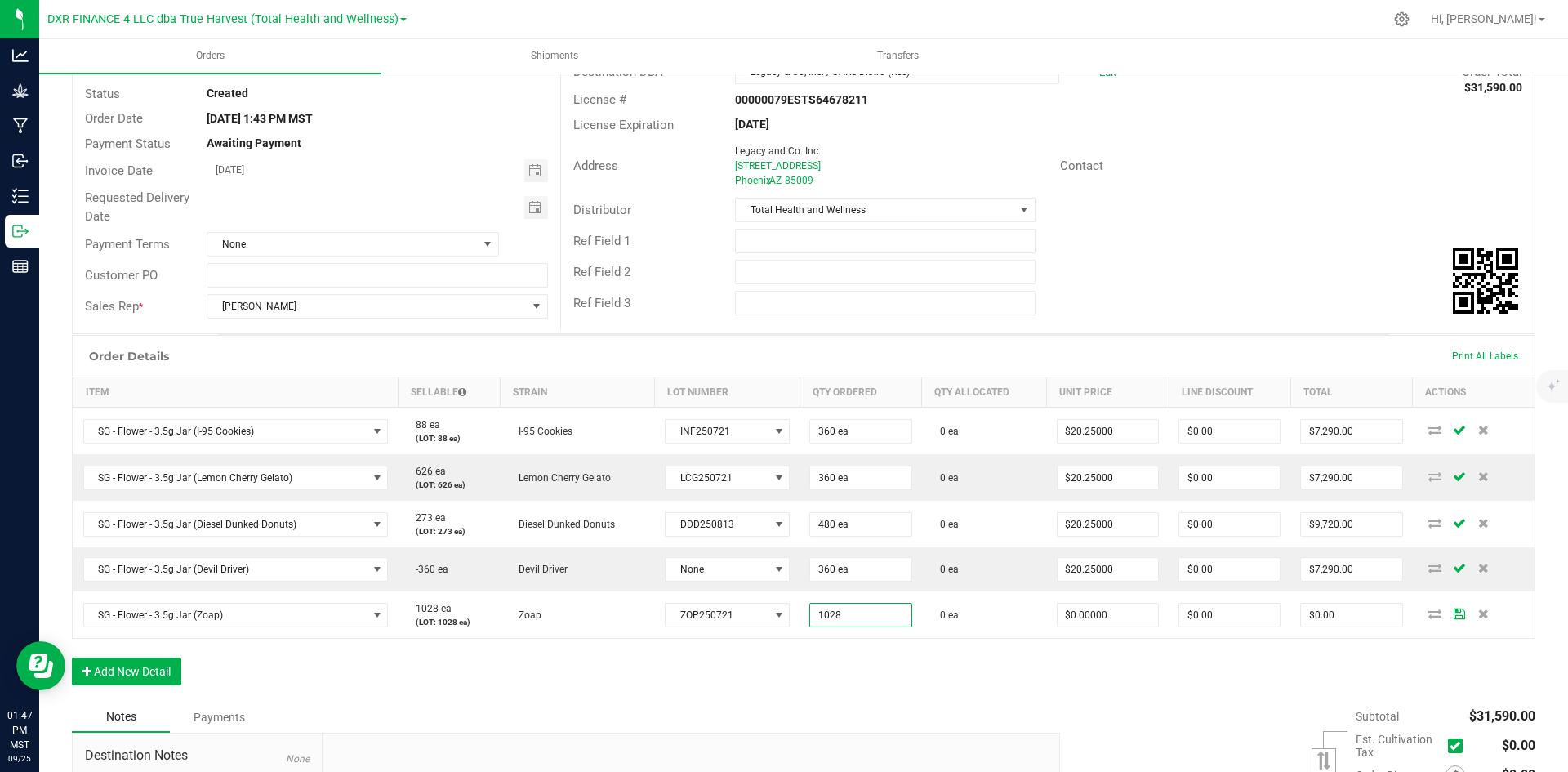
type input "1028 ea"
click at [838, 656] on div "Order Details Print All Labels Item Sellable Strain Lot Number Qty Ordered Qty …" at bounding box center [803, 518] width 1464 height 367
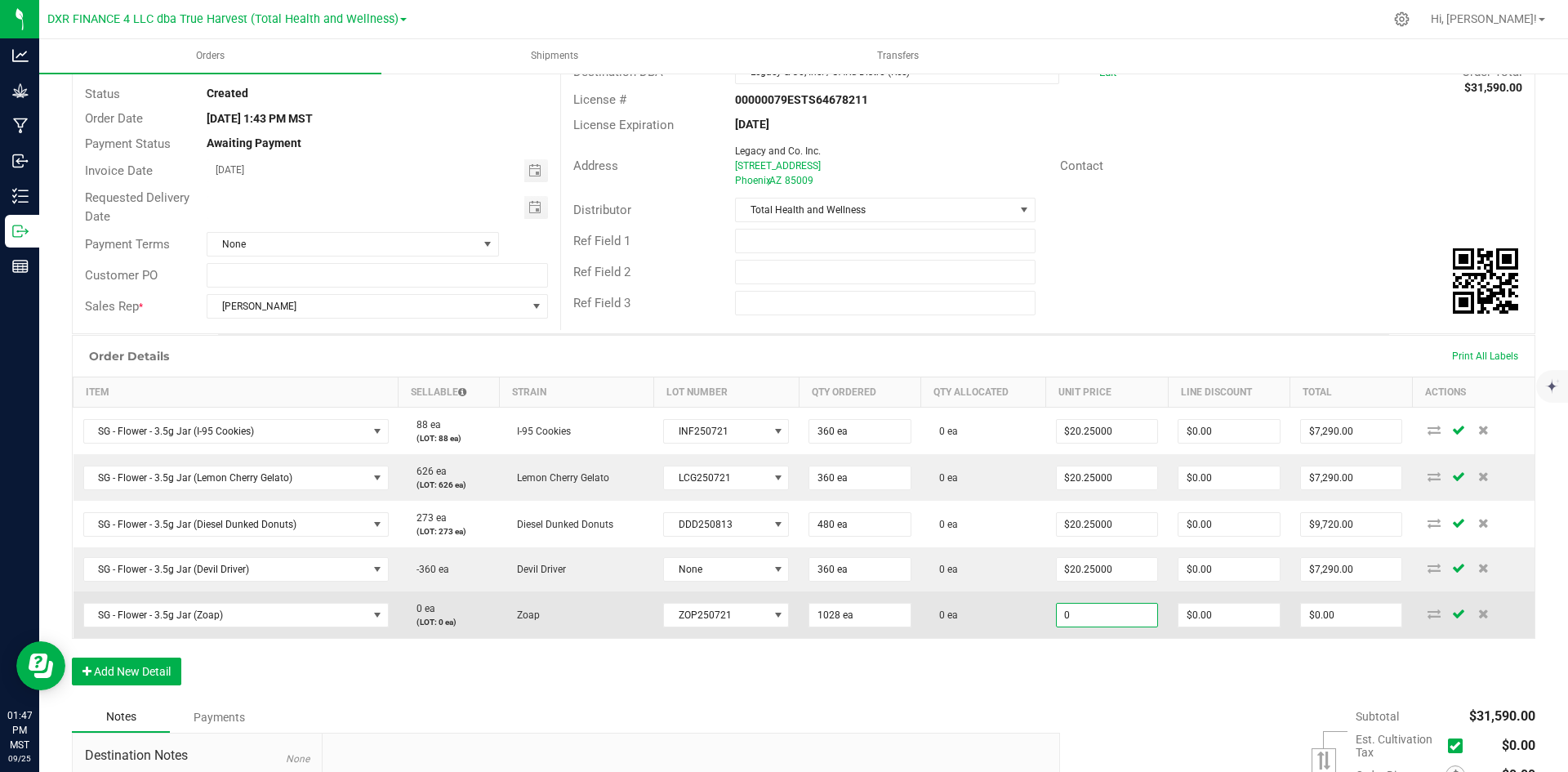
click at [1108, 619] on input "0" at bounding box center [1107, 615] width 102 height 23
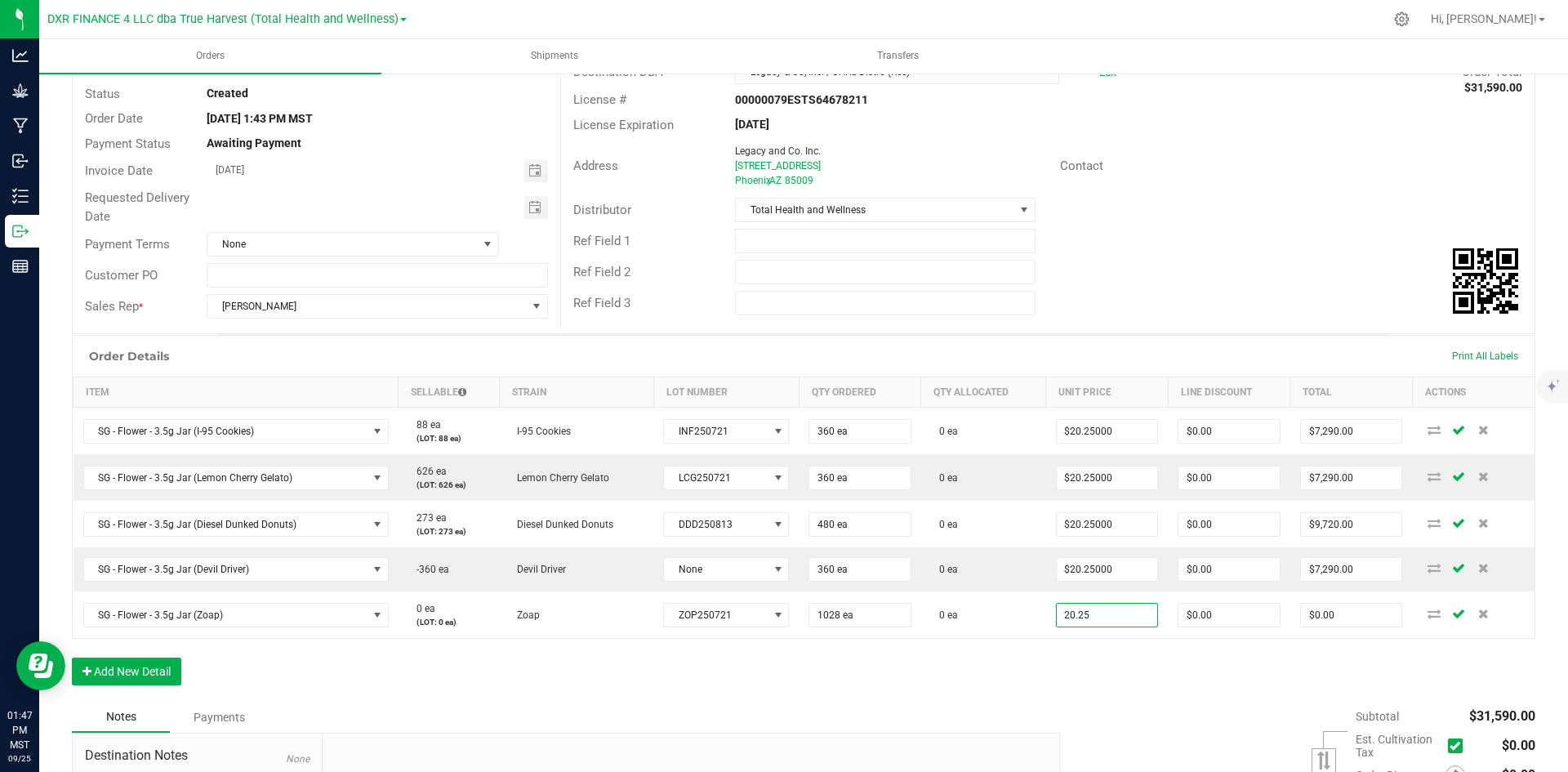
type input "$20.25000"
type input "$20,817.00"
click at [1077, 693] on div "Order Details Print All Labels Item Sellable Strain Lot Number Qty Ordered Qty …" at bounding box center [803, 518] width 1464 height 367
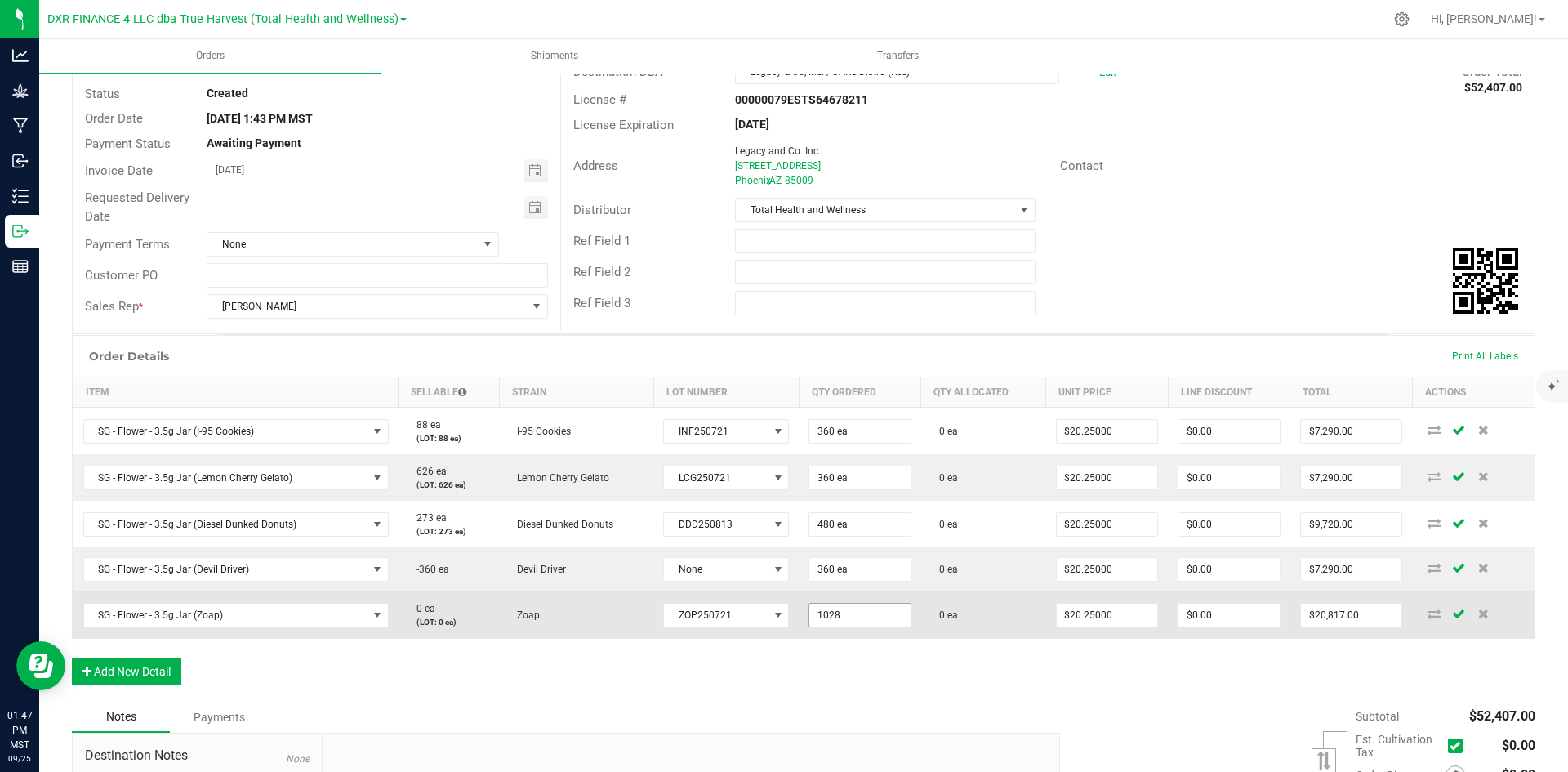
click at [832, 604] on input "1028" at bounding box center [860, 615] width 102 height 23
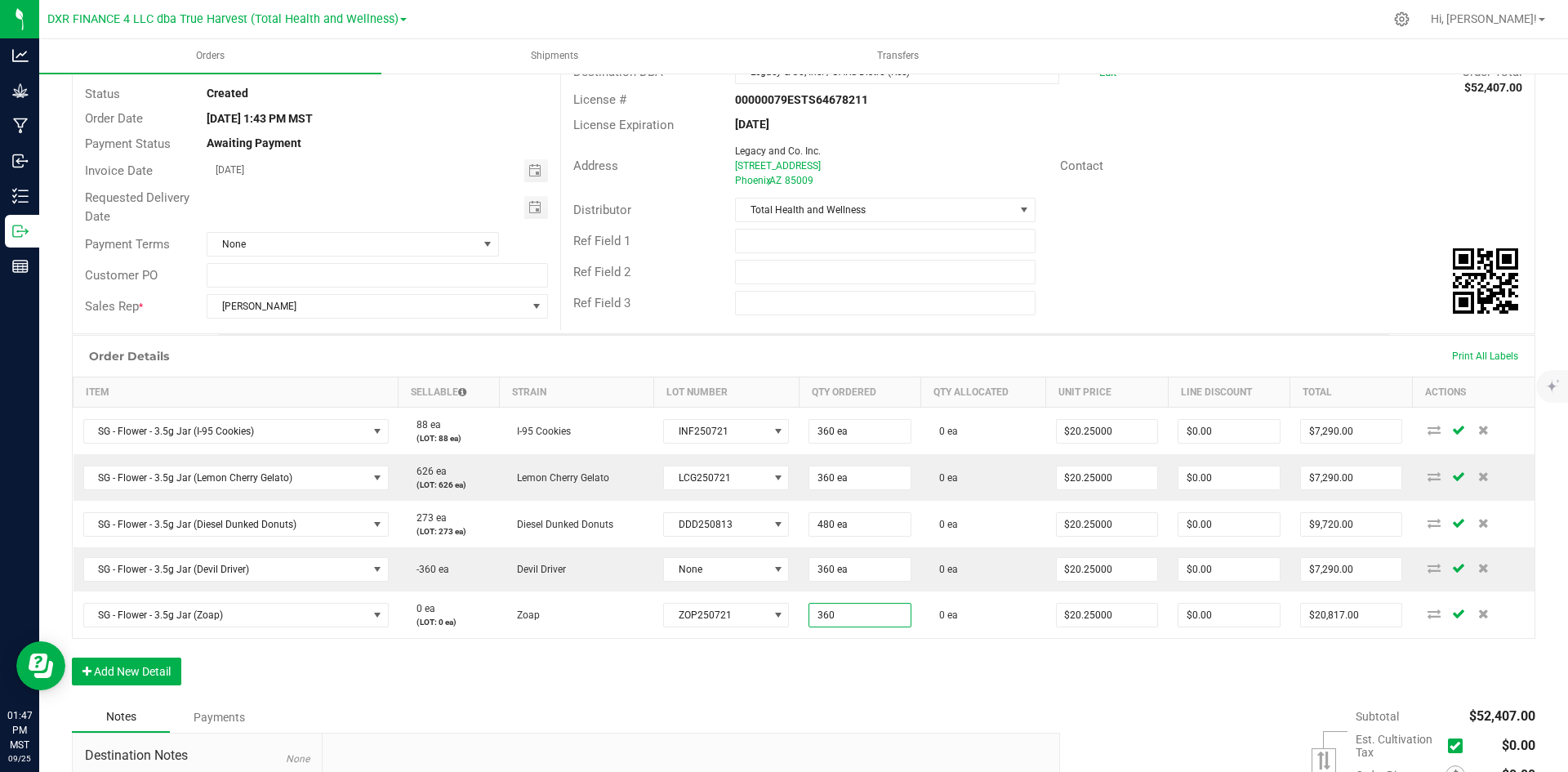
type input "360 ea"
type input "$7,290.00"
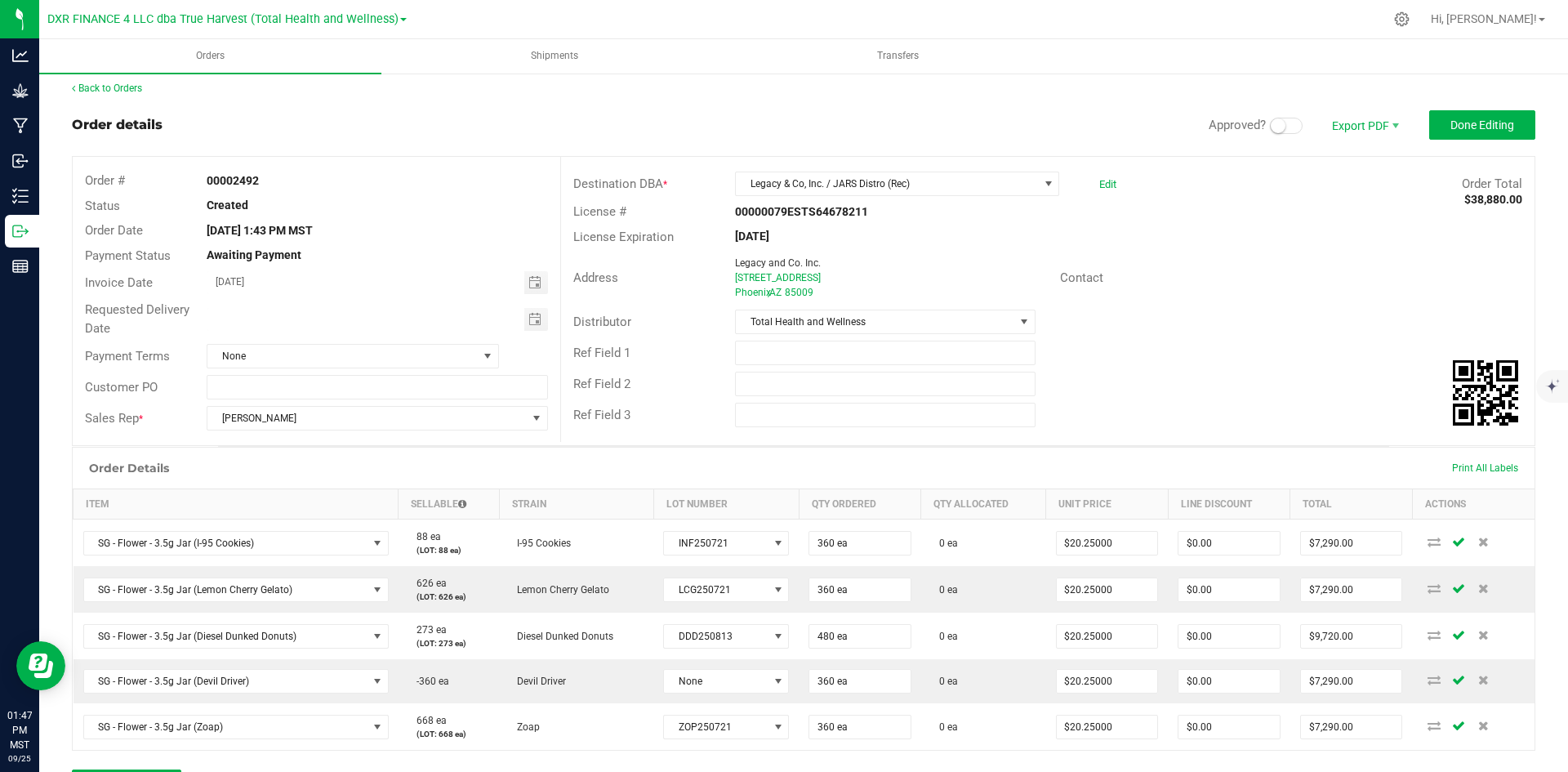
scroll to position [0, 0]
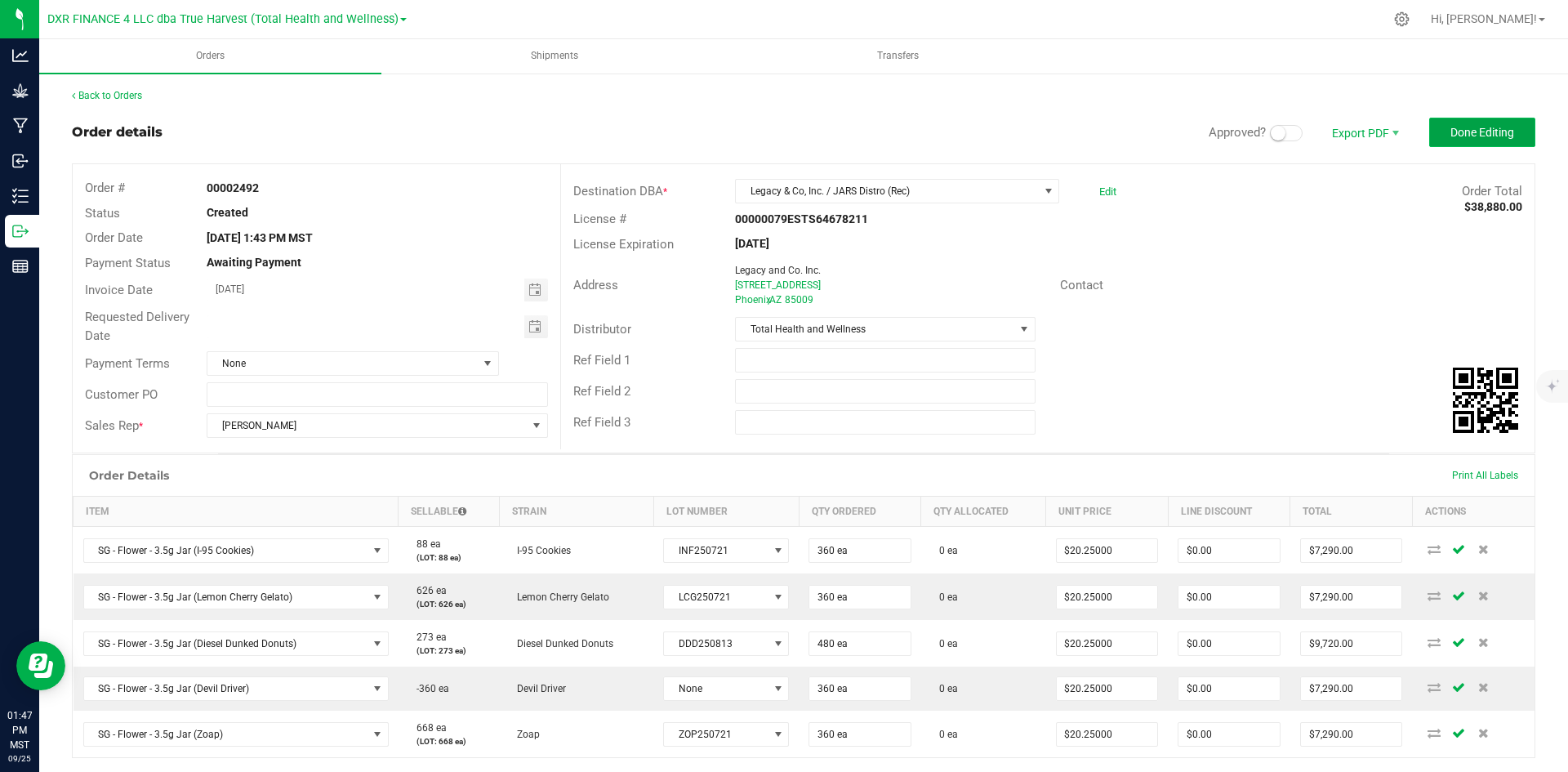
click at [1467, 131] on span "Done Editing" at bounding box center [1482, 133] width 64 height 13
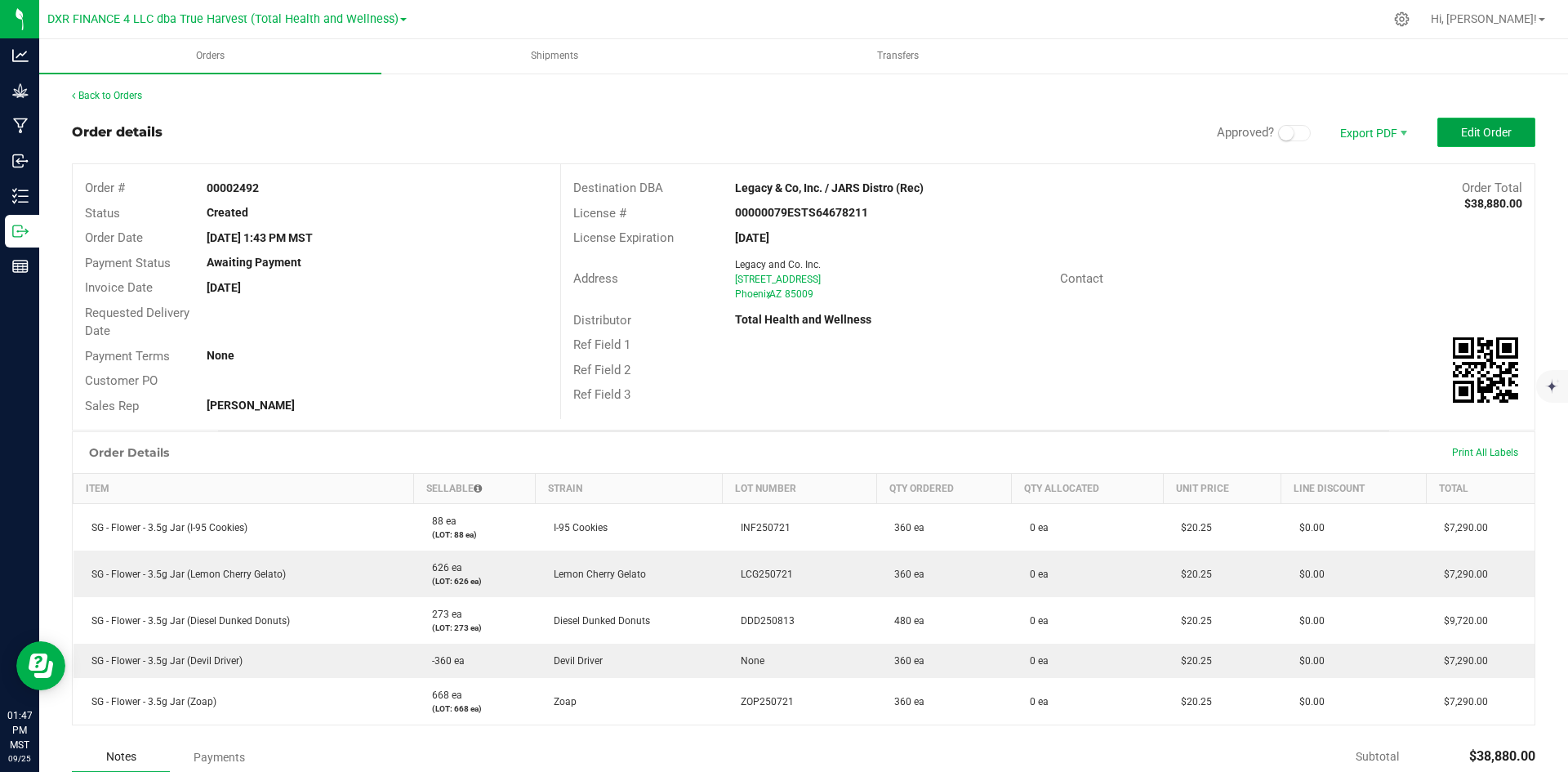
click at [1479, 132] on span "Edit Order" at bounding box center [1486, 133] width 51 height 13
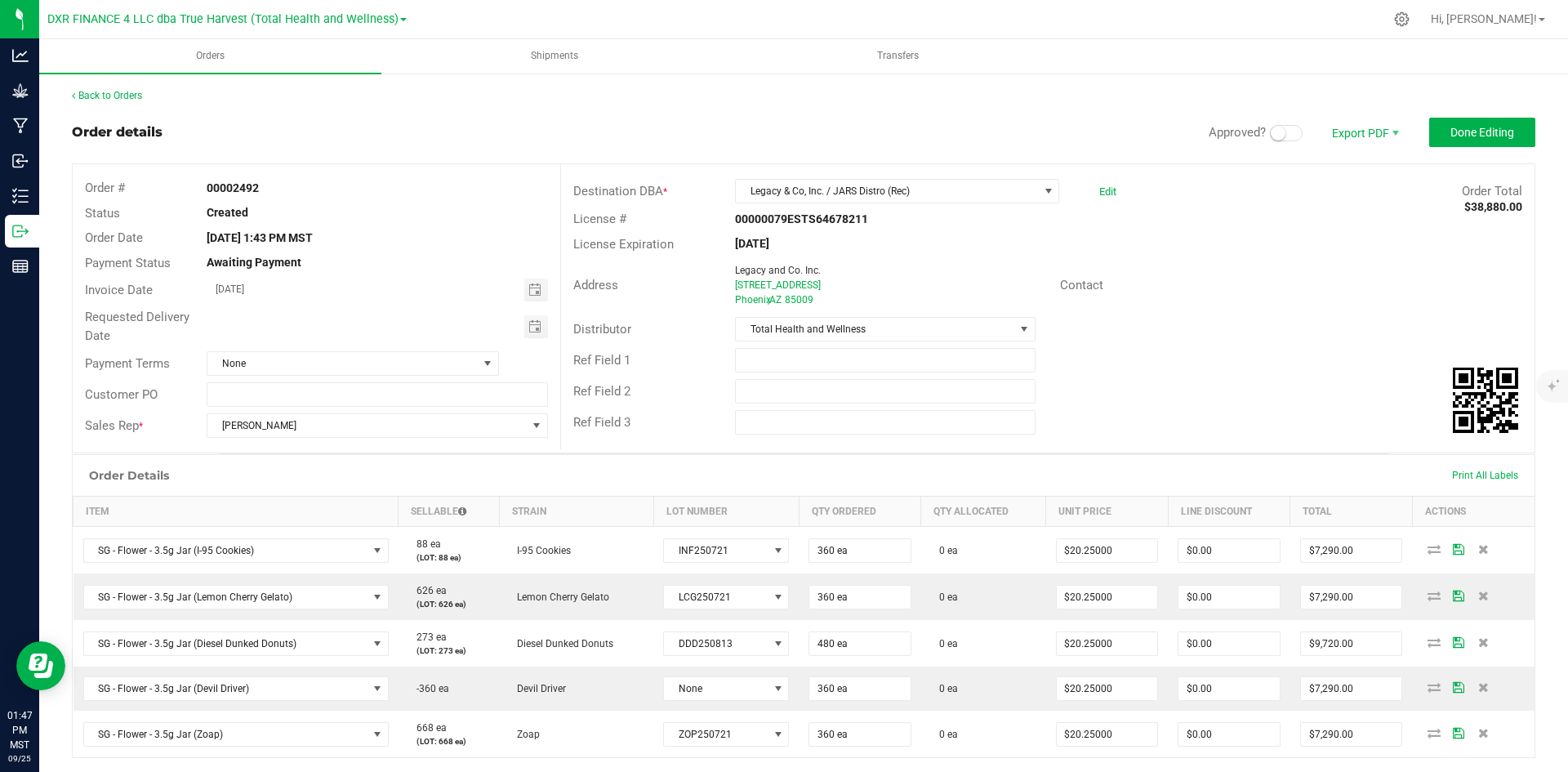
click at [1279, 140] on span at bounding box center [1286, 133] width 33 height 16
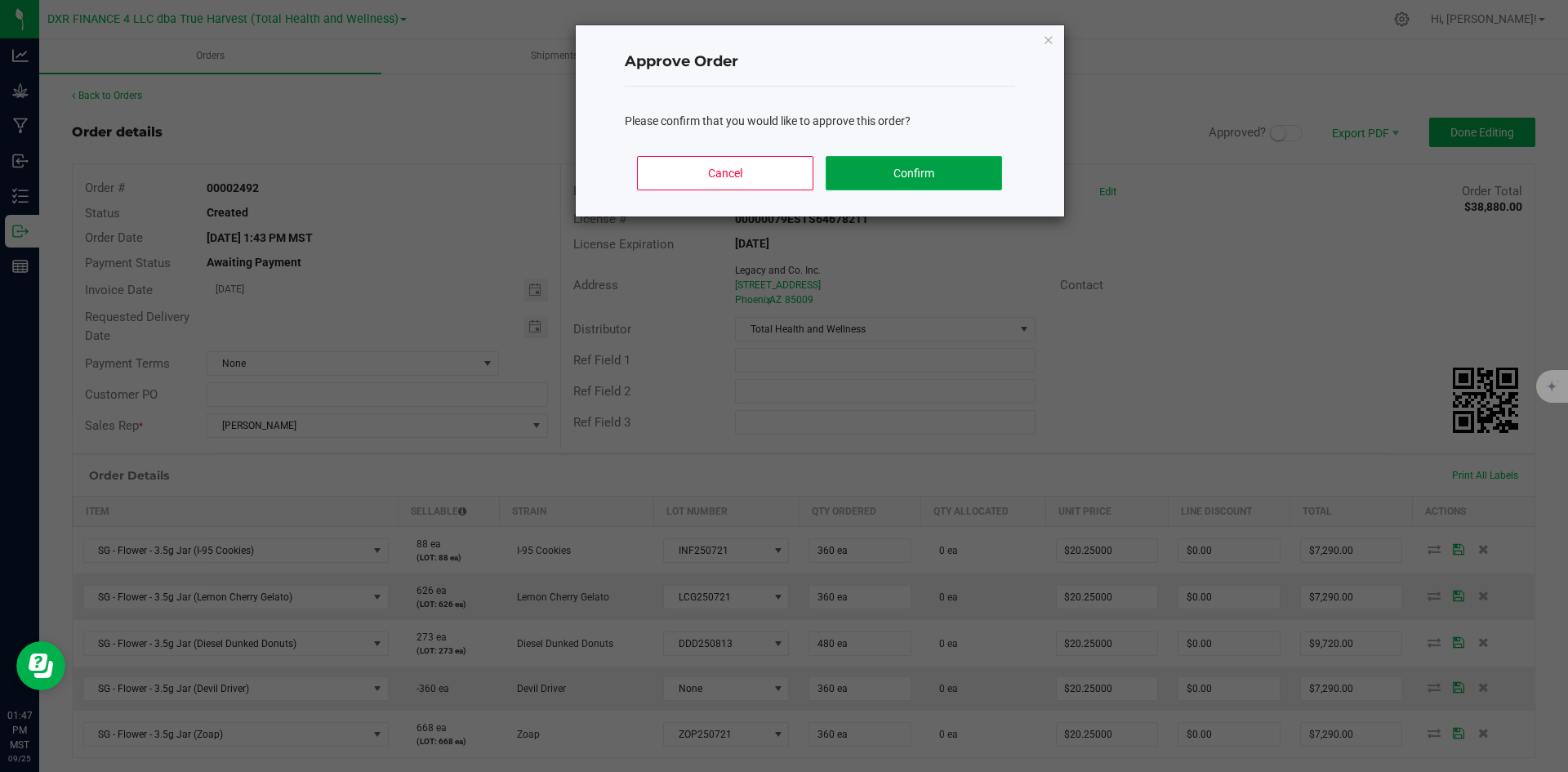
click at [881, 183] on button "Confirm" at bounding box center [913, 173] width 176 height 34
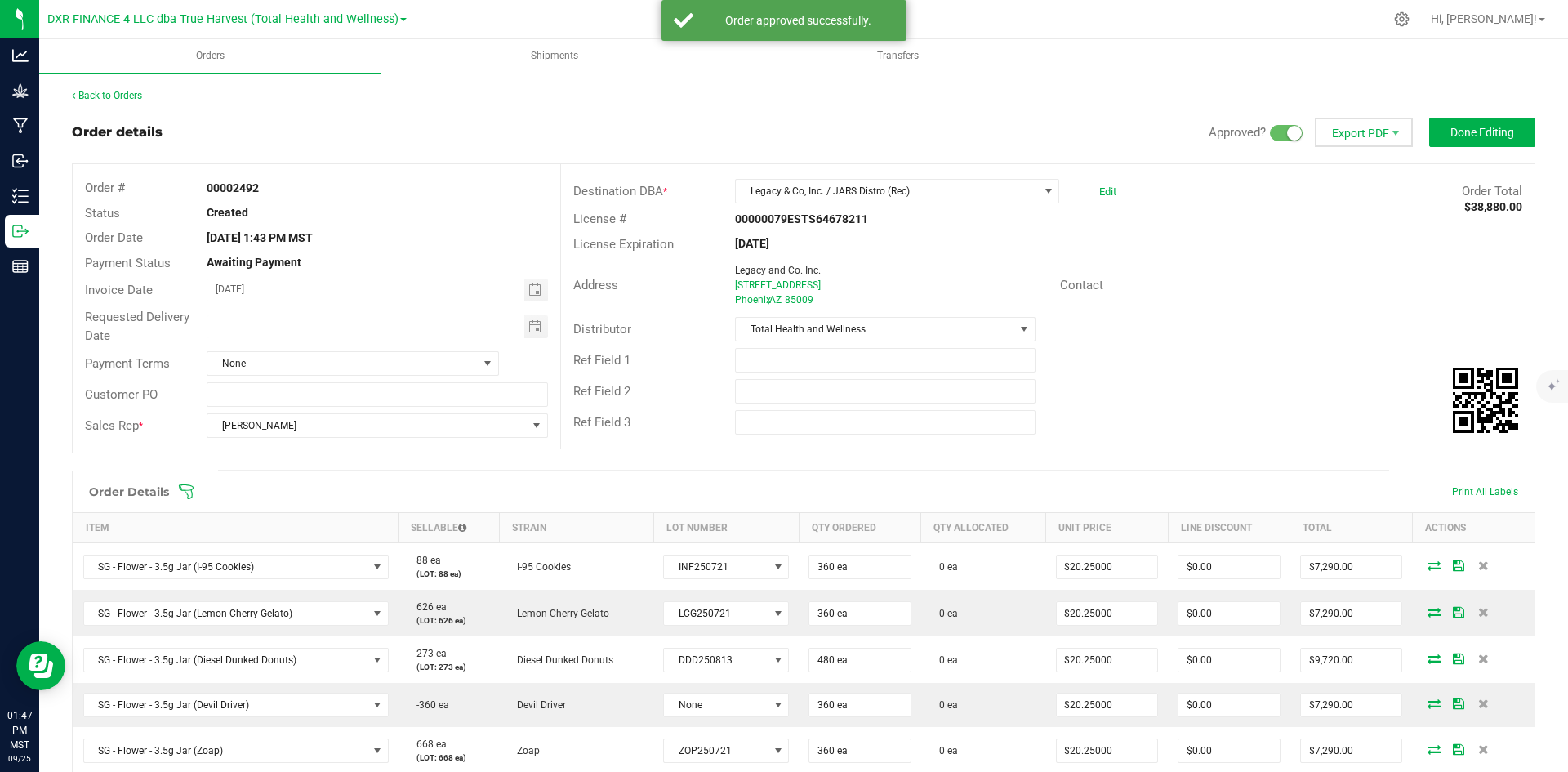
click at [1351, 132] on span "Export PDF" at bounding box center [1364, 132] width 98 height 29
click at [1360, 181] on span "Invoice PDF" at bounding box center [1355, 182] width 102 height 24
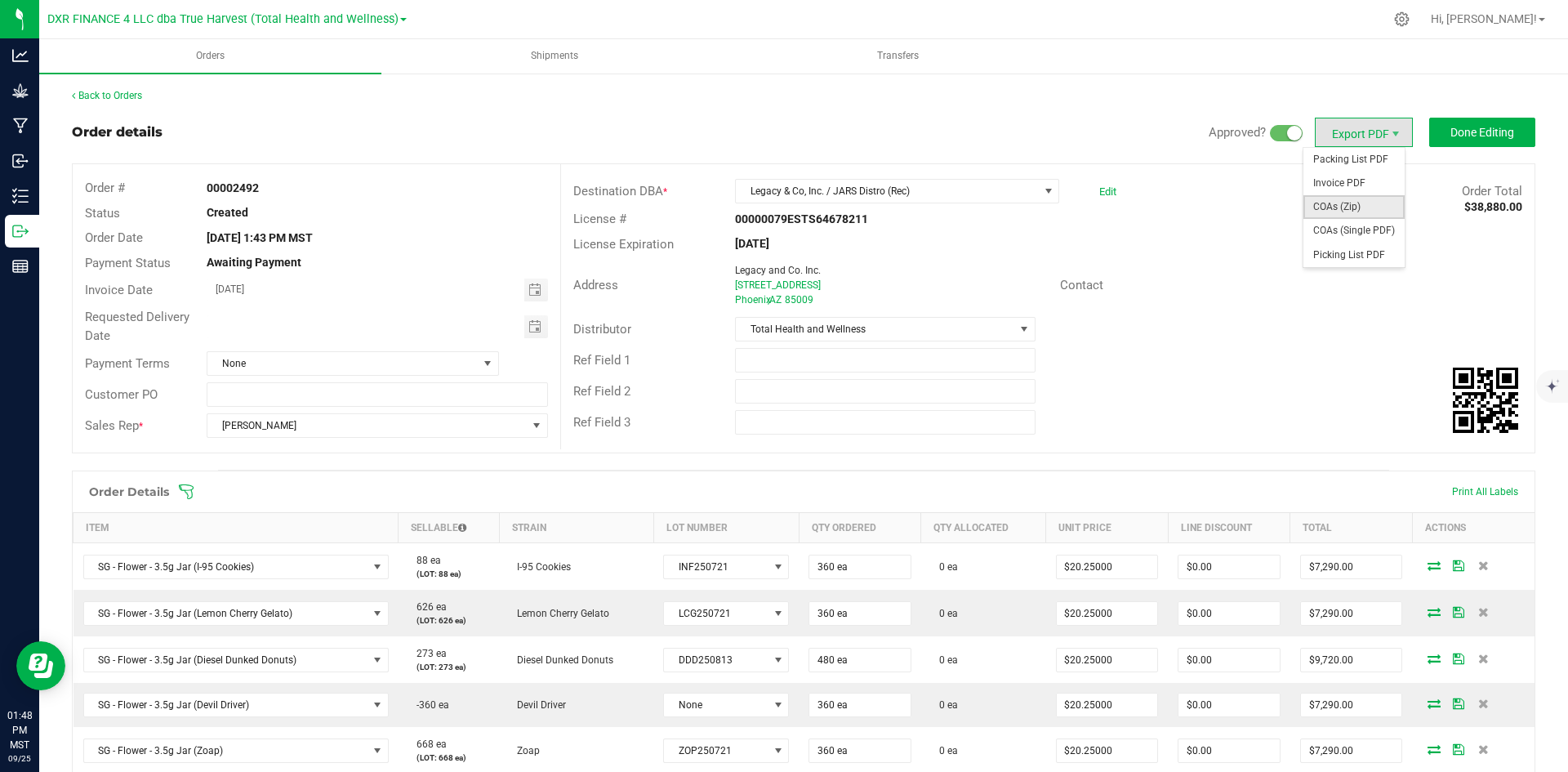
click at [1355, 204] on span "COAs (Zip)" at bounding box center [1355, 207] width 102 height 24
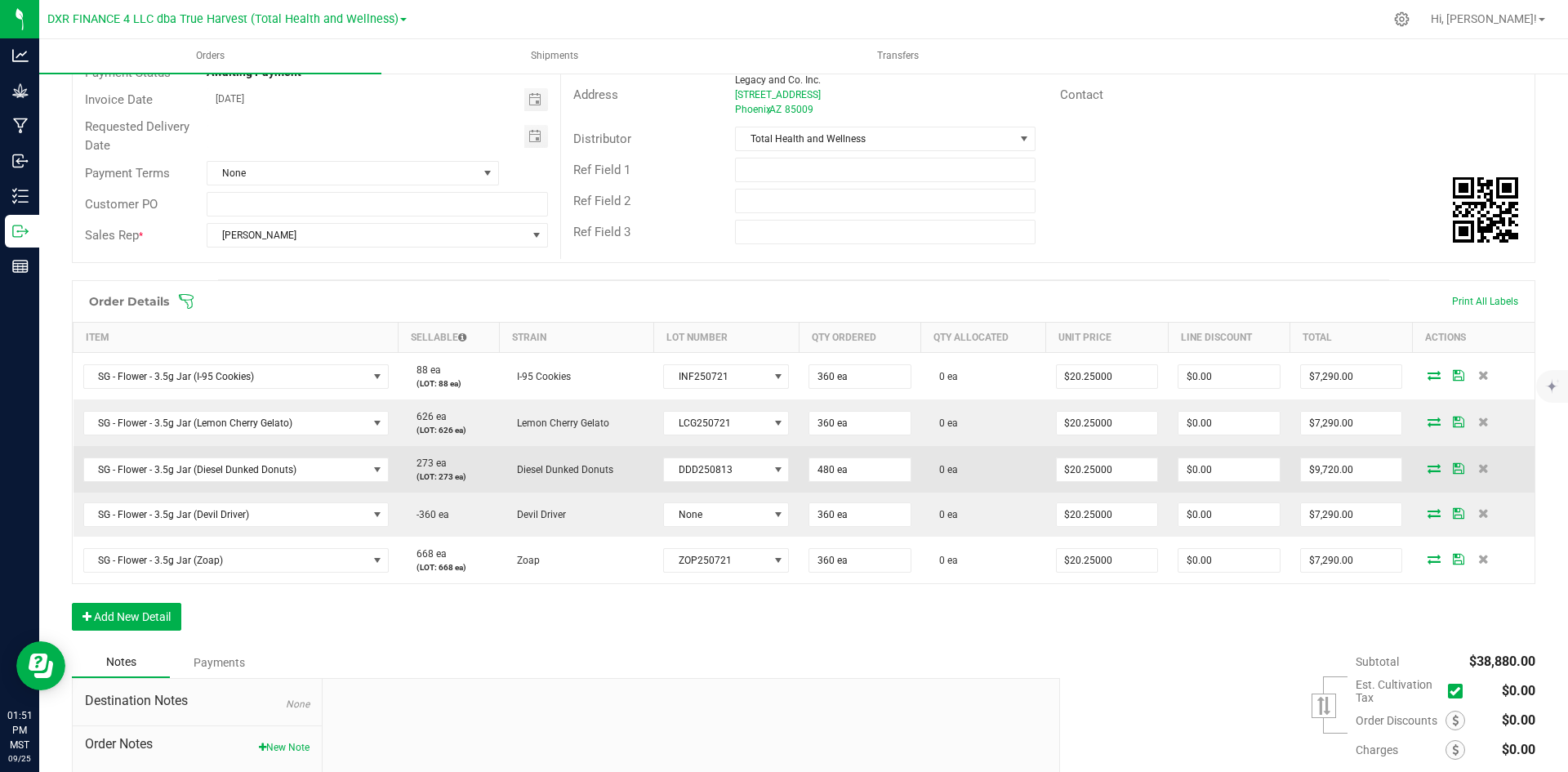
scroll to position [245, 0]
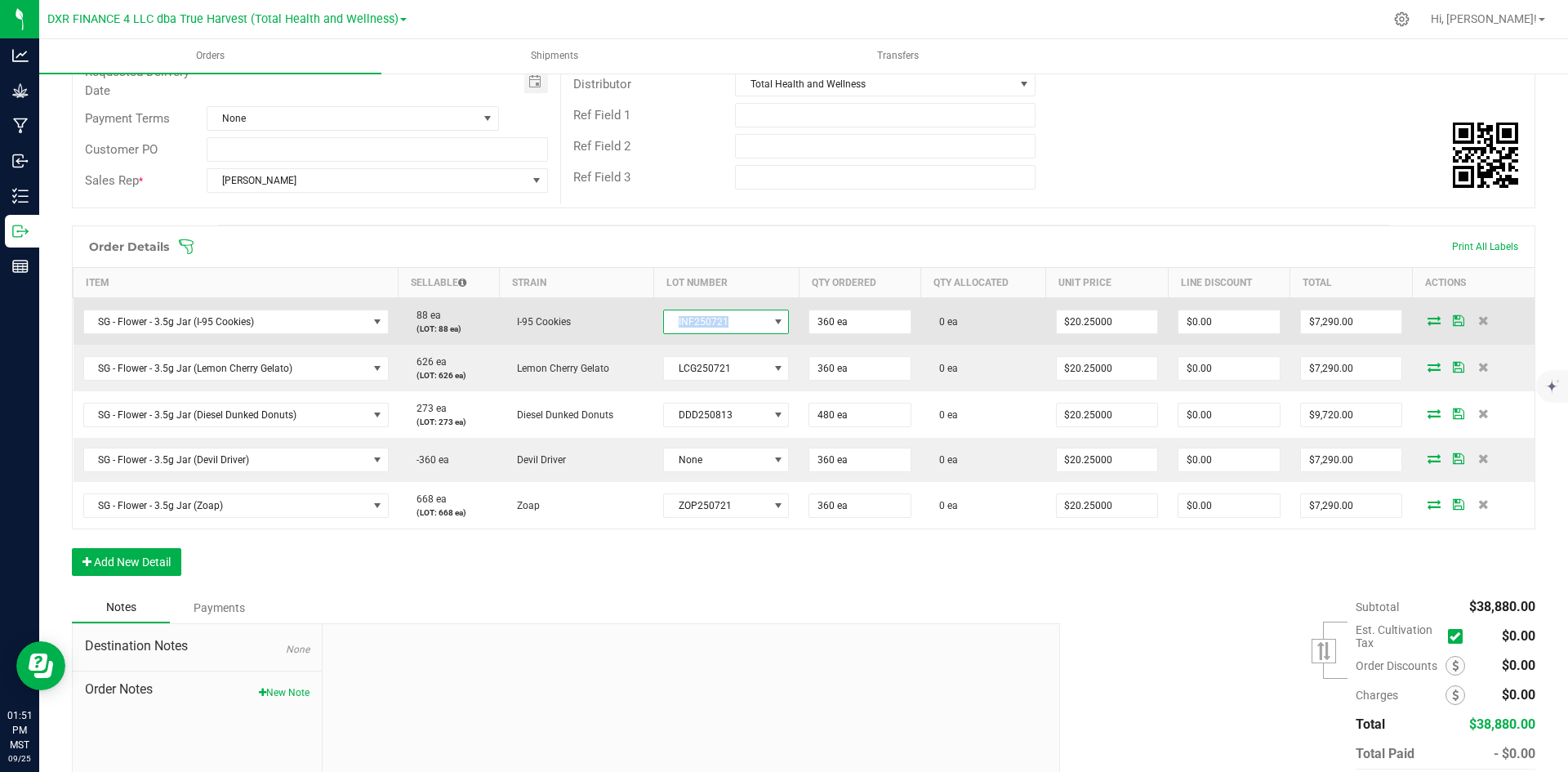
drag, startPoint x: 739, startPoint y: 322, endPoint x: 660, endPoint y: 326, distance: 79.1
click at [664, 325] on span "INF250721" at bounding box center [715, 322] width 103 height 23
drag, startPoint x: 669, startPoint y: 323, endPoint x: 769, endPoint y: 326, distance: 100.0
click at [769, 326] on span "INF250721" at bounding box center [726, 322] width 126 height 24
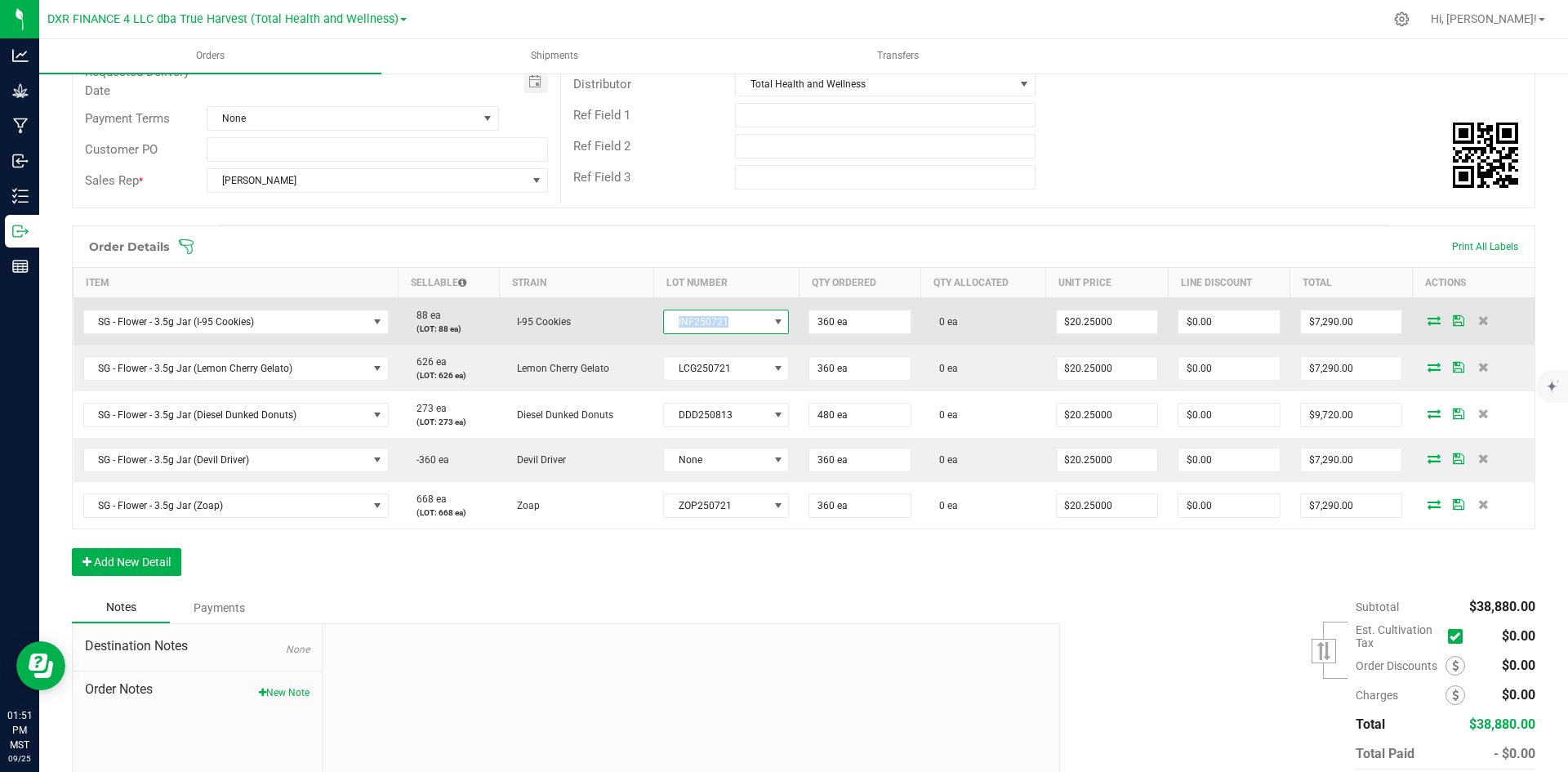
copy span "INF250721"
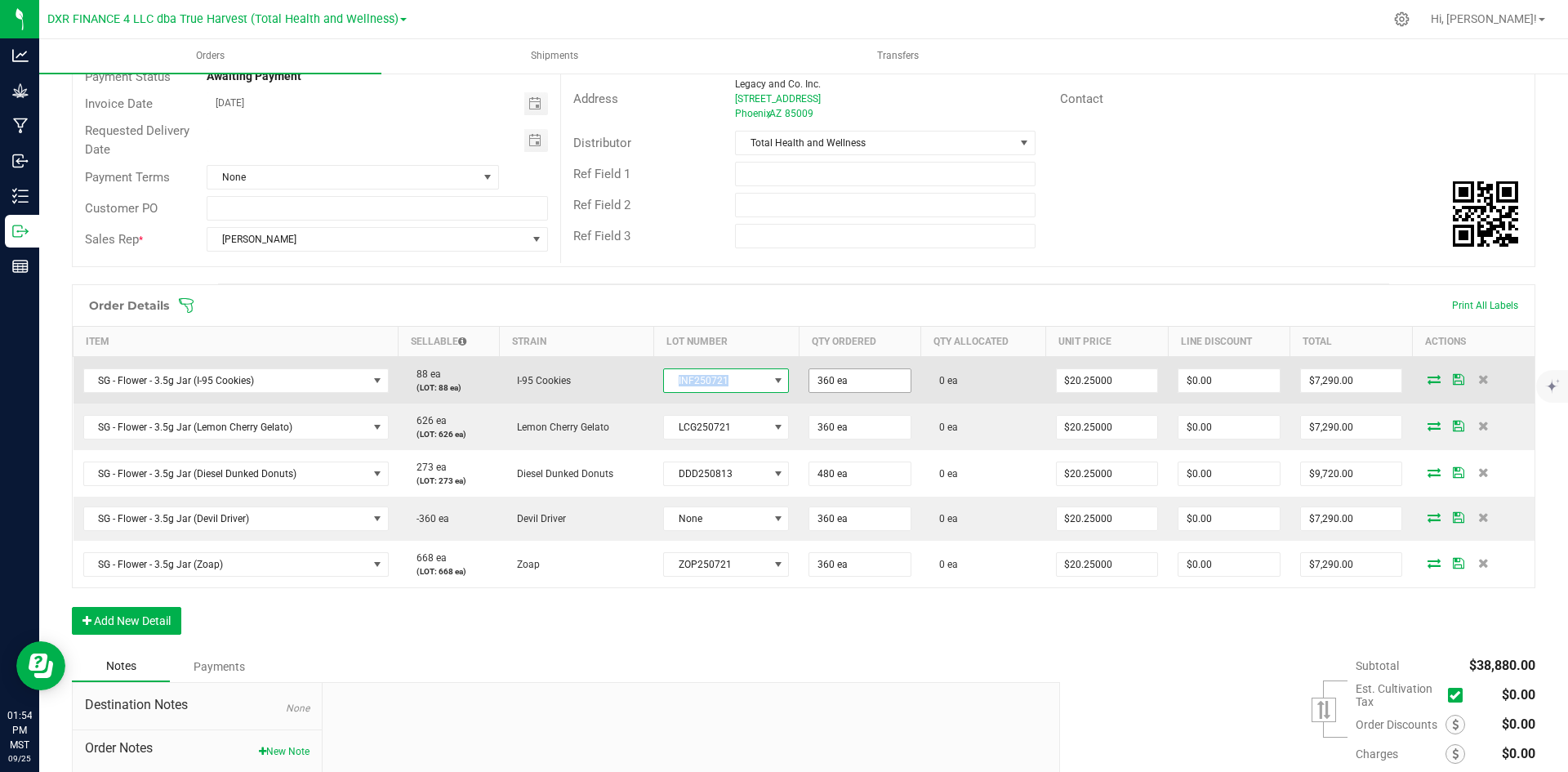
scroll to position [0, 0]
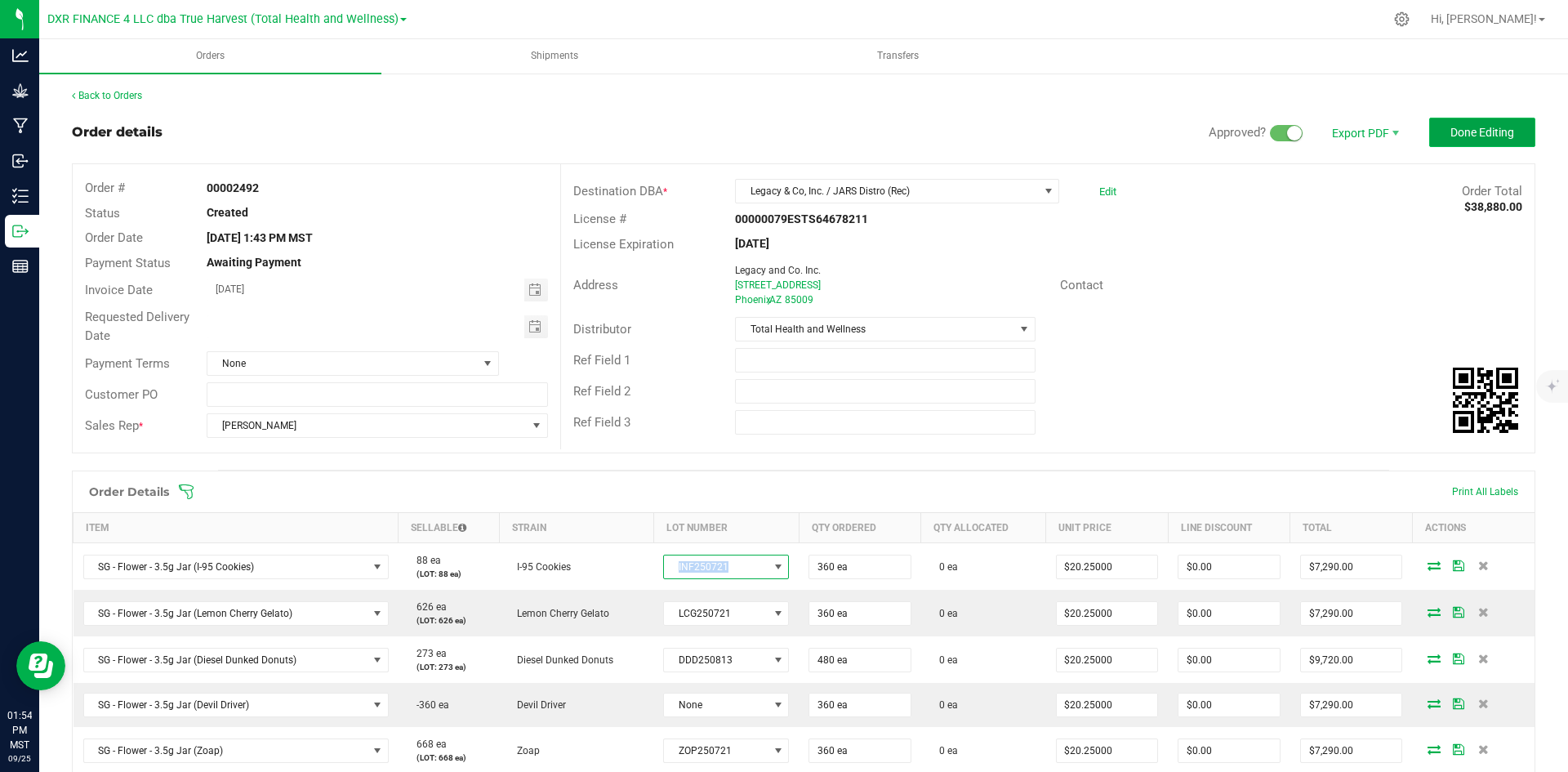
click at [1464, 135] on span "Done Editing" at bounding box center [1482, 133] width 64 height 13
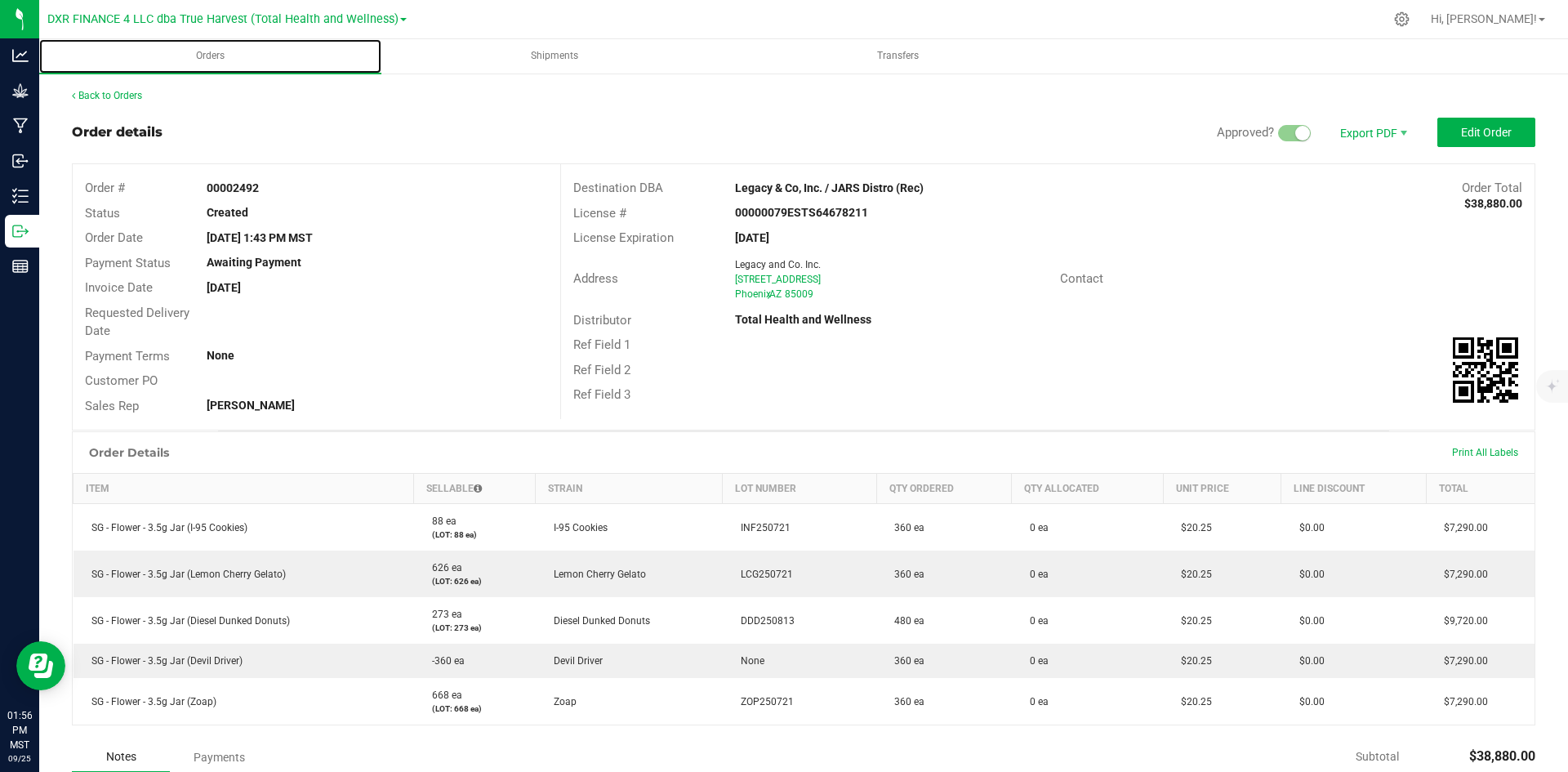
click at [228, 59] on span "Orders" at bounding box center [210, 55] width 72 height 14
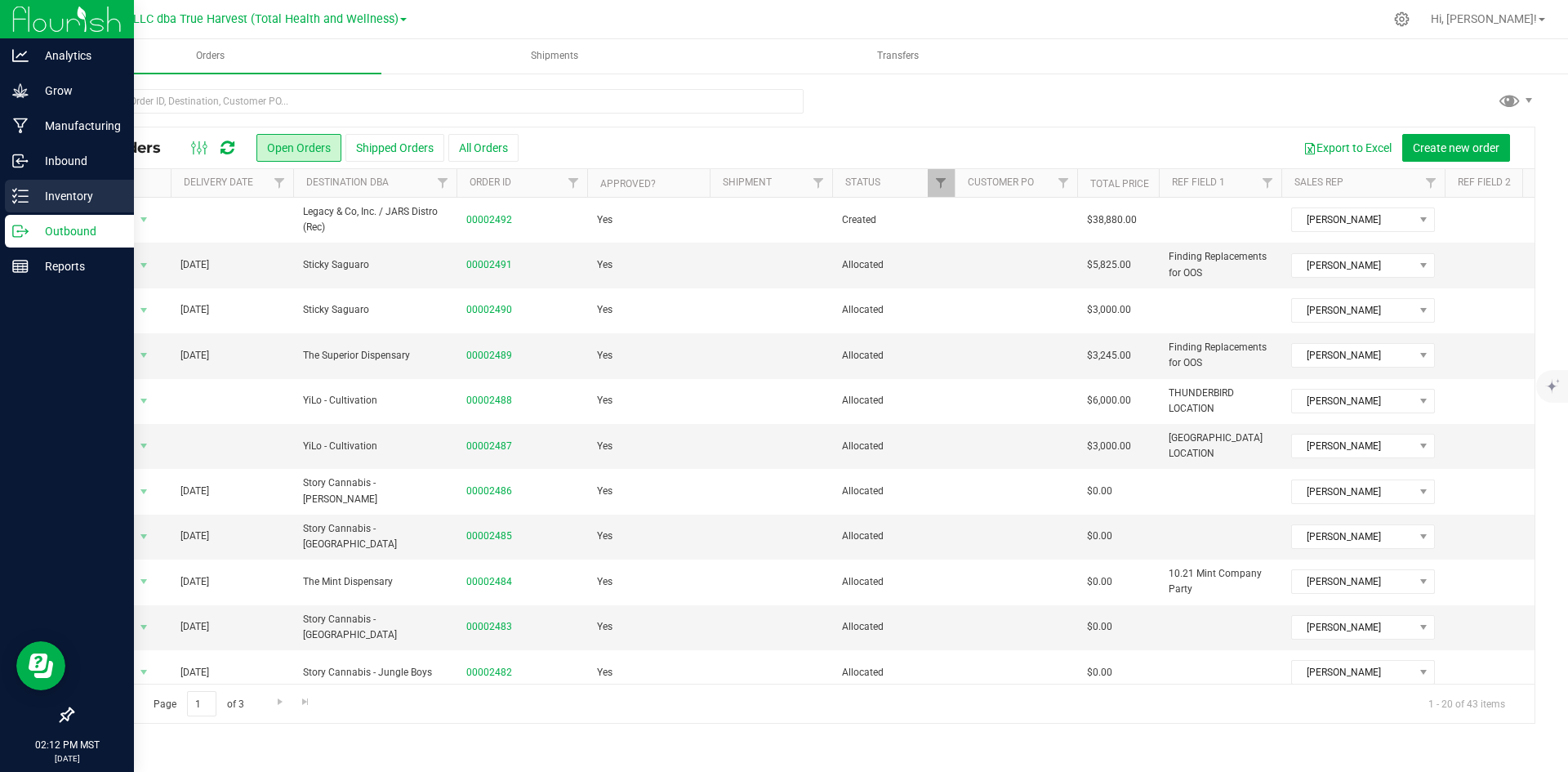
click at [22, 204] on div "Inventory" at bounding box center [69, 196] width 129 height 33
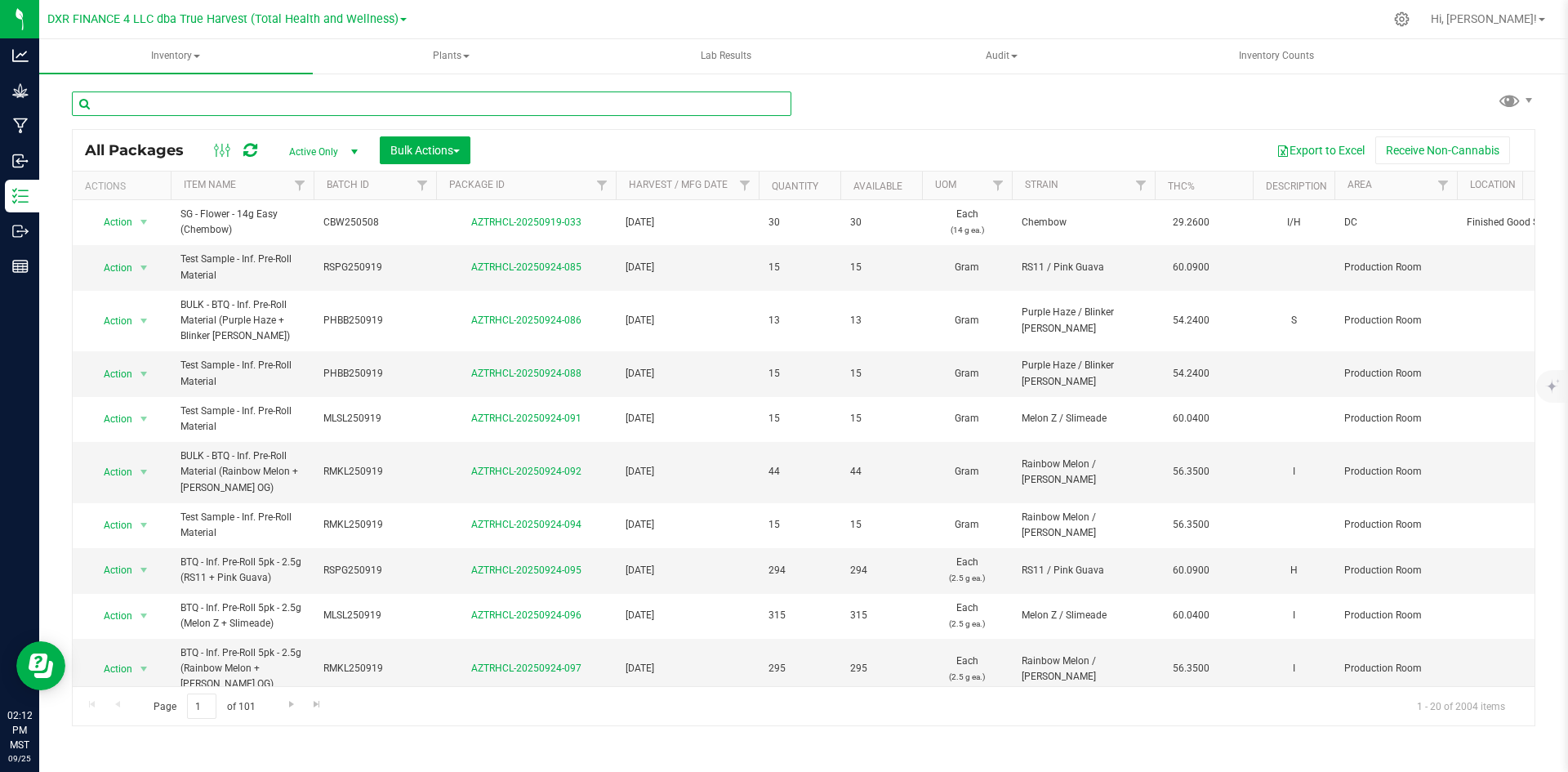
click at [371, 102] on input "text" at bounding box center [431, 103] width 719 height 24
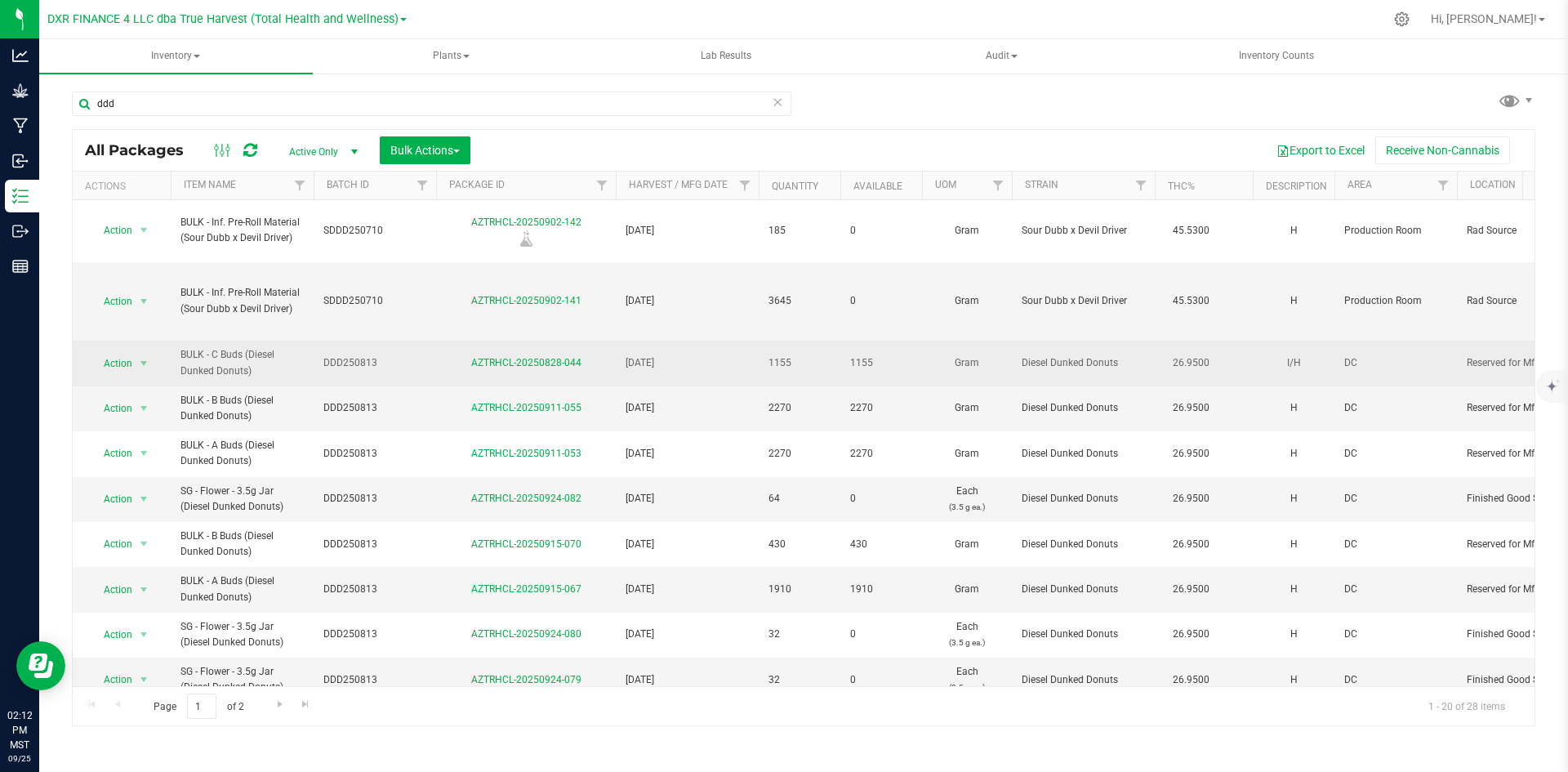
drag, startPoint x: 321, startPoint y: 360, endPoint x: 387, endPoint y: 374, distance: 67.5
click at [387, 374] on td "DDD250813" at bounding box center [375, 363] width 122 height 45
click at [389, 366] on input "DDD250813" at bounding box center [371, 363] width 117 height 25
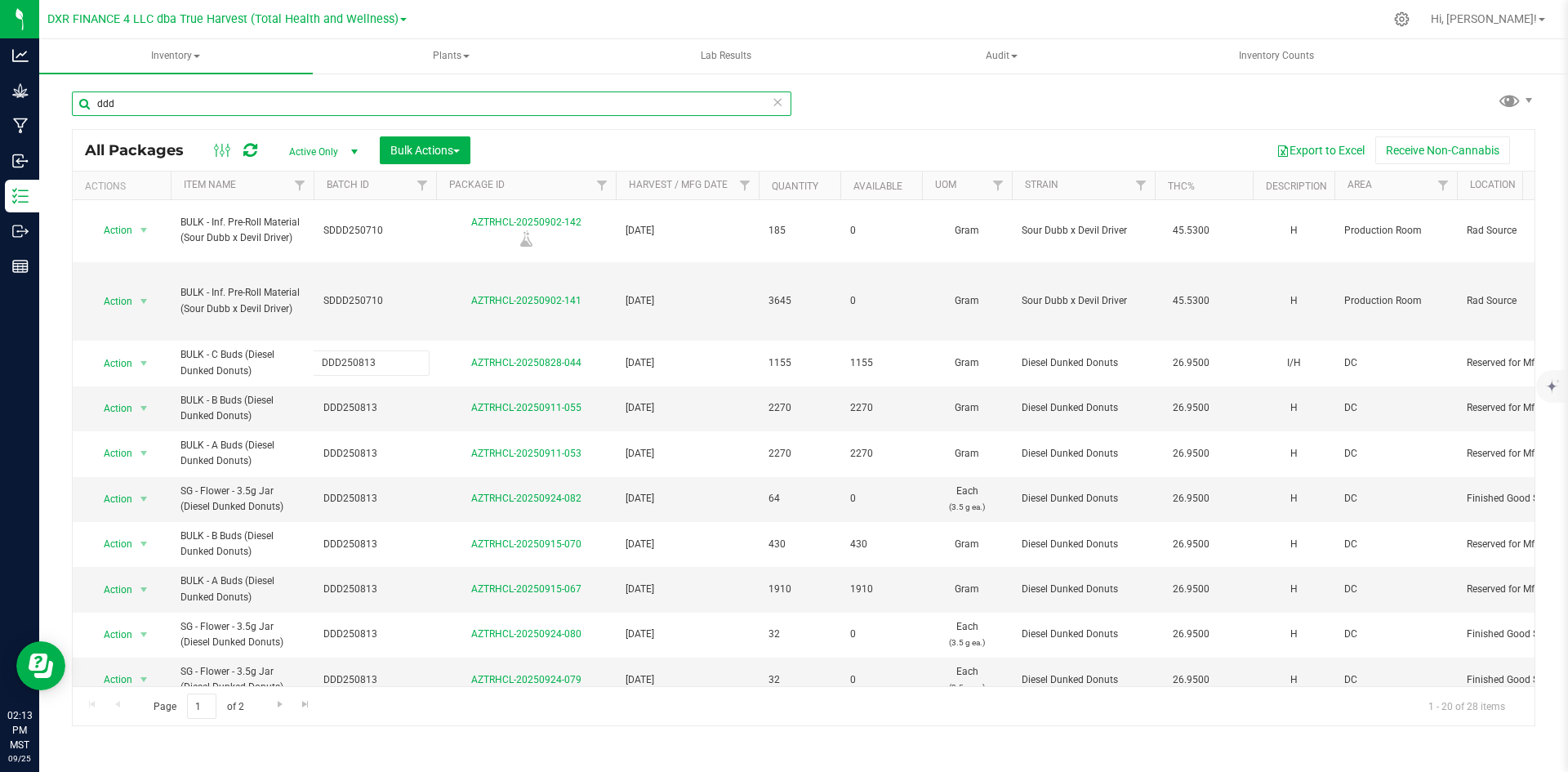
click at [401, 101] on input "ddd" at bounding box center [431, 103] width 719 height 24
paste input "DDD250813"
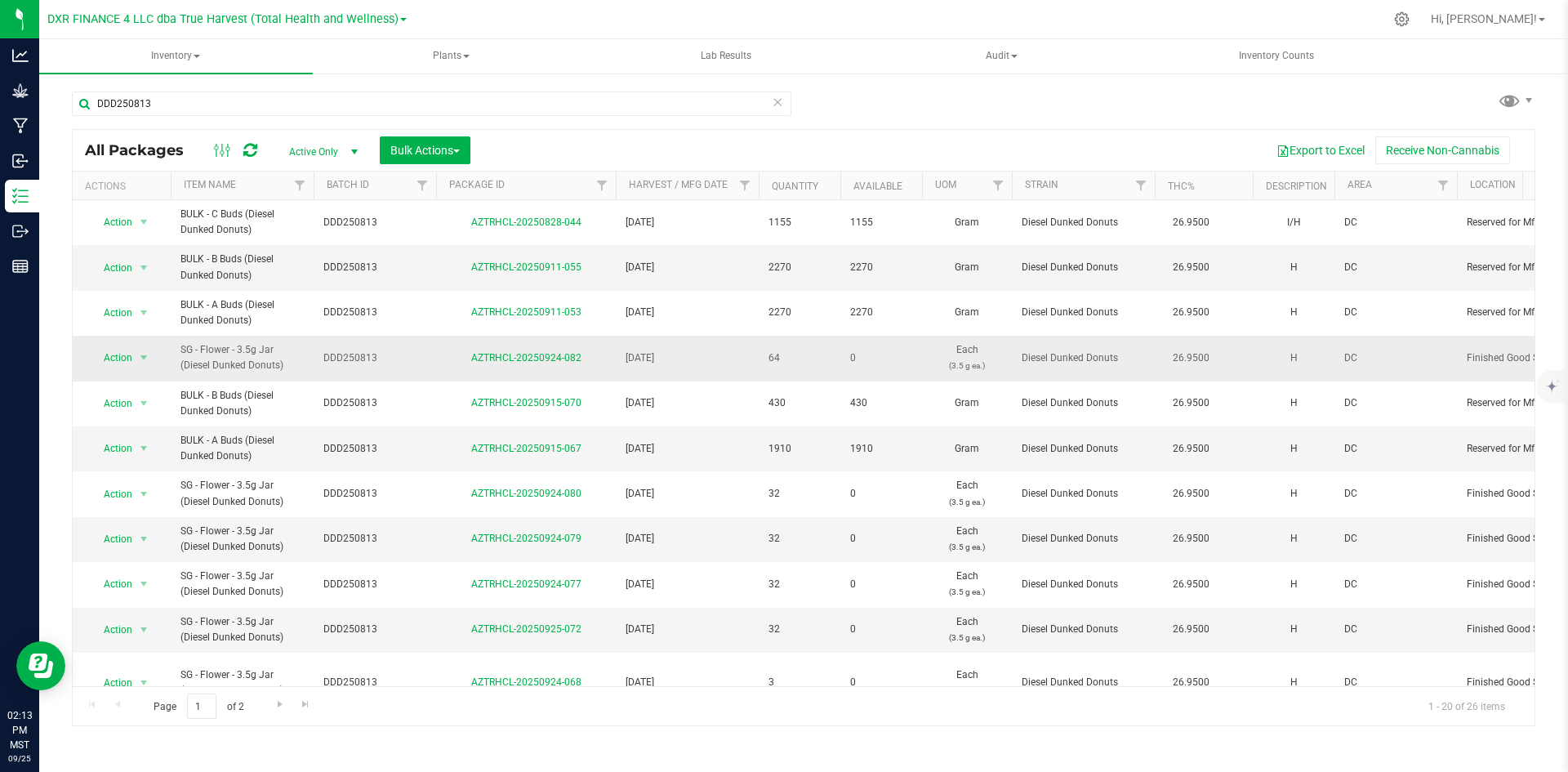
drag, startPoint x: 182, startPoint y: 351, endPoint x: 290, endPoint y: 373, distance: 110.2
click at [290, 373] on span "SG - Flower - 3.5g Jar (Diesel Dunked Donuts)" at bounding box center [242, 357] width 123 height 31
copy span "SG - Flower - 3.5g Jar (Diesel Dunked Donuts)"
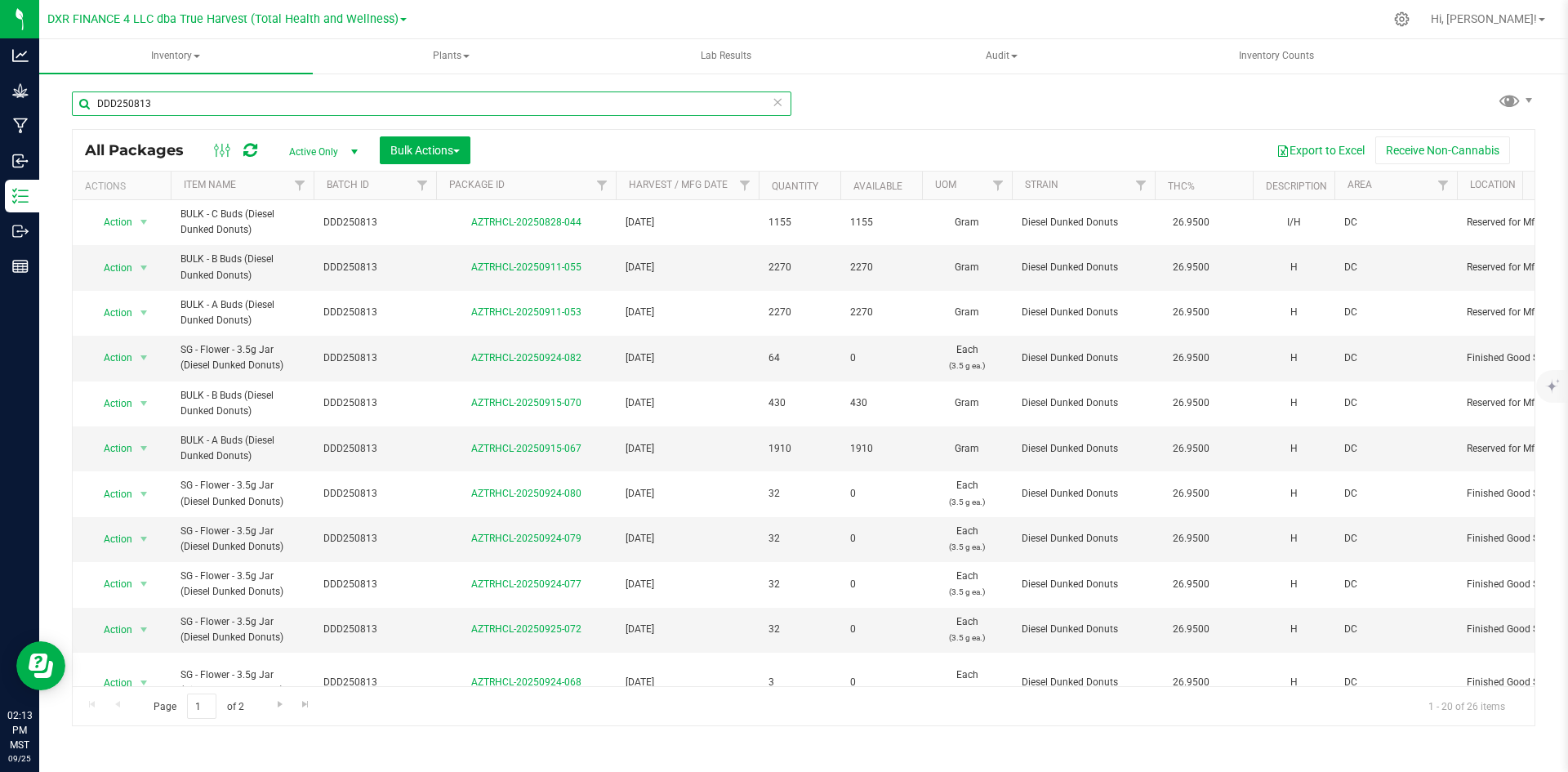
click at [271, 102] on input "DDD250813" at bounding box center [431, 103] width 719 height 24
paste input "SG - Flower - 3.5g Jar (Diesel Dunked Donuts)"
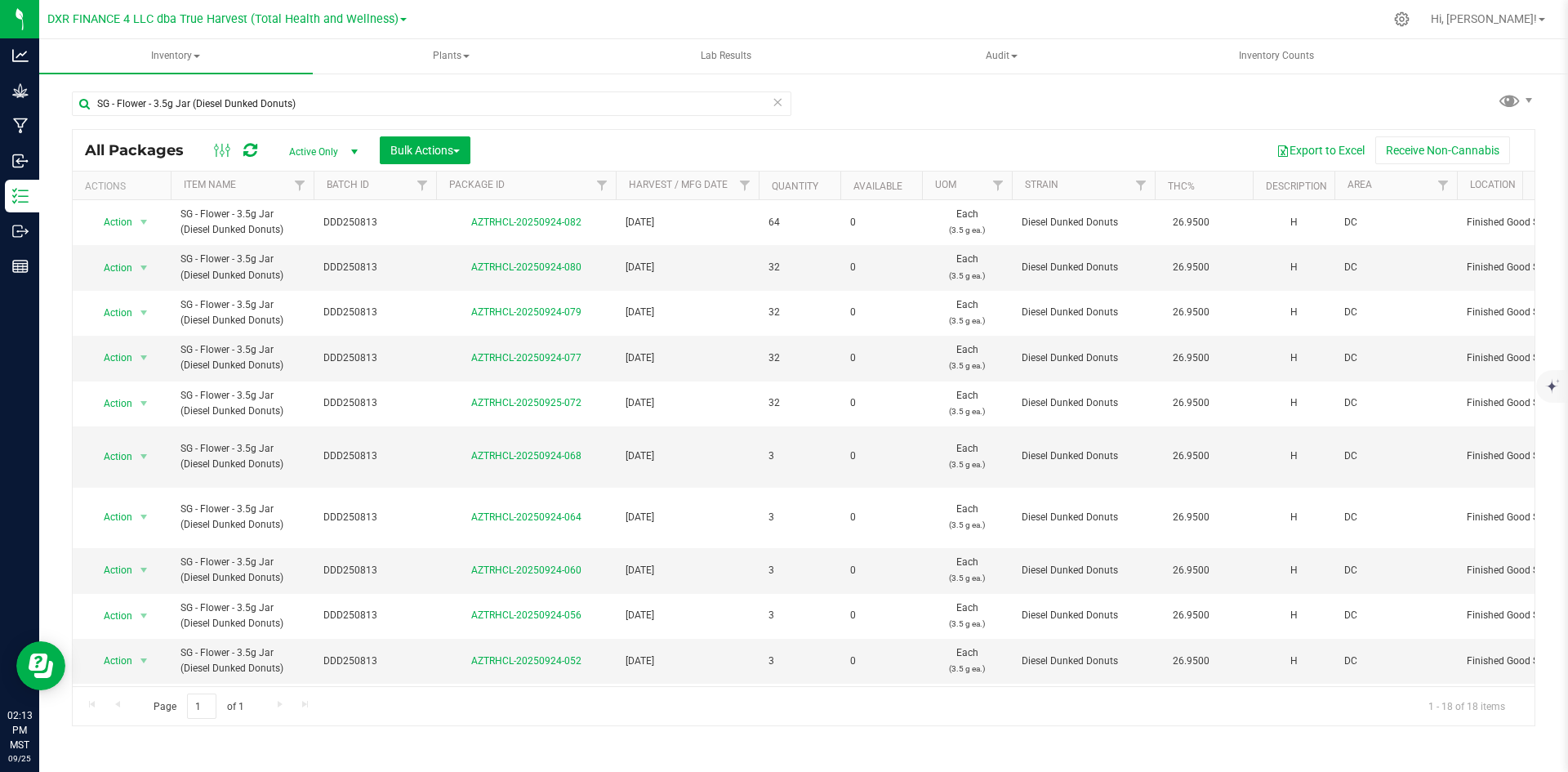
click at [915, 194] on th "Available" at bounding box center [881, 185] width 82 height 28
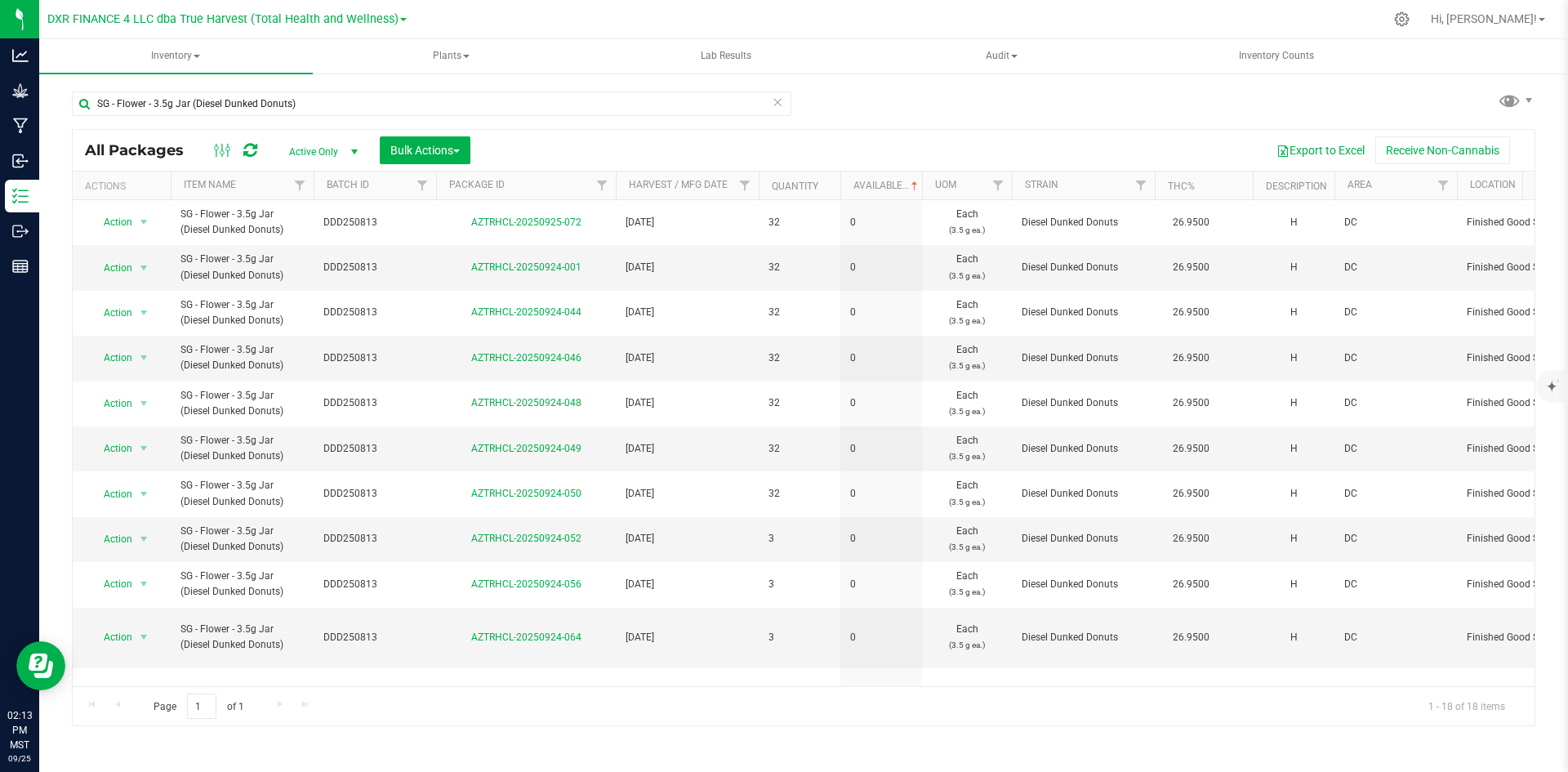
click at [912, 194] on th "Available" at bounding box center [881, 185] width 82 height 28
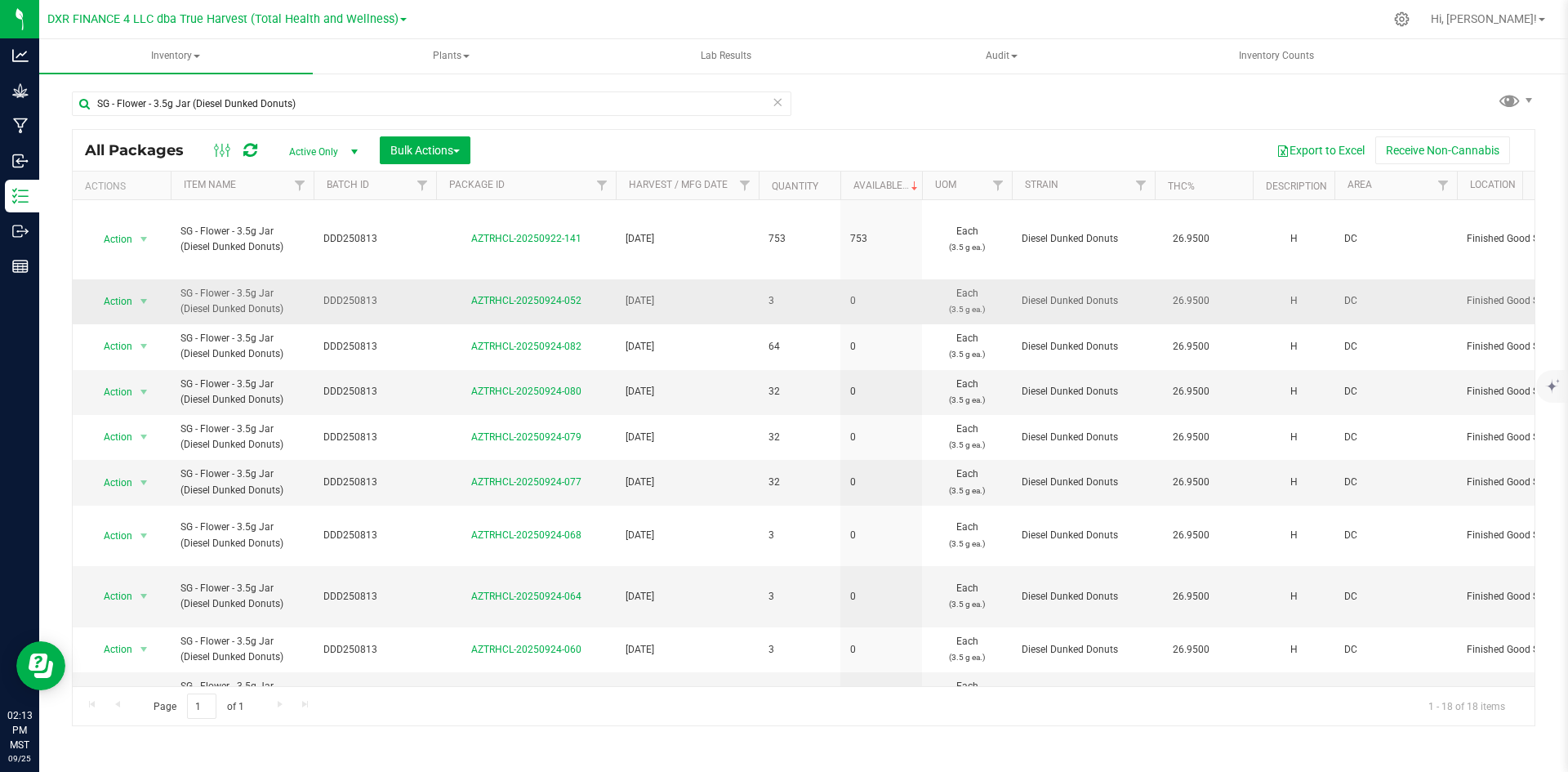
click at [351, 301] on span "DDD250813" at bounding box center [374, 301] width 102 height 16
click at [351, 301] on input "DDD250813" at bounding box center [371, 301] width 117 height 25
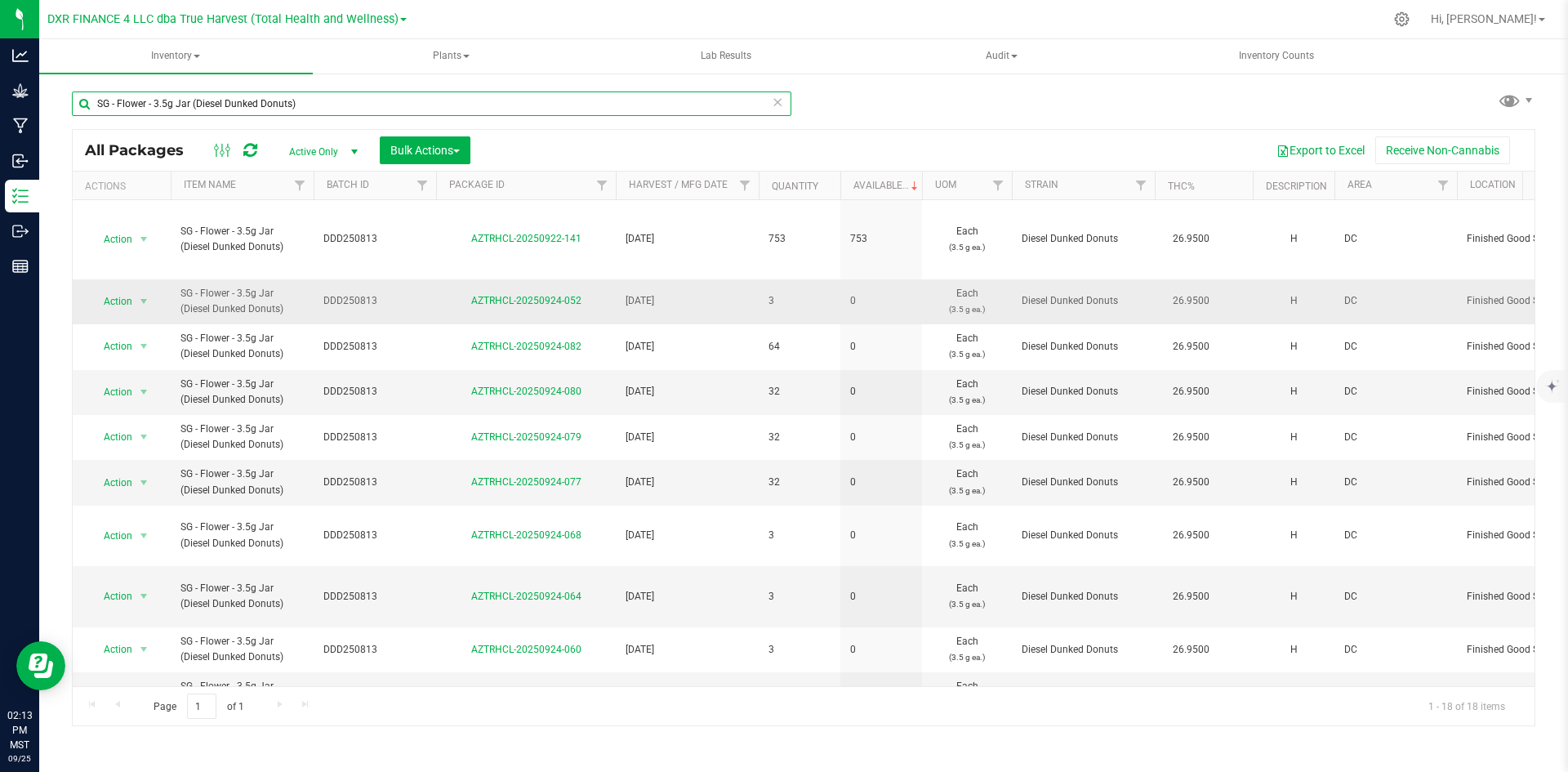
click at [357, 91] on input "SG - Flower - 3.5g Jar (Diesel Dunked Donuts)" at bounding box center [431, 103] width 719 height 24
paste input "DDD250813"
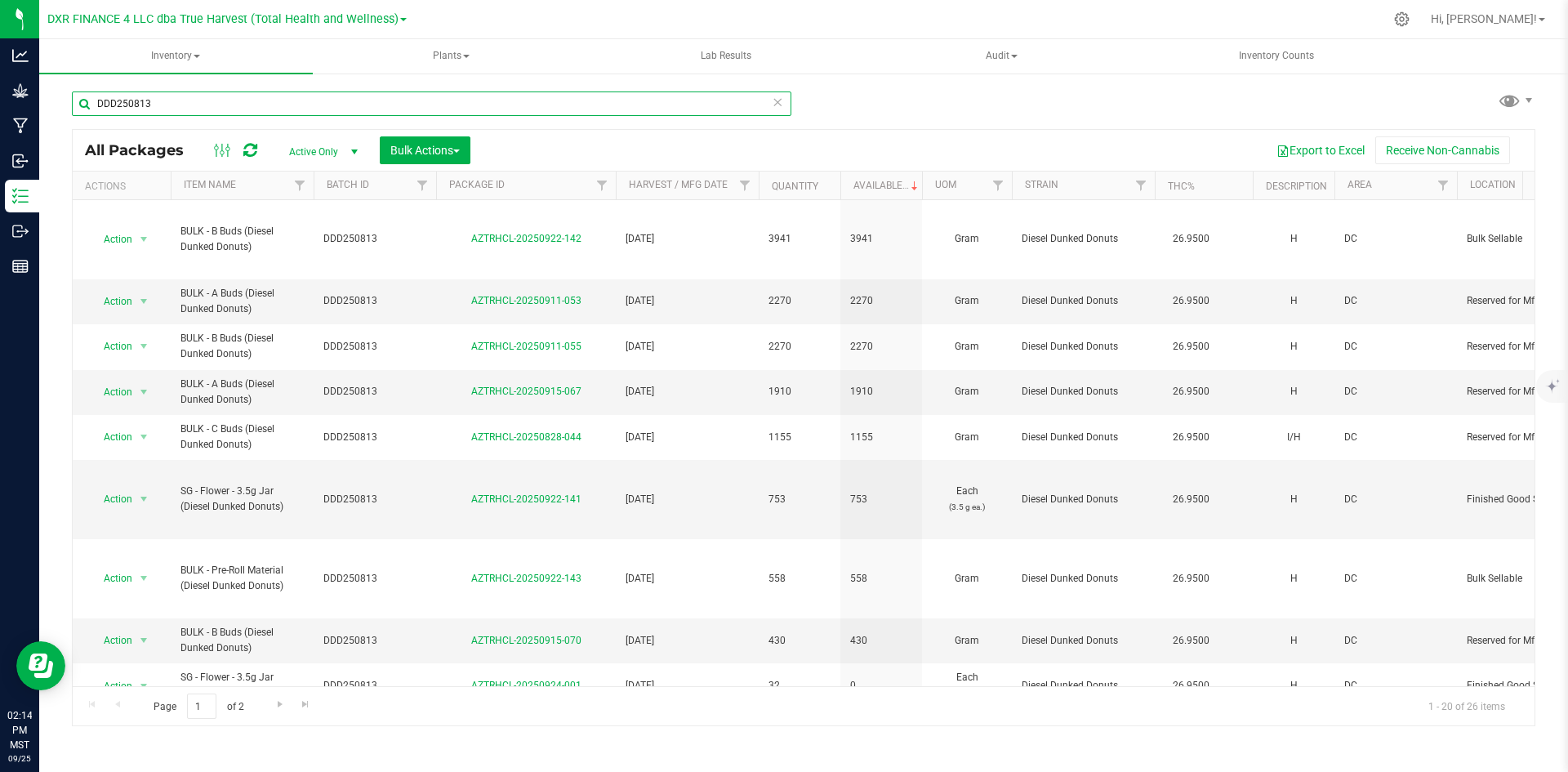
type input "DDD250813"
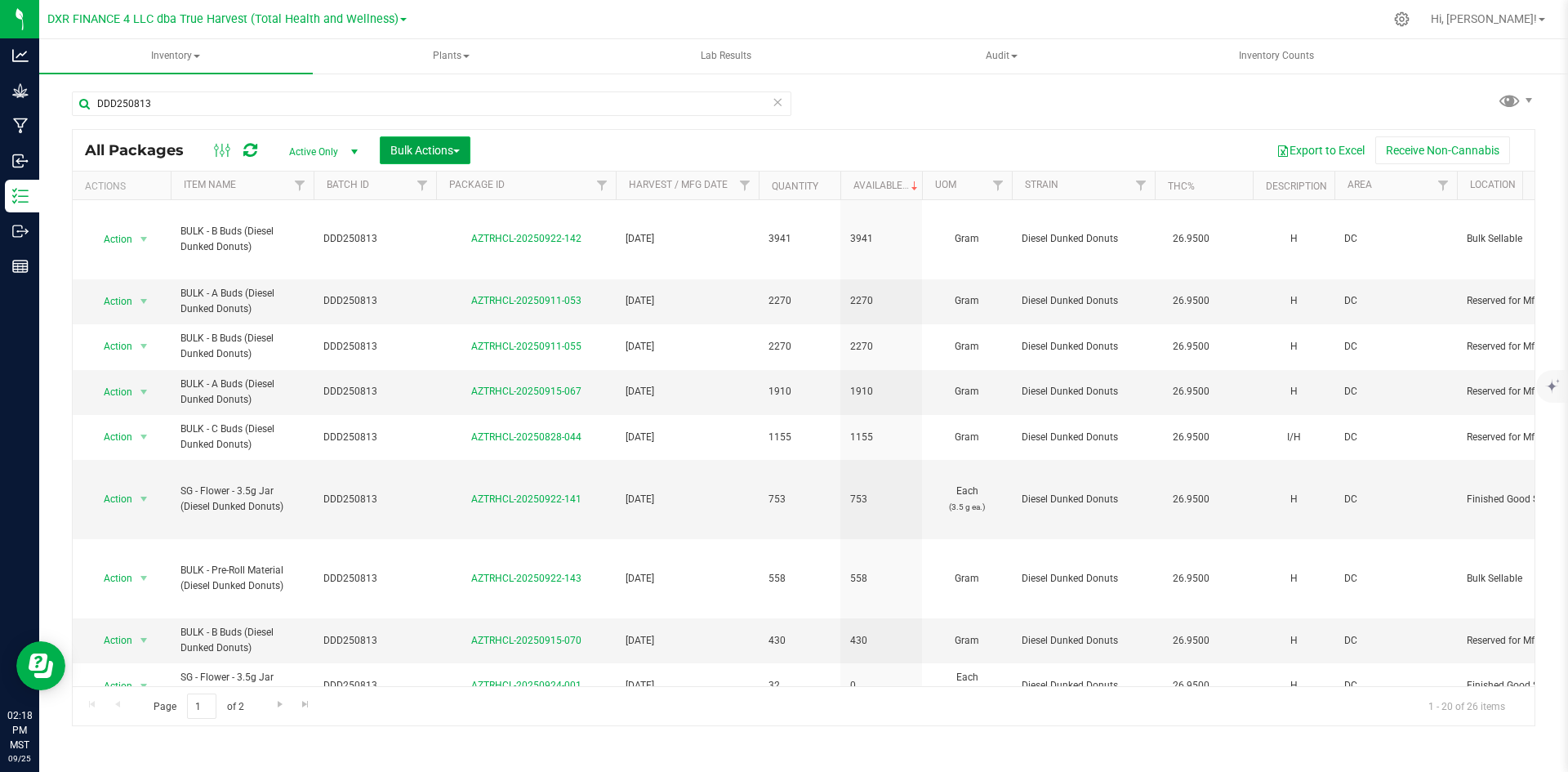
click at [390, 148] on span "Bulk Actions" at bounding box center [425, 150] width 70 height 13
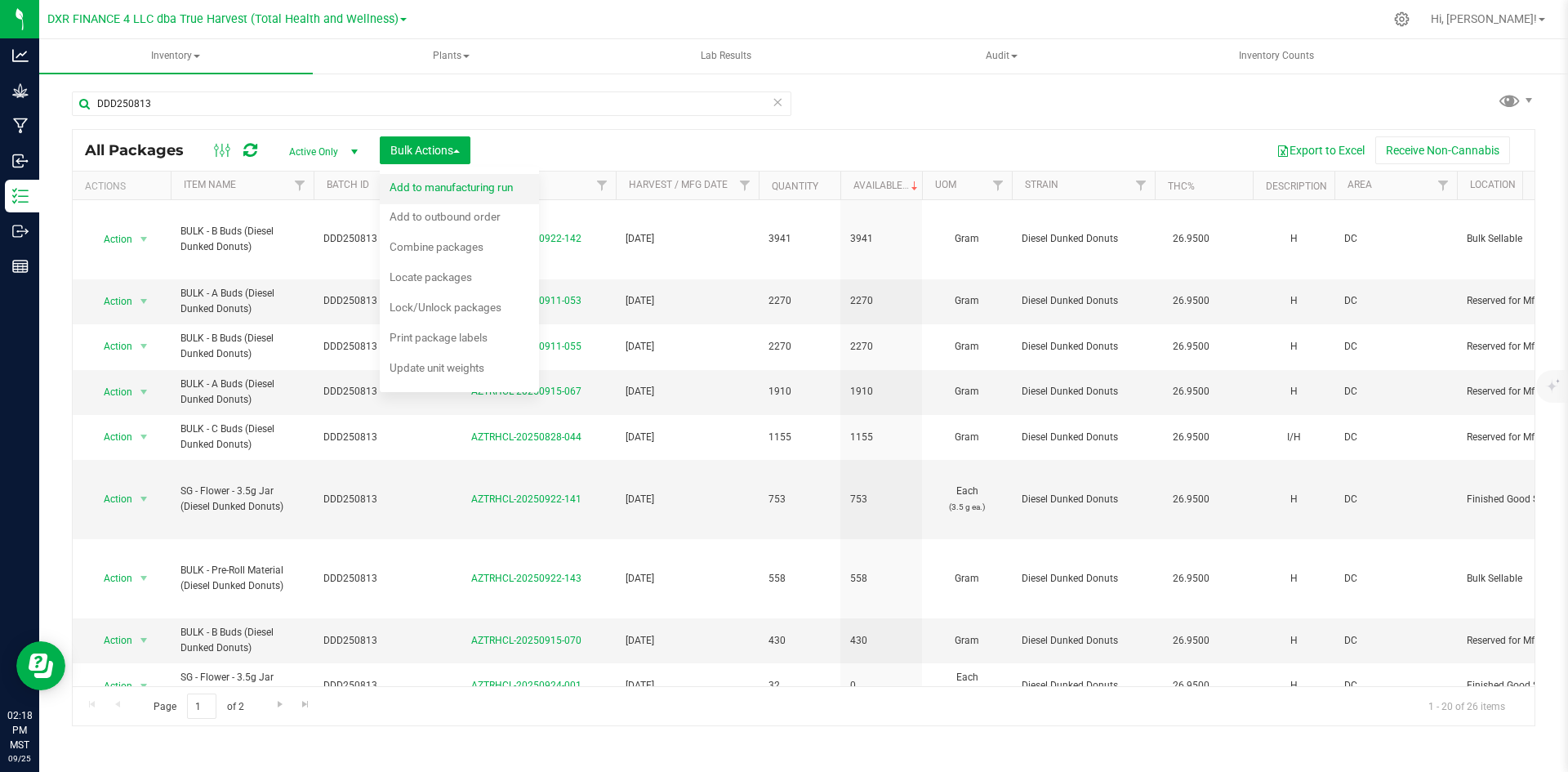
click at [402, 190] on span "Add to manufacturing run" at bounding box center [450, 187] width 123 height 13
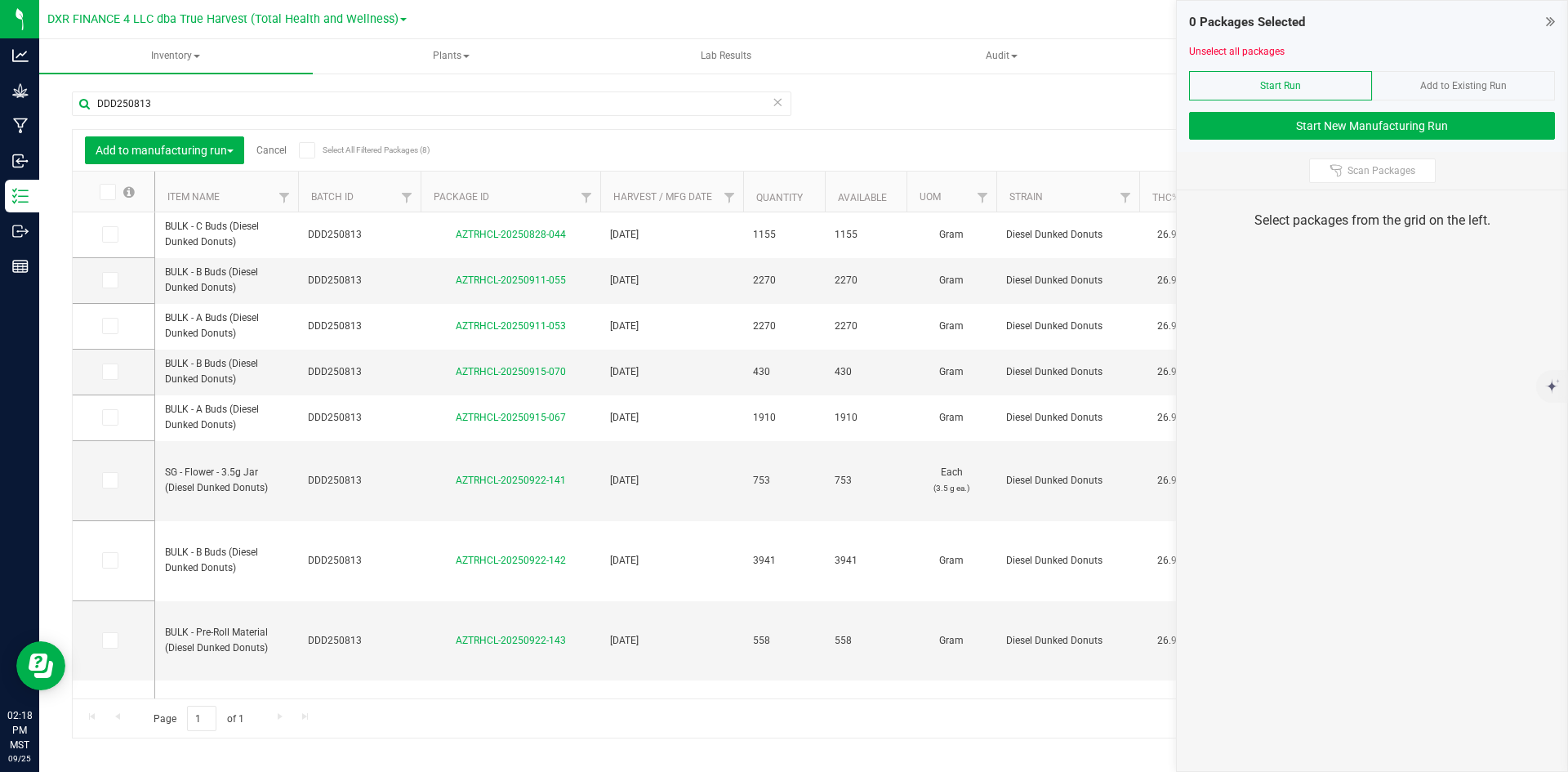
click at [243, 189] on th "Item Name" at bounding box center [227, 191] width 143 height 40
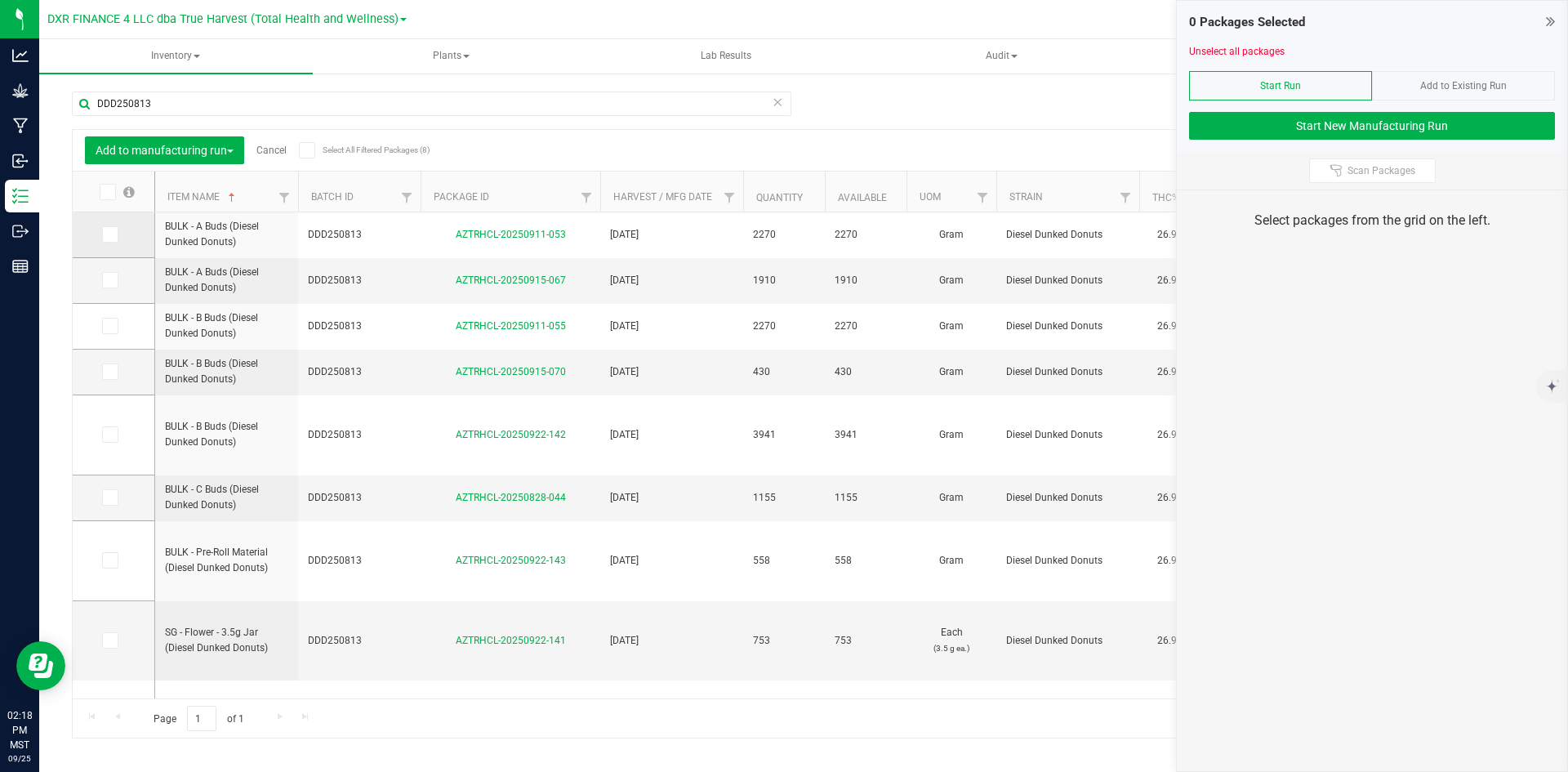
click at [108, 234] on icon at bounding box center [108, 234] width 10 height 0
click at [0, 0] on input "checkbox" at bounding box center [0, 0] width 0 height 0
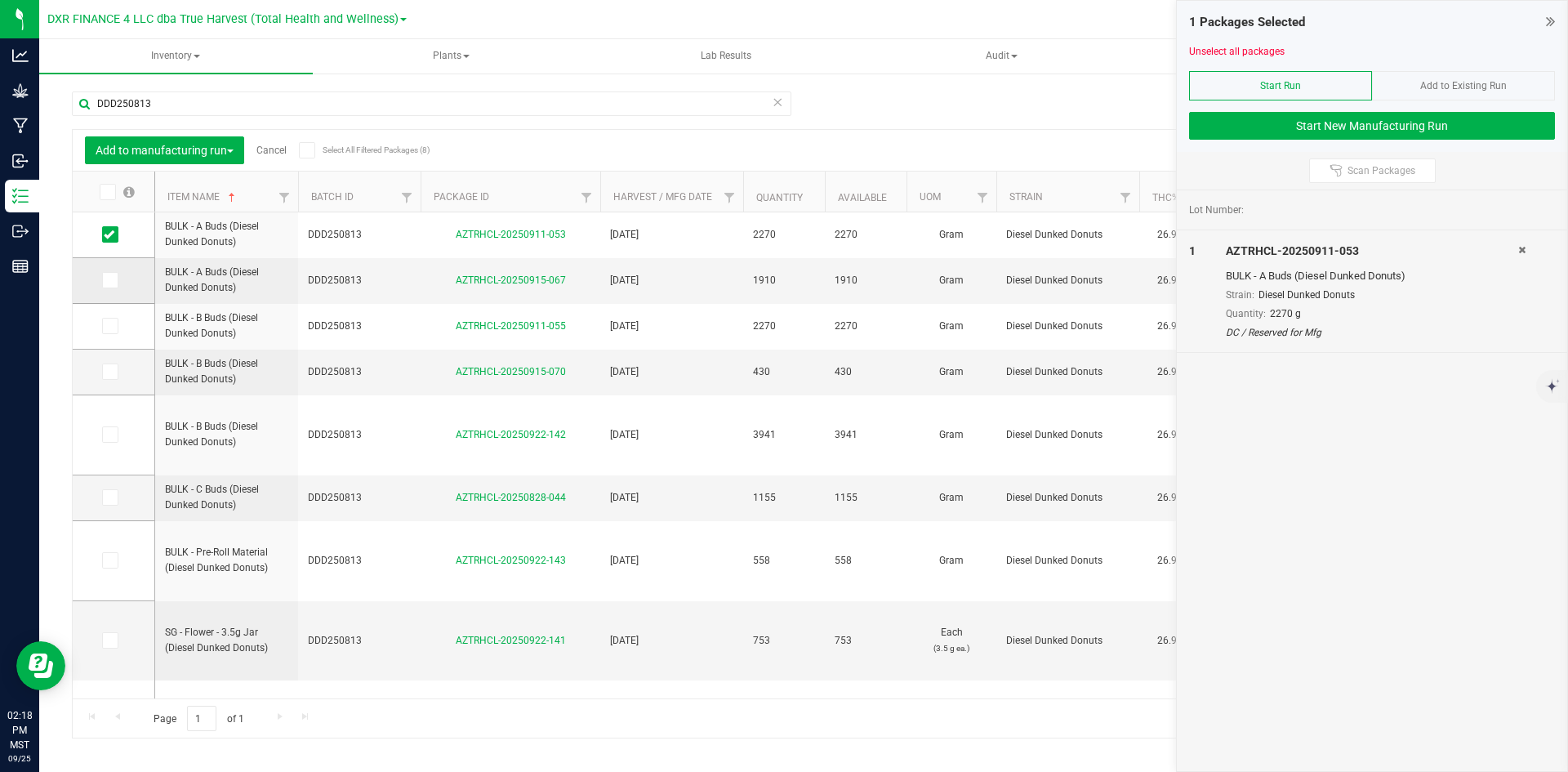
click at [109, 288] on span at bounding box center [110, 279] width 16 height 16
click at [0, 0] on input "checkbox" at bounding box center [0, 0] width 0 height 0
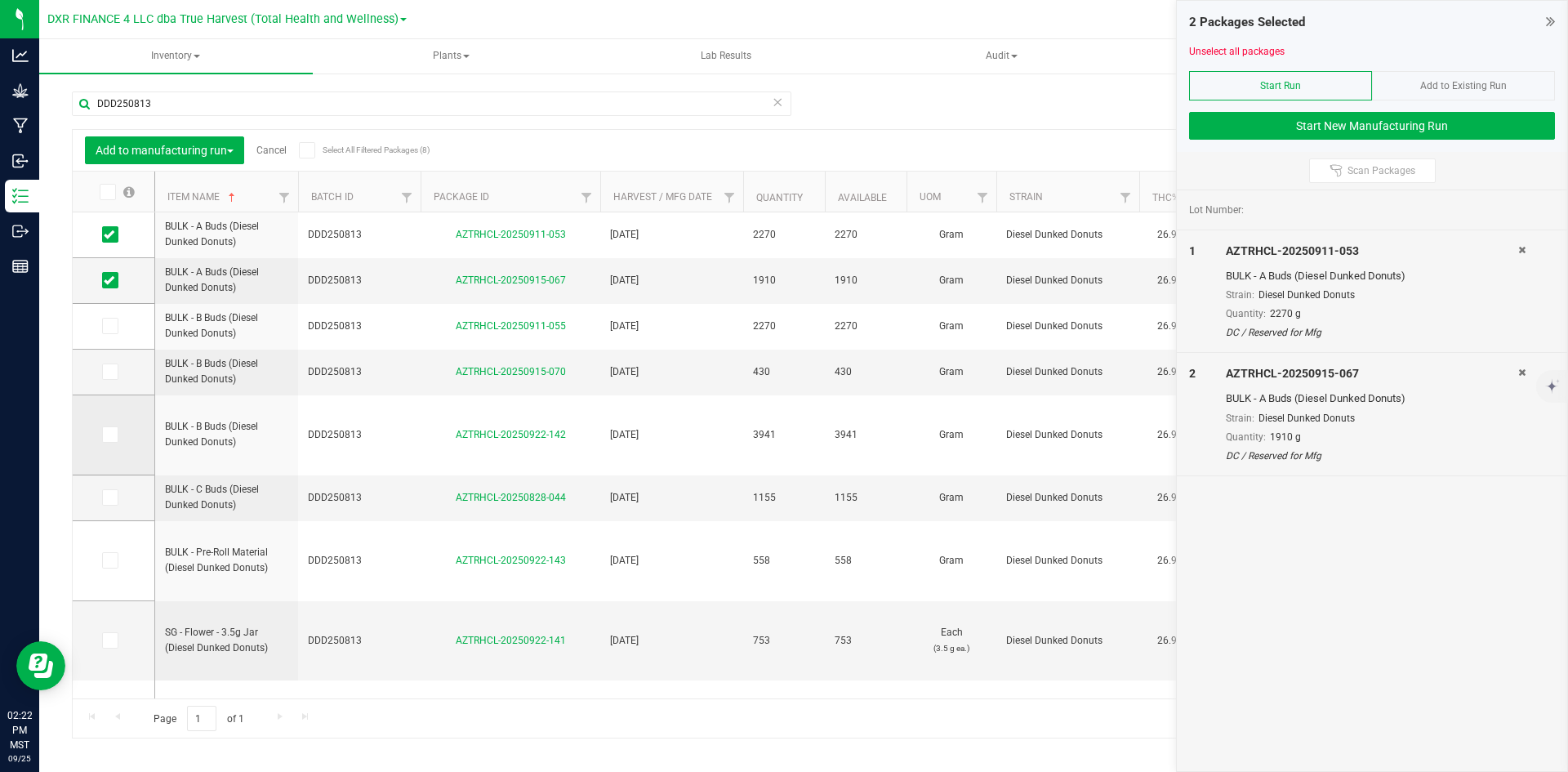
click at [126, 436] on td at bounding box center [113, 435] width 82 height 80
click at [118, 434] on span at bounding box center [110, 434] width 16 height 16
click at [0, 0] on input "checkbox" at bounding box center [0, 0] width 0 height 0
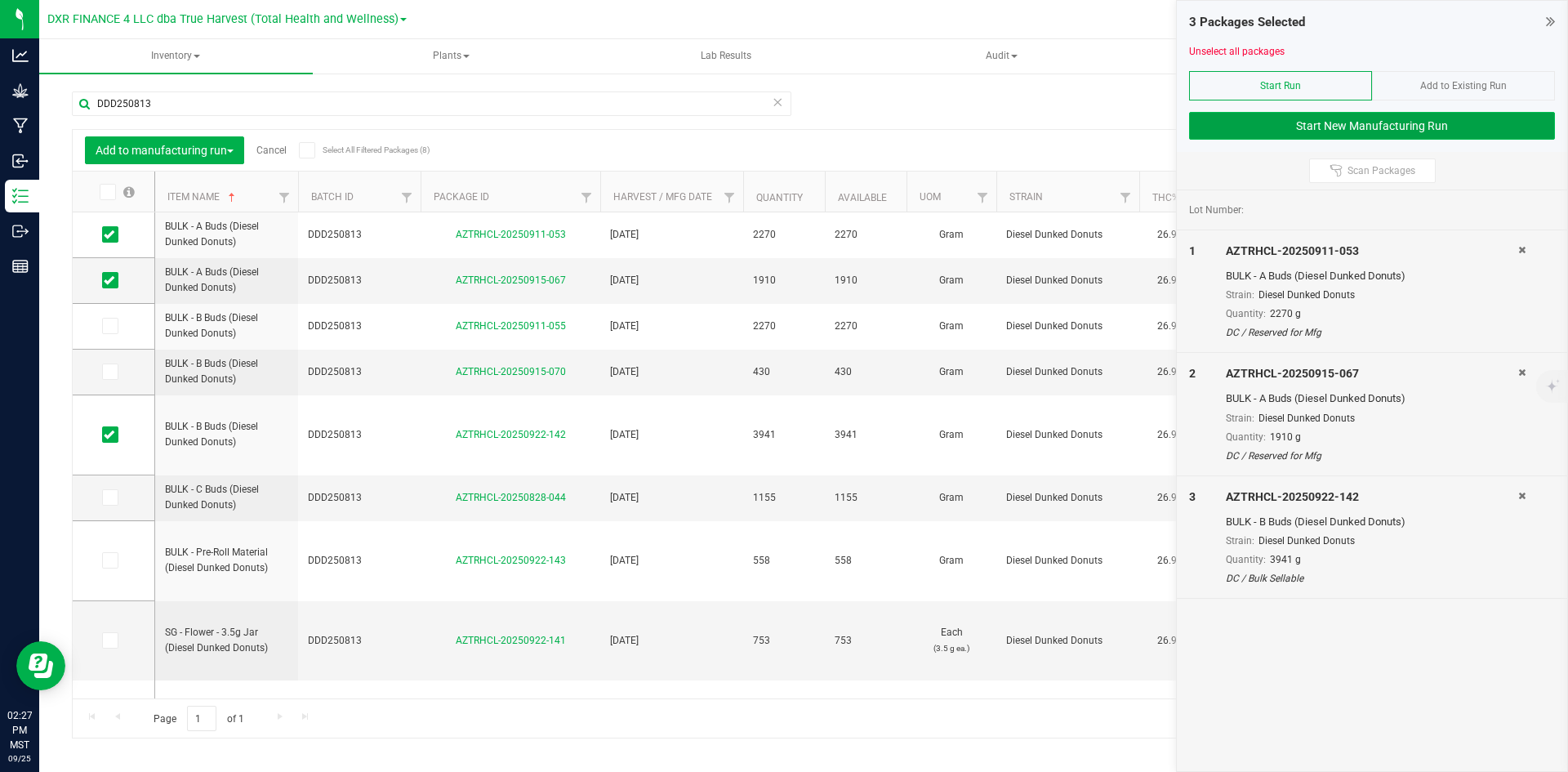
click at [1419, 124] on button "Start New Manufacturing Run" at bounding box center [1372, 126] width 366 height 28
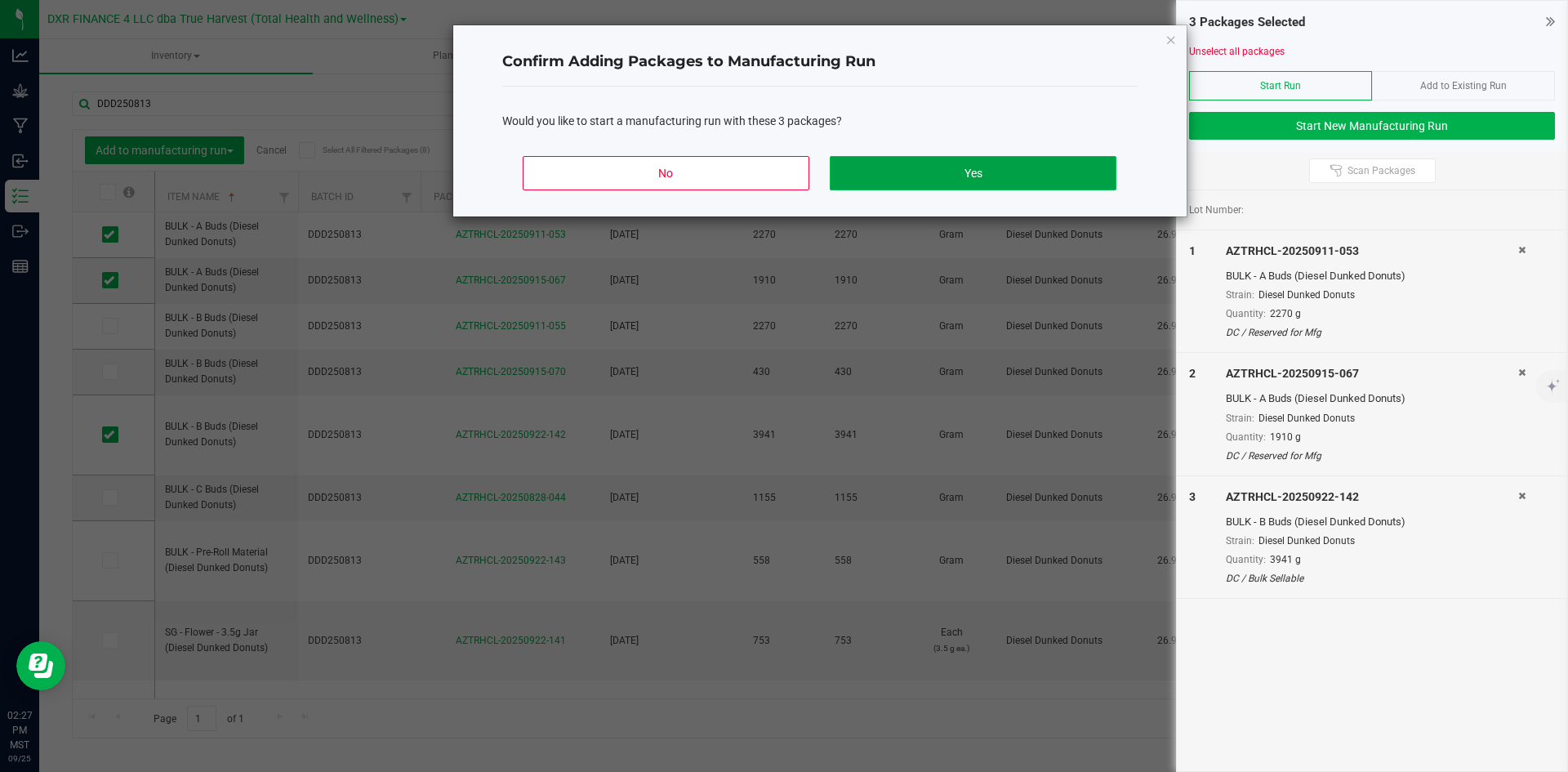
click at [964, 171] on button "Yes" at bounding box center [973, 173] width 286 height 34
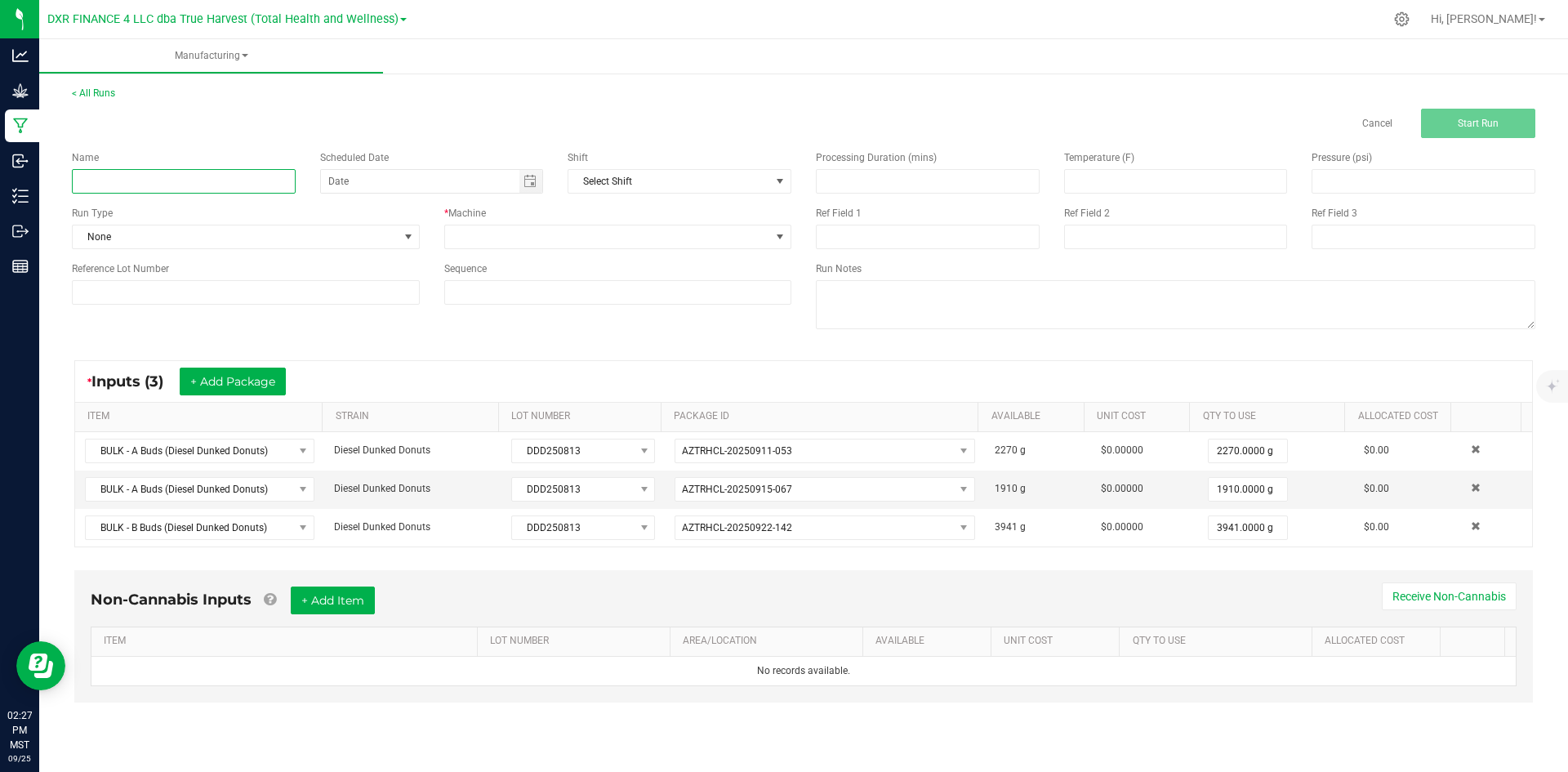
click at [216, 175] on input at bounding box center [183, 181] width 224 height 24
type input "Diesel Dunked Donuts - 3.5G JAR"
click at [509, 237] on span at bounding box center [608, 237] width 326 height 23
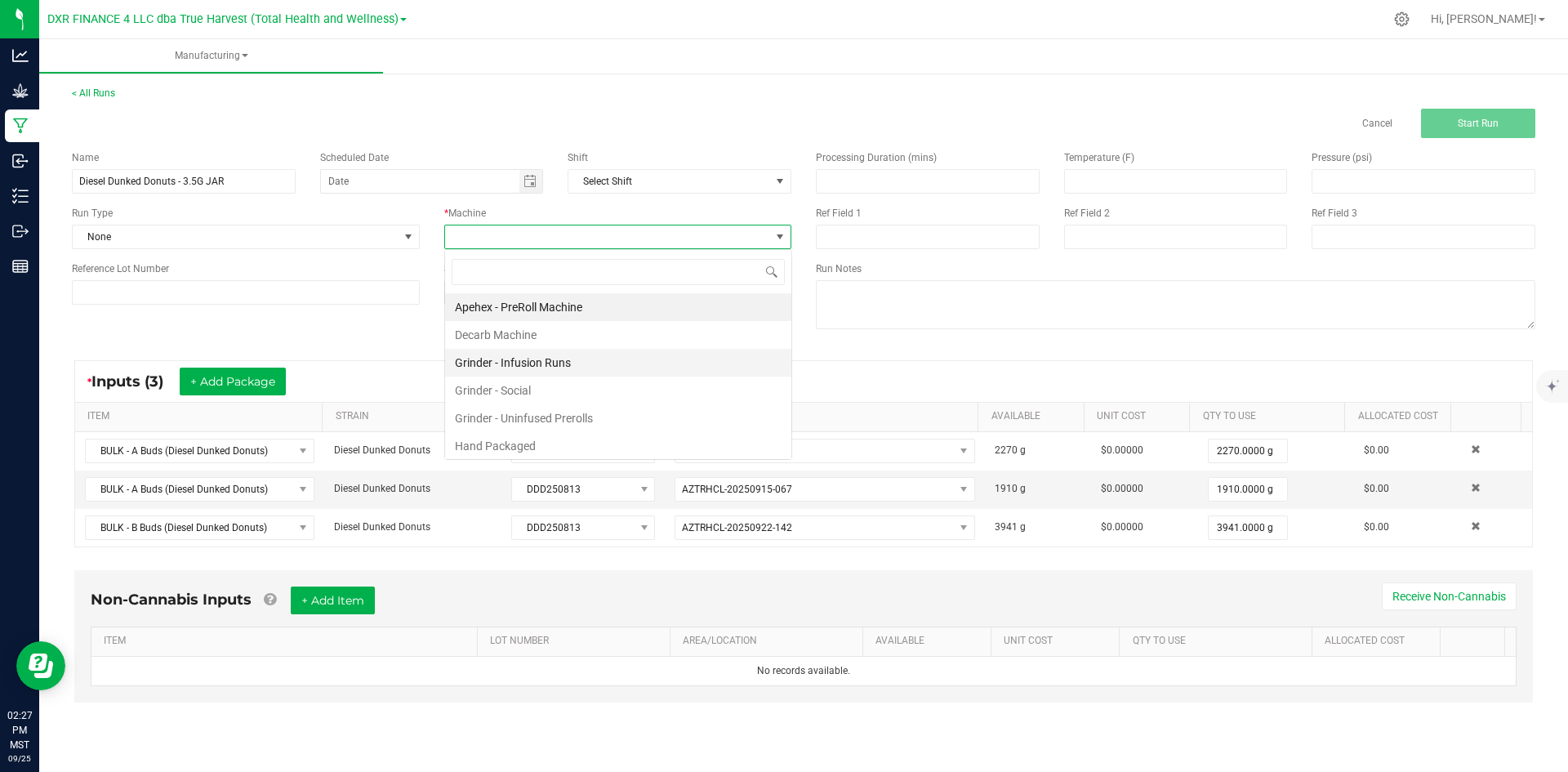
scroll to position [24, 347]
click at [545, 449] on li "Hand Packaged" at bounding box center [619, 447] width 346 height 28
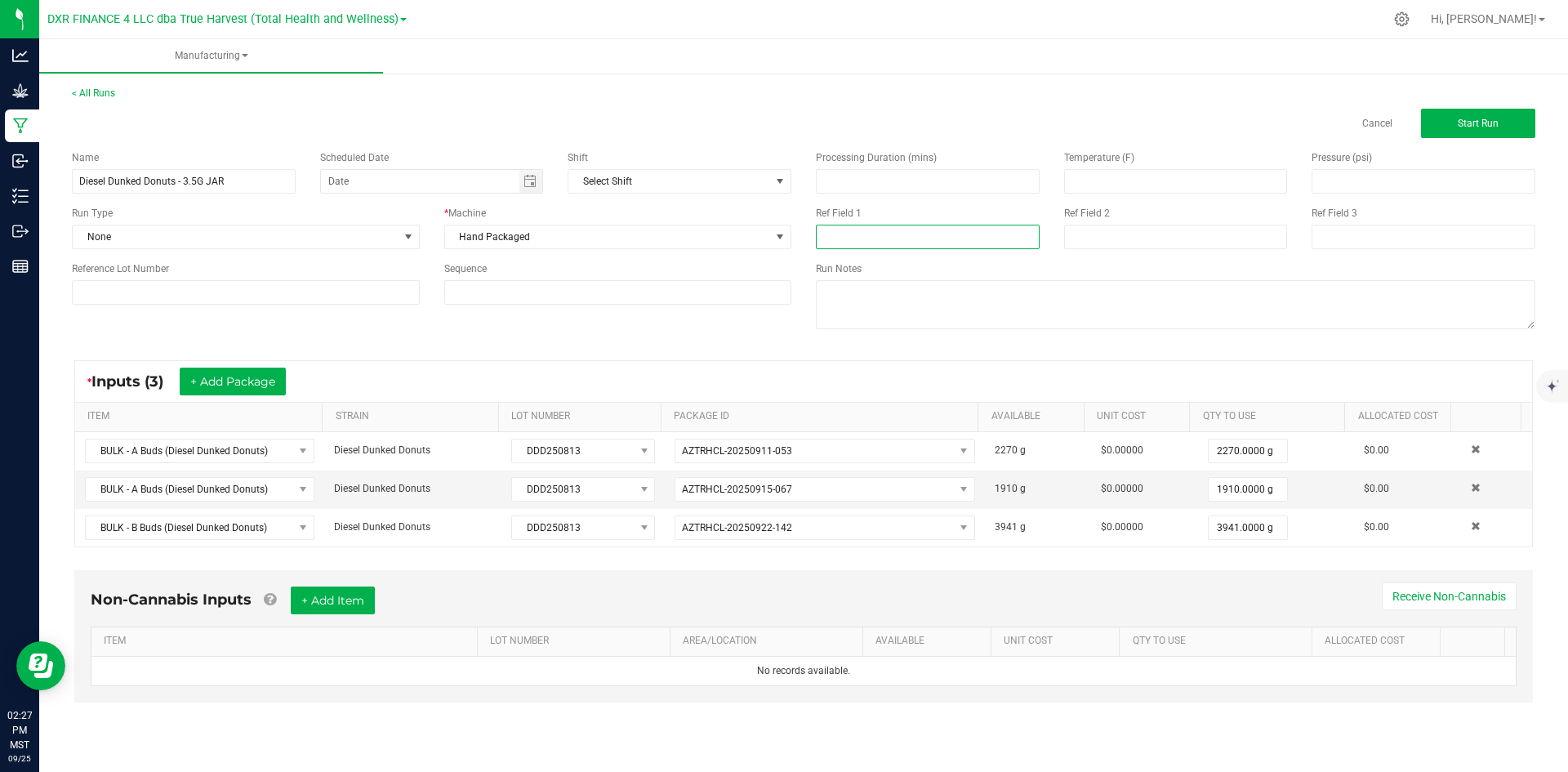
click at [877, 228] on input at bounding box center [928, 237] width 224 height 24
type input "3.5G JARS"
click at [1135, 260] on div "Processing Duration (mins) Temperature (F) Pressure (psi) Ref Field 1 3.5G JARS…" at bounding box center [1175, 242] width 744 height 208
click at [1143, 248] on input at bounding box center [1176, 237] width 224 height 24
type input "9-22-25"
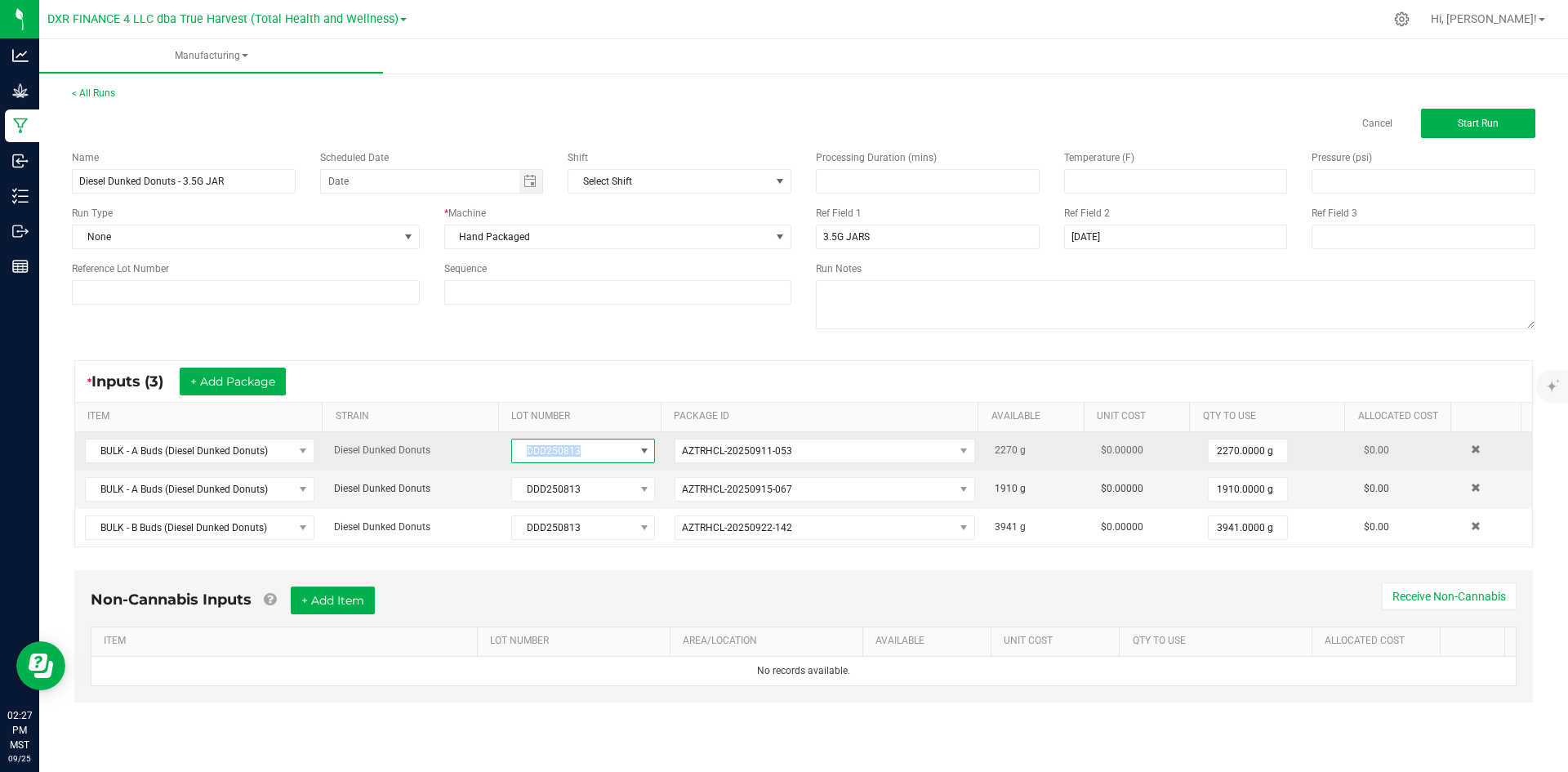
drag, startPoint x: 582, startPoint y: 452, endPoint x: 519, endPoint y: 452, distance: 63.0
click at [519, 452] on span "DDD250813" at bounding box center [572, 450] width 121 height 23
drag, startPoint x: 526, startPoint y: 452, endPoint x: 579, endPoint y: 452, distance: 53.0
click at [579, 452] on span "DDD250813" at bounding box center [572, 450] width 121 height 23
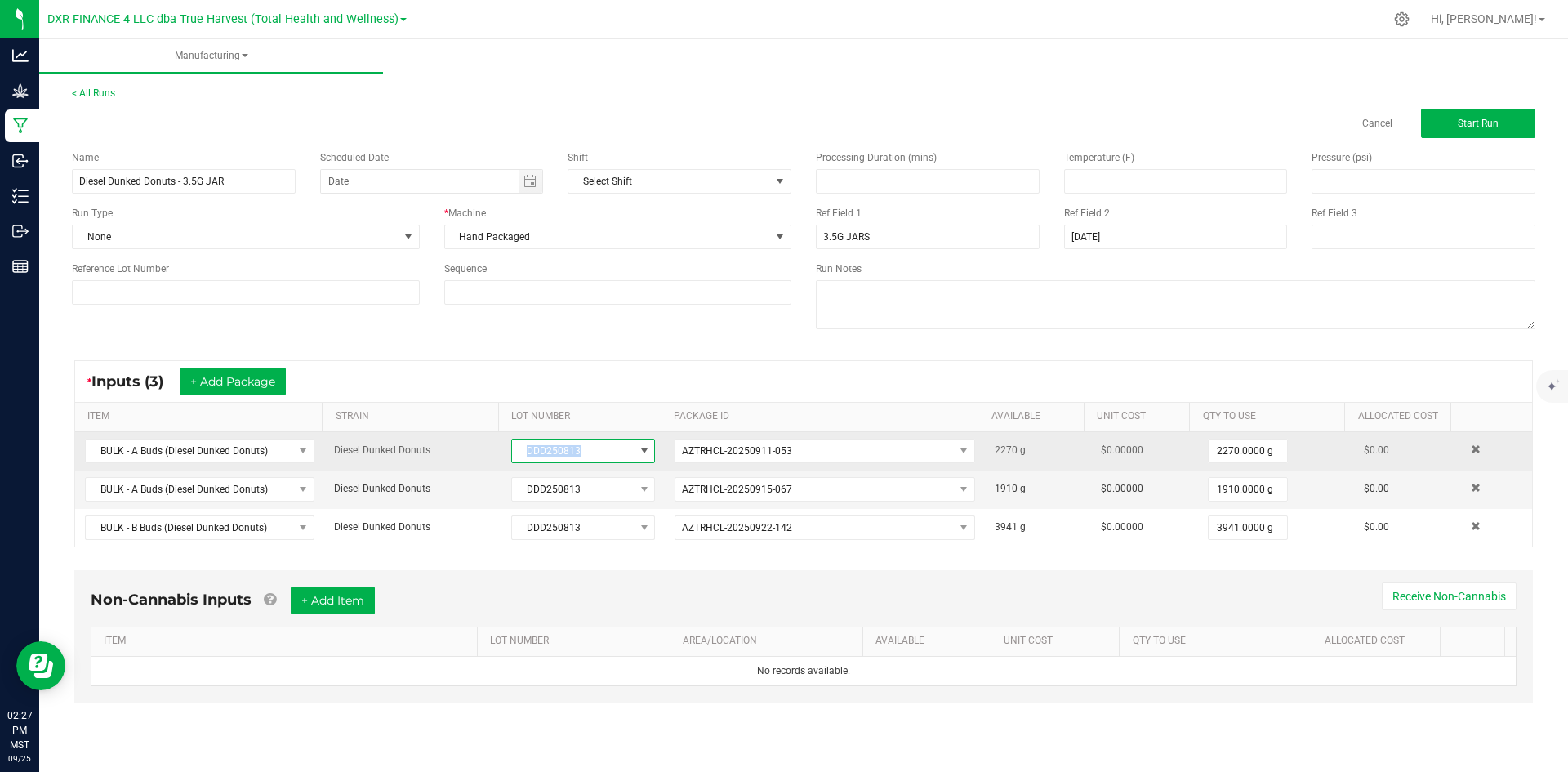
copy span "DDD250813"
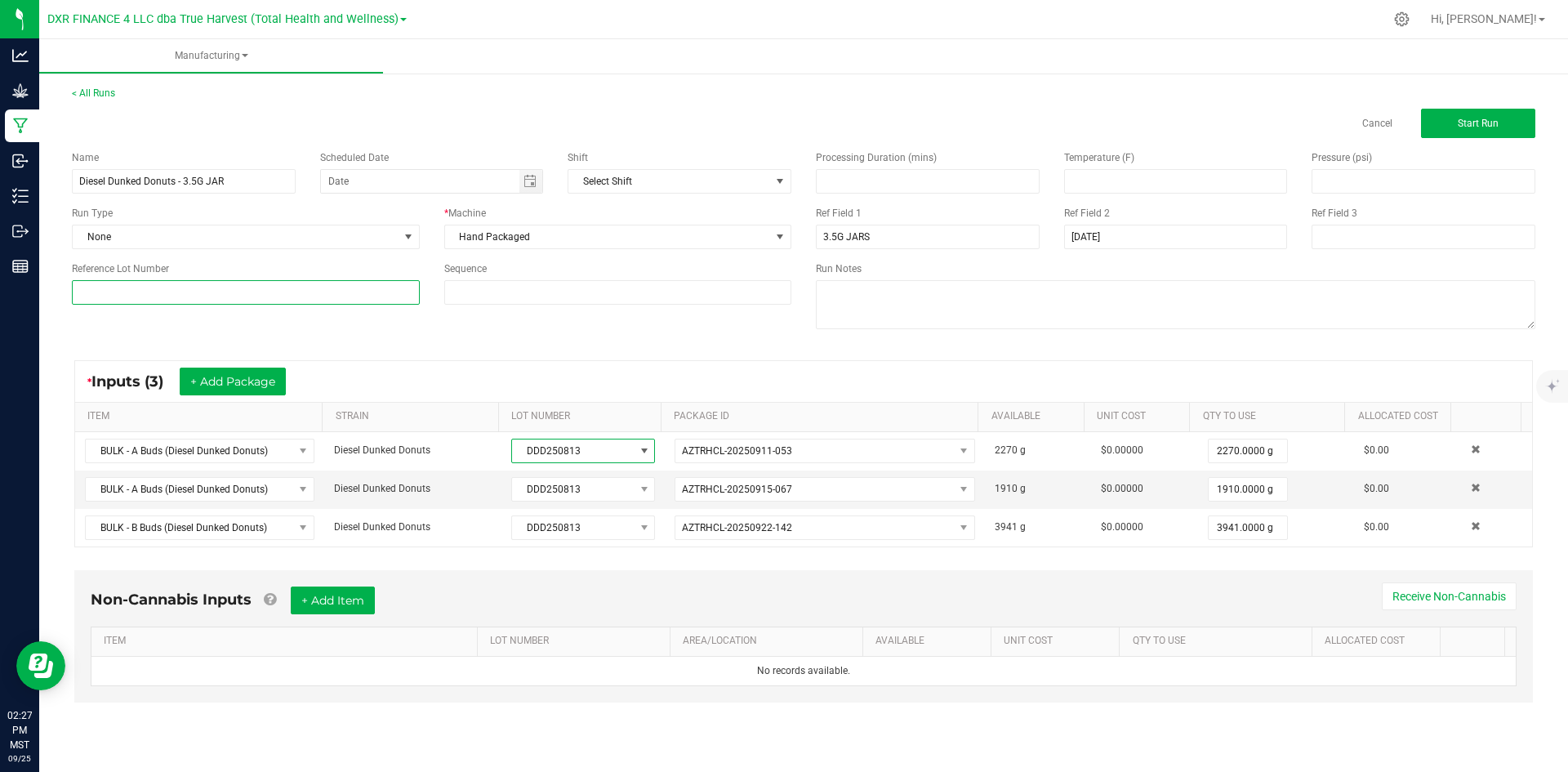
click at [321, 280] on input at bounding box center [245, 292] width 348 height 24
paste input "DDD250813"
type input "DDD250813"
click at [259, 181] on input "Diesel Dunked Donuts - 3.5G JAR" at bounding box center [183, 181] width 224 height 24
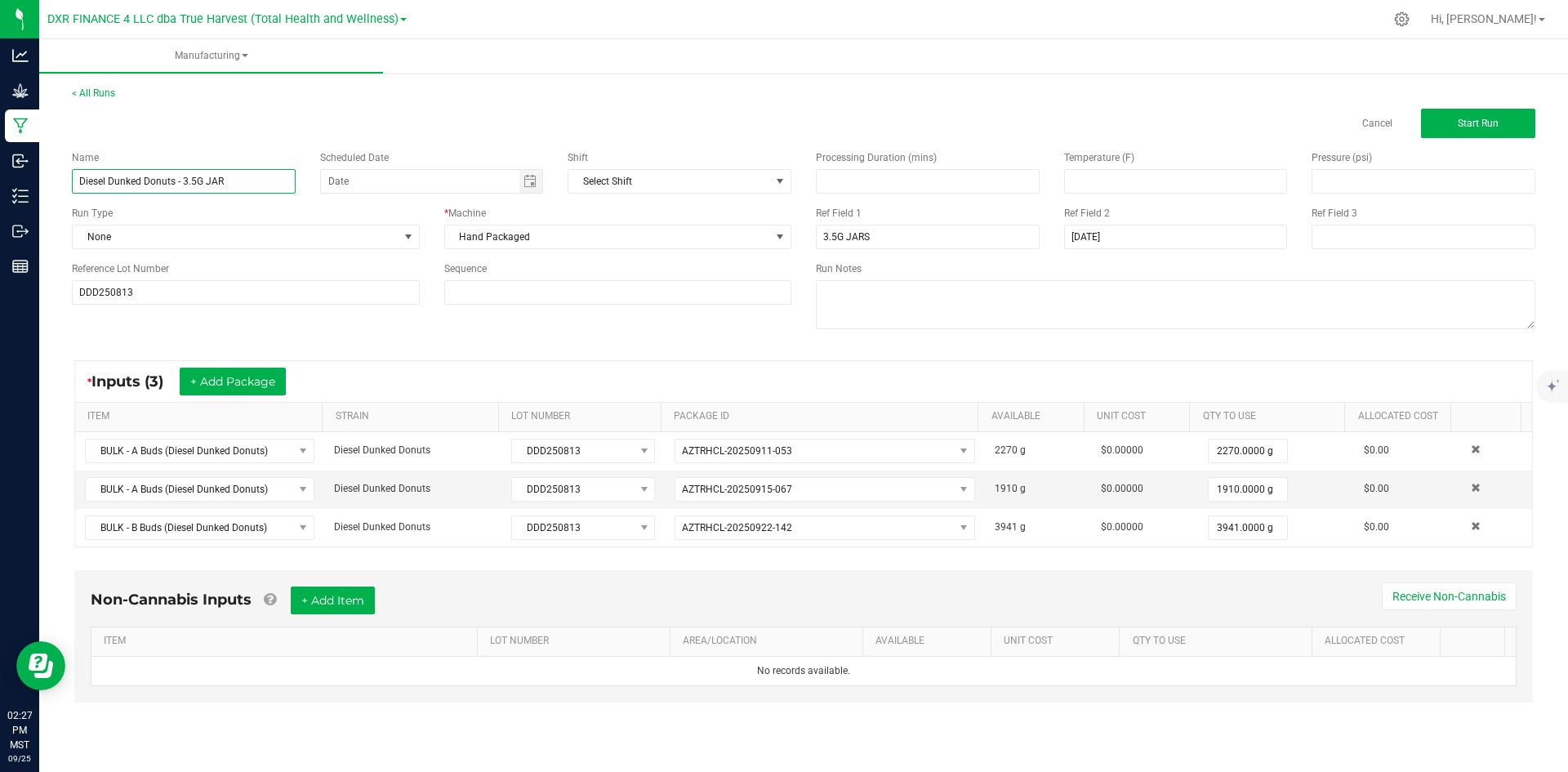
click at [259, 181] on input "Diesel Dunked Donuts - 3.5G JAR" at bounding box center [183, 181] width 224 height 24
click at [204, 294] on input "DDD250813" at bounding box center [245, 292] width 348 height 24
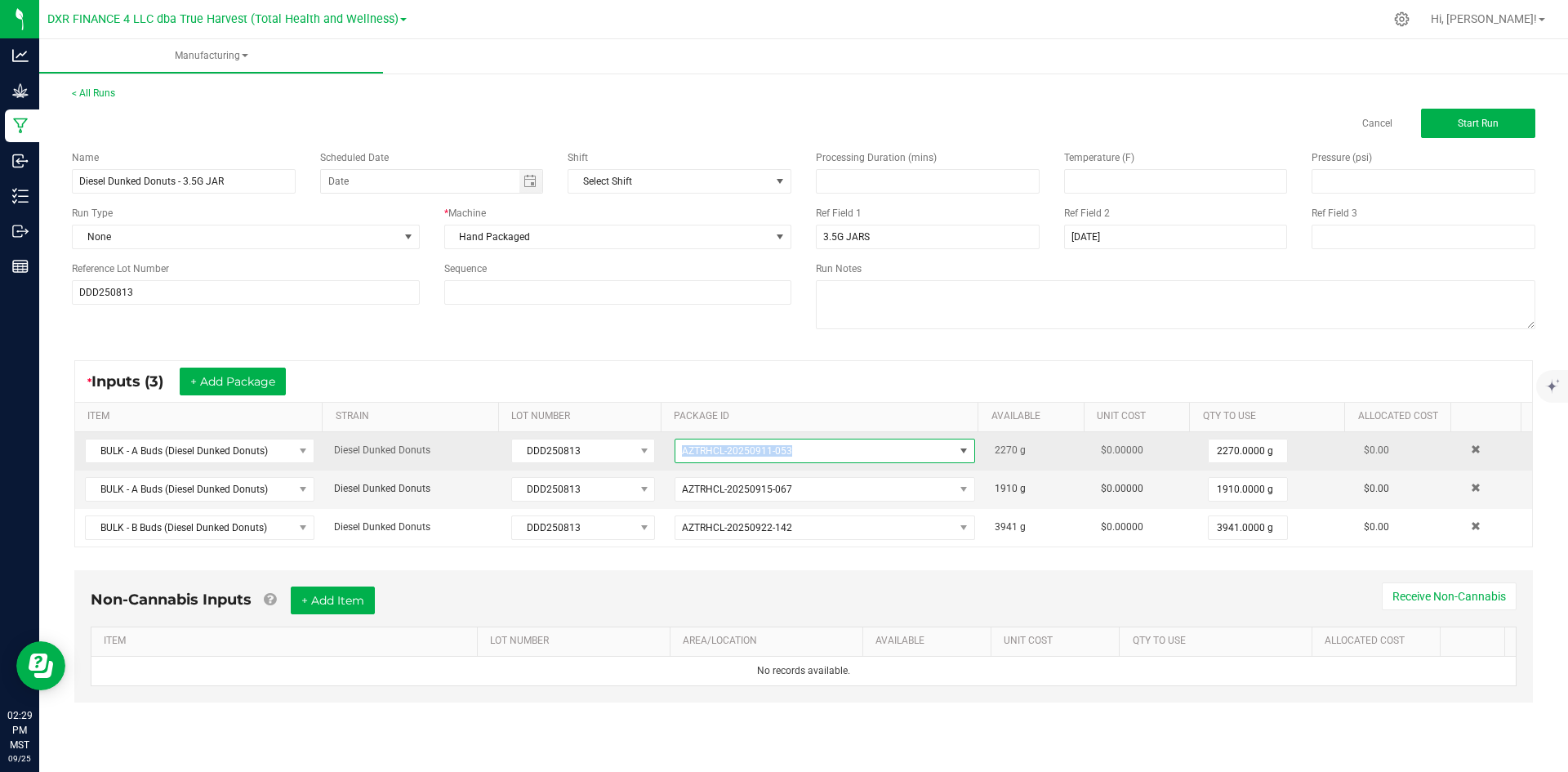
drag, startPoint x: 803, startPoint y: 452, endPoint x: 665, endPoint y: 448, distance: 138.1
click at [665, 448] on td "AZTRHCL-20250911-053" at bounding box center [824, 451] width 321 height 39
copy span "AZTRHCL-20250911-053"
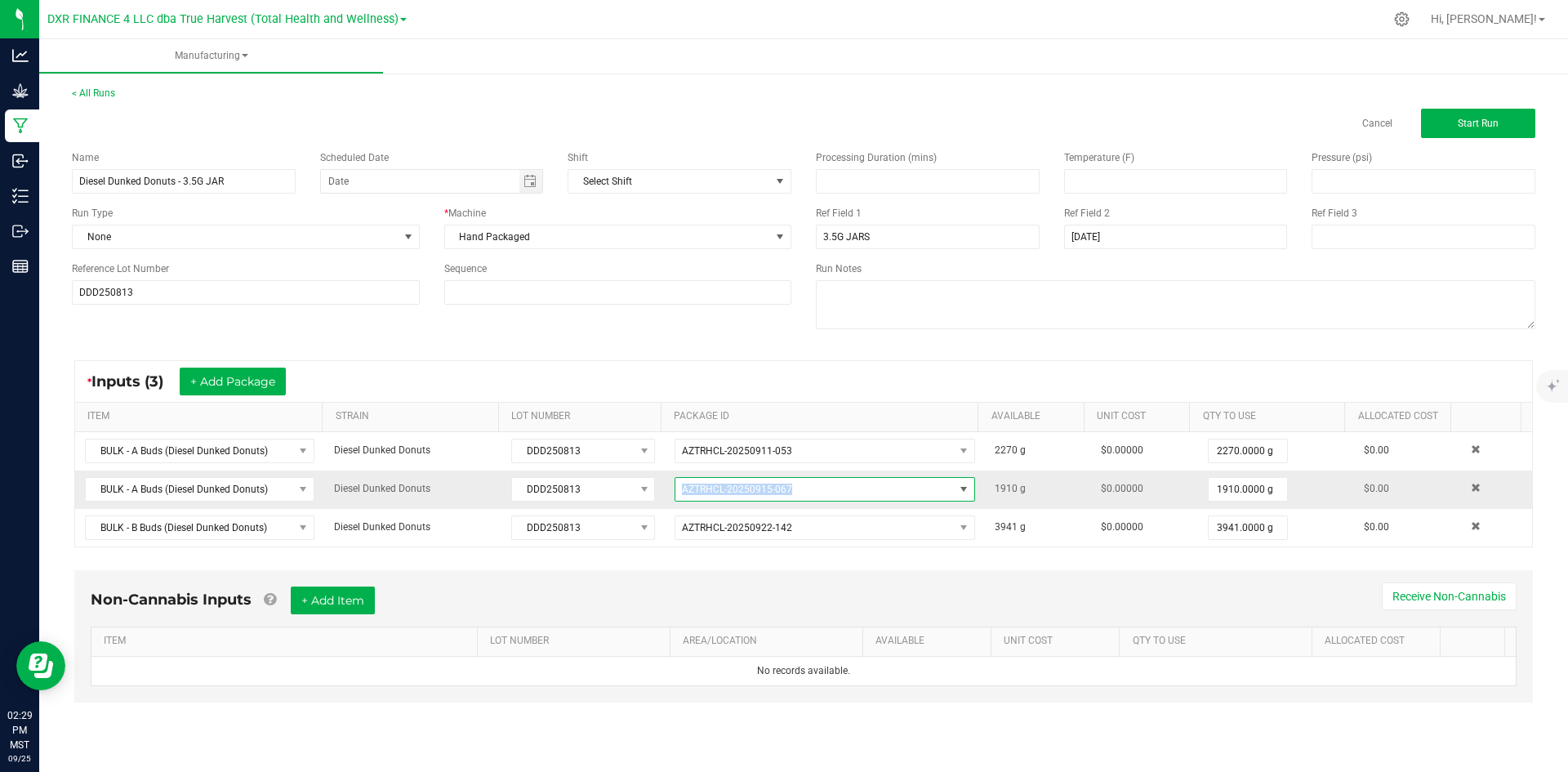
drag, startPoint x: 815, startPoint y: 490, endPoint x: 654, endPoint y: 485, distance: 161.1
click at [654, 485] on tr "BULK - A Buds (Diesel Dunked Donuts) Diesel Dunked Donuts DDD250813 AZTRHCL-202…" at bounding box center [804, 489] width 1457 height 39
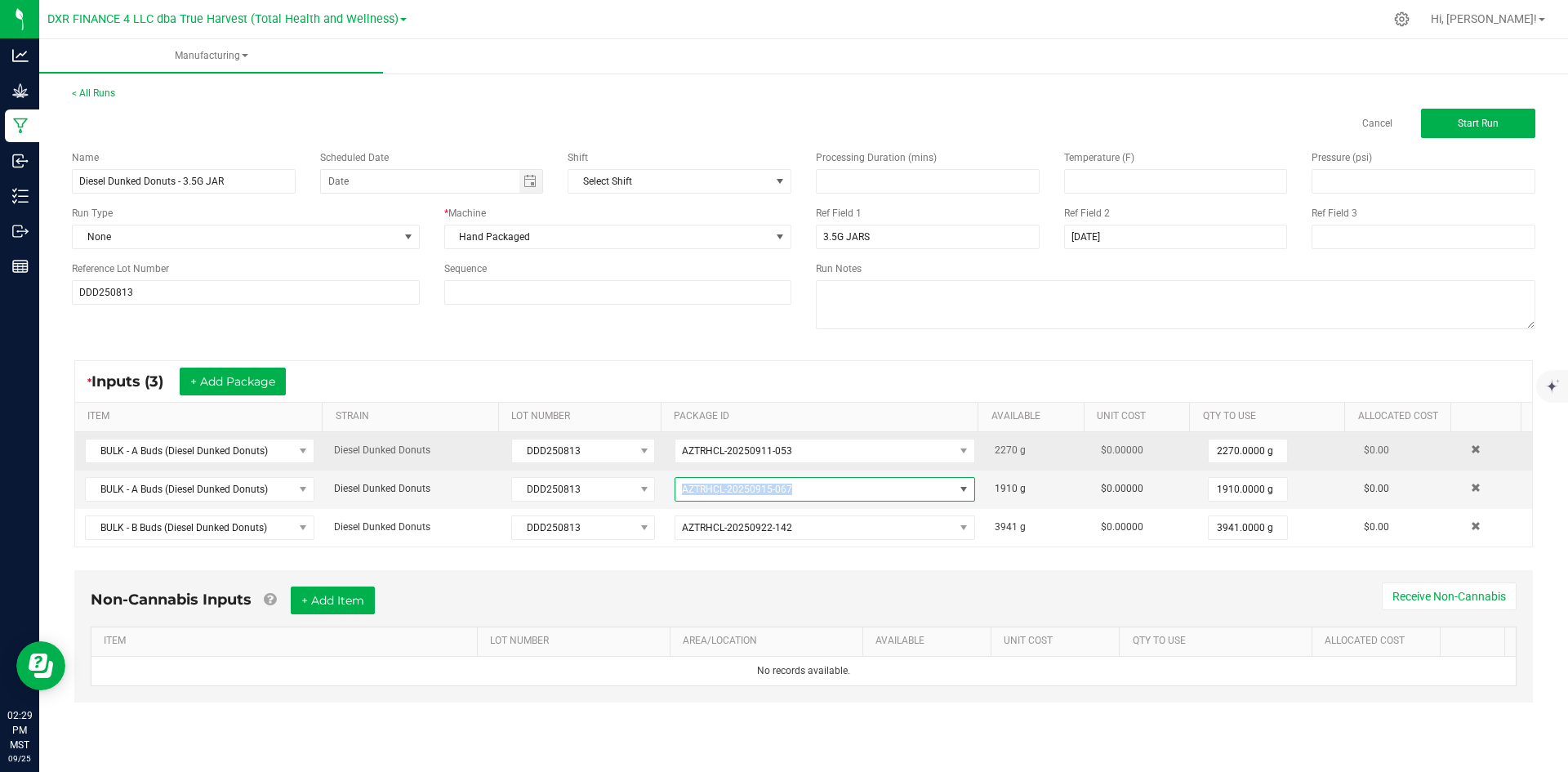
copy tr "AZTRHCL-20250915-067"
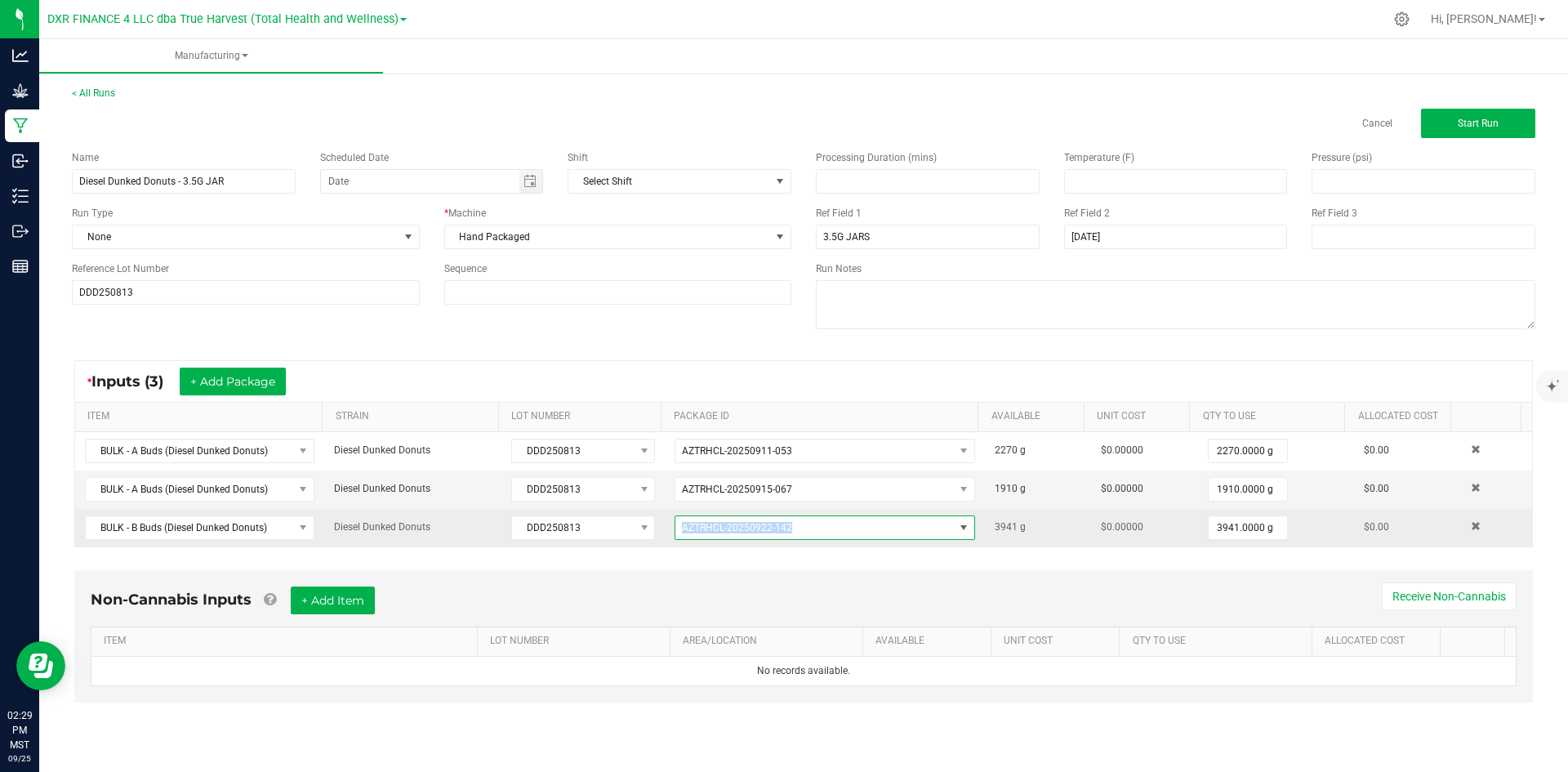
drag, startPoint x: 810, startPoint y: 525, endPoint x: 667, endPoint y: 517, distance: 143.2
click at [667, 517] on td "AZTRHCL-20250922-142" at bounding box center [824, 528] width 321 height 38
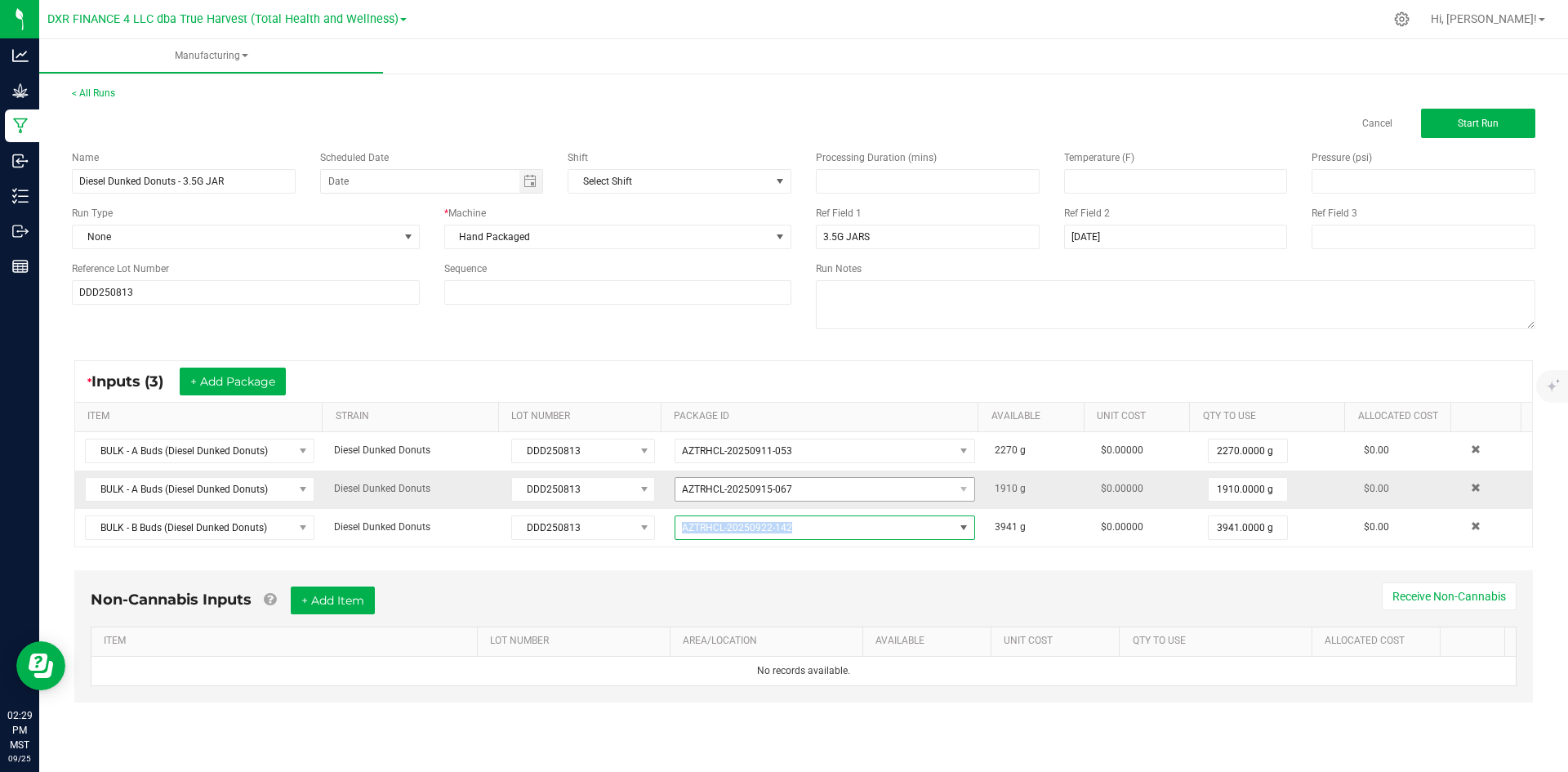
copy span "AZTRHCL-20250922-142"
click at [1449, 126] on button "Start Run" at bounding box center [1479, 123] width 115 height 29
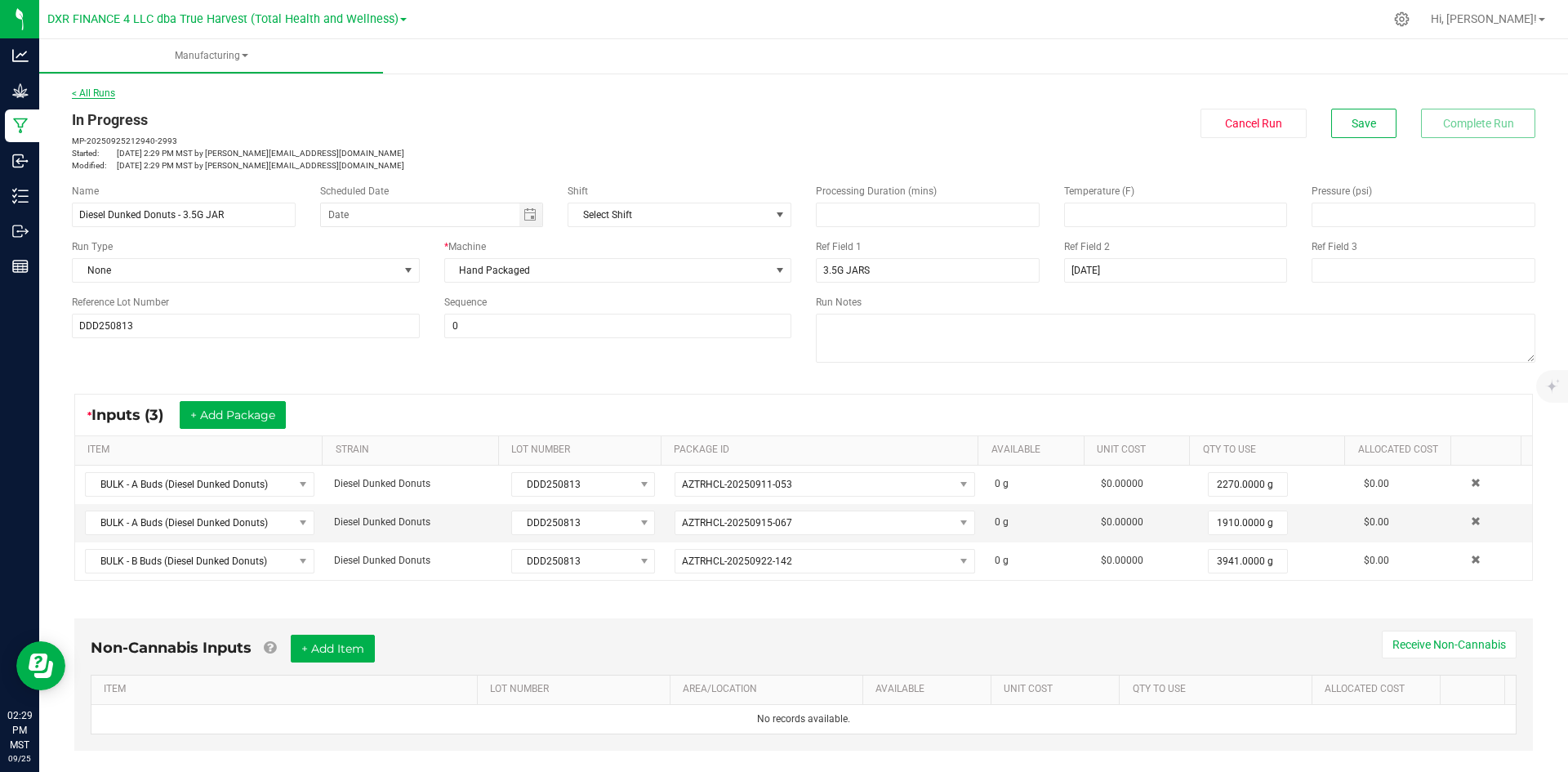
click at [86, 97] on link "< All Runs" at bounding box center [93, 93] width 43 height 11
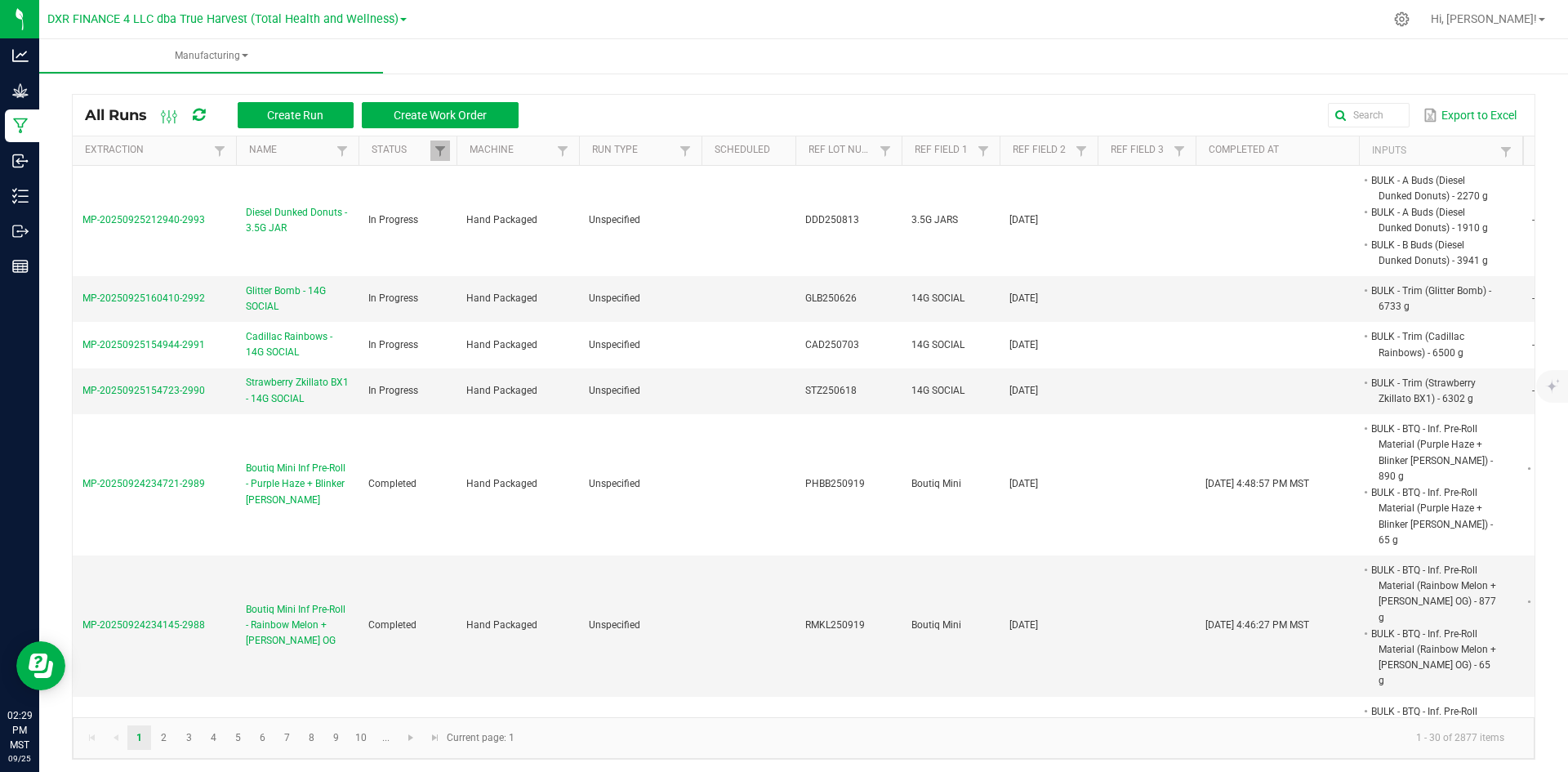
drag, startPoint x: 221, startPoint y: 221, endPoint x: 67, endPoint y: 221, distance: 154.0
click at [67, 221] on div "All Runs Create Run Create Work Order Export to Excel Extraction Name Status Ma…" at bounding box center [804, 423] width 1529 height 707
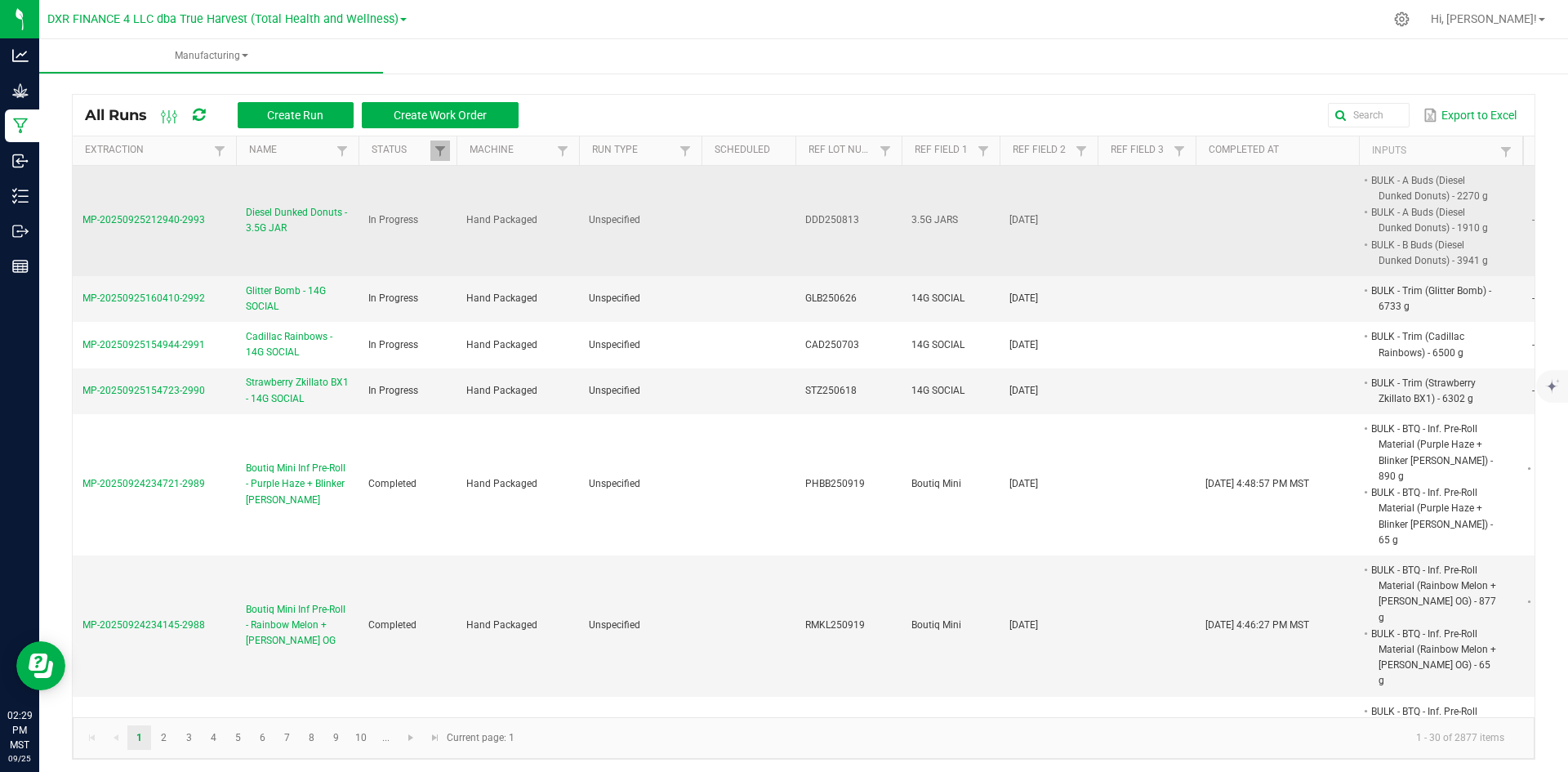
copy table "MP-20250925212940-2993"
click at [281, 219] on span "Diesel Dunked Donuts - 3.5G JAR" at bounding box center [297, 220] width 102 height 31
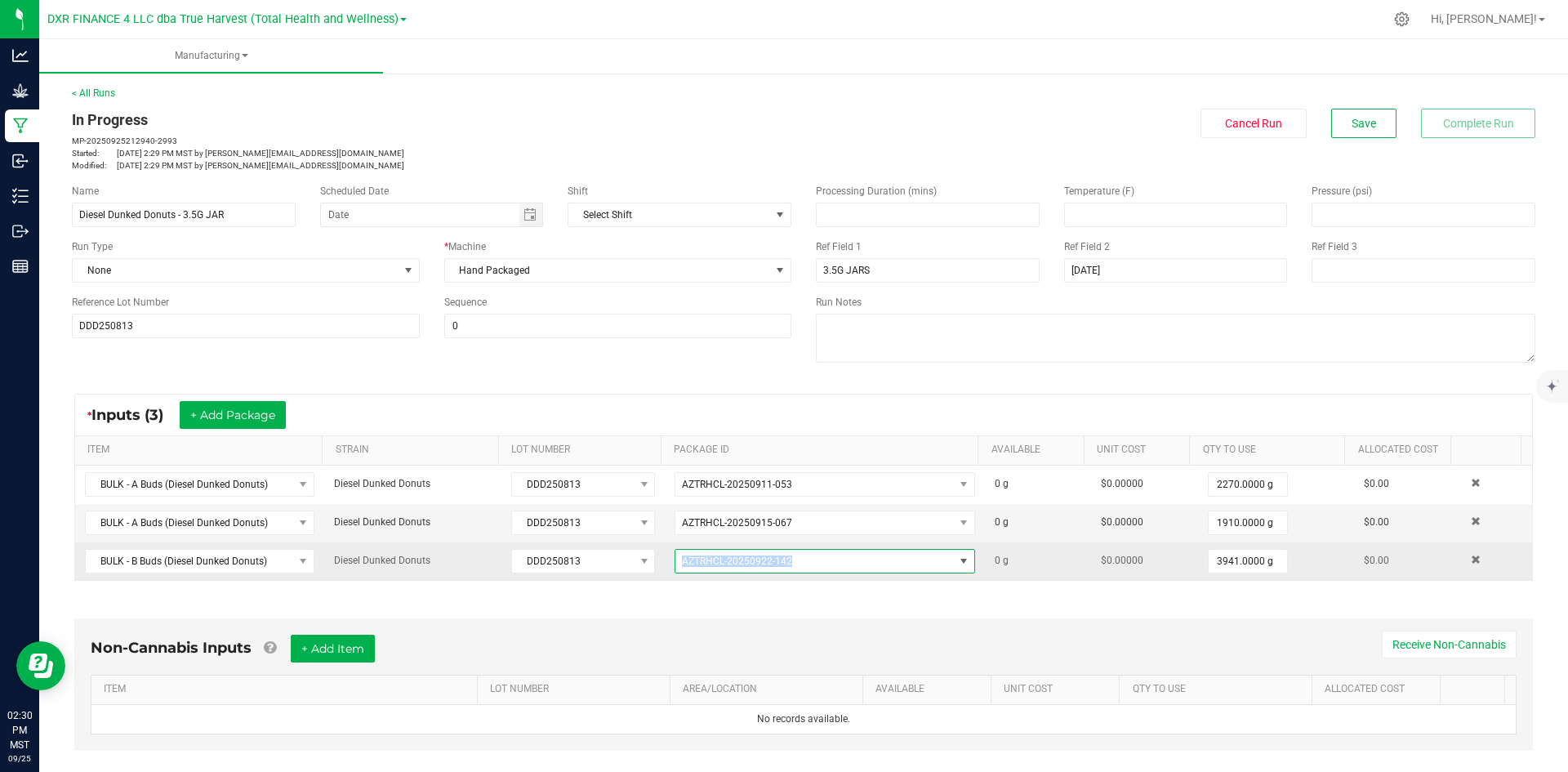
drag, startPoint x: 808, startPoint y: 564, endPoint x: 660, endPoint y: 557, distance: 148.2
click at [665, 557] on td "AZTRHCL-20250922-142" at bounding box center [824, 561] width 321 height 38
copy span "AZTRHCL-20250922-142"
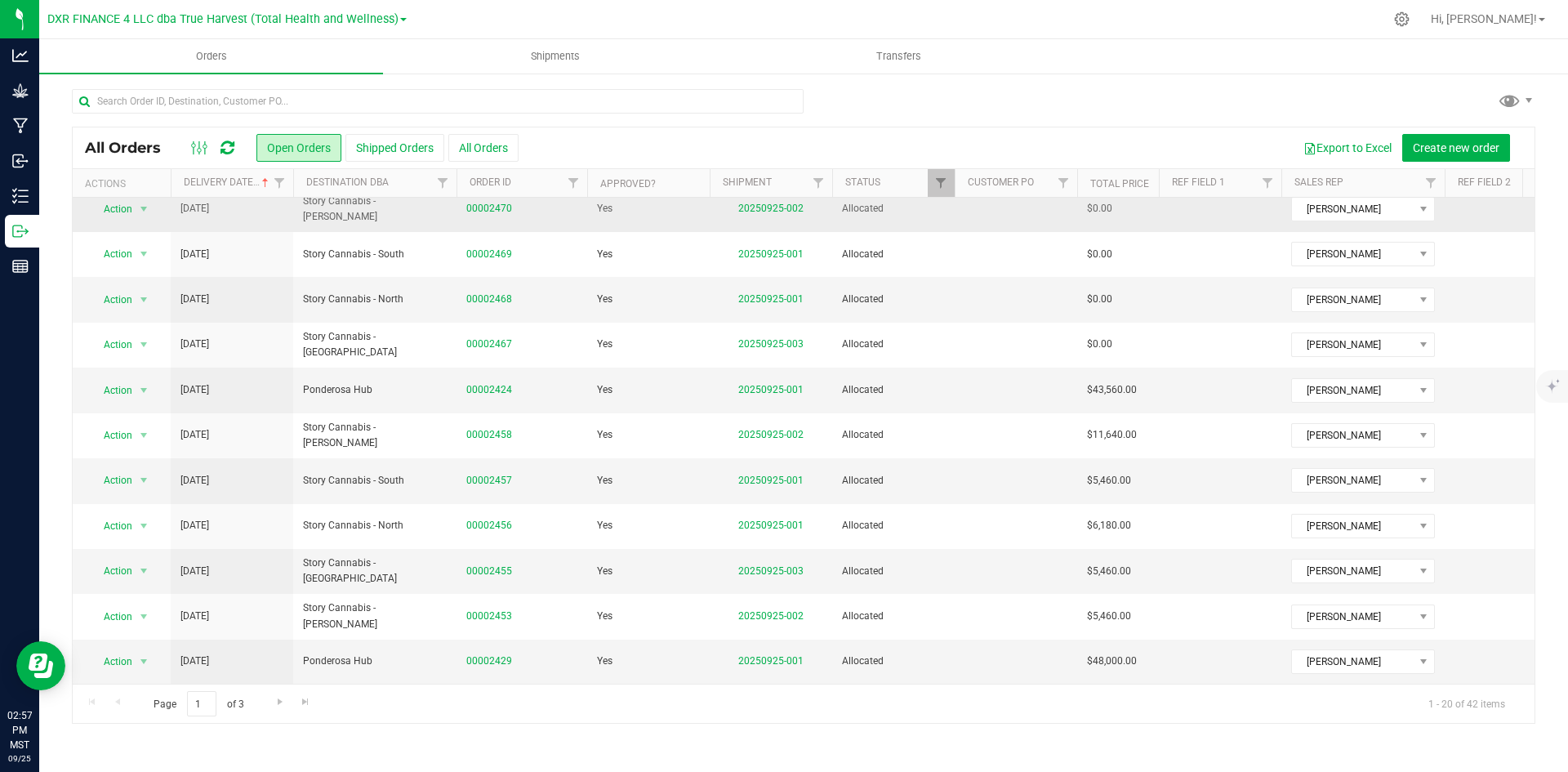
scroll to position [463, 0]
click at [765, 565] on link "20250925-003" at bounding box center [771, 571] width 66 height 11
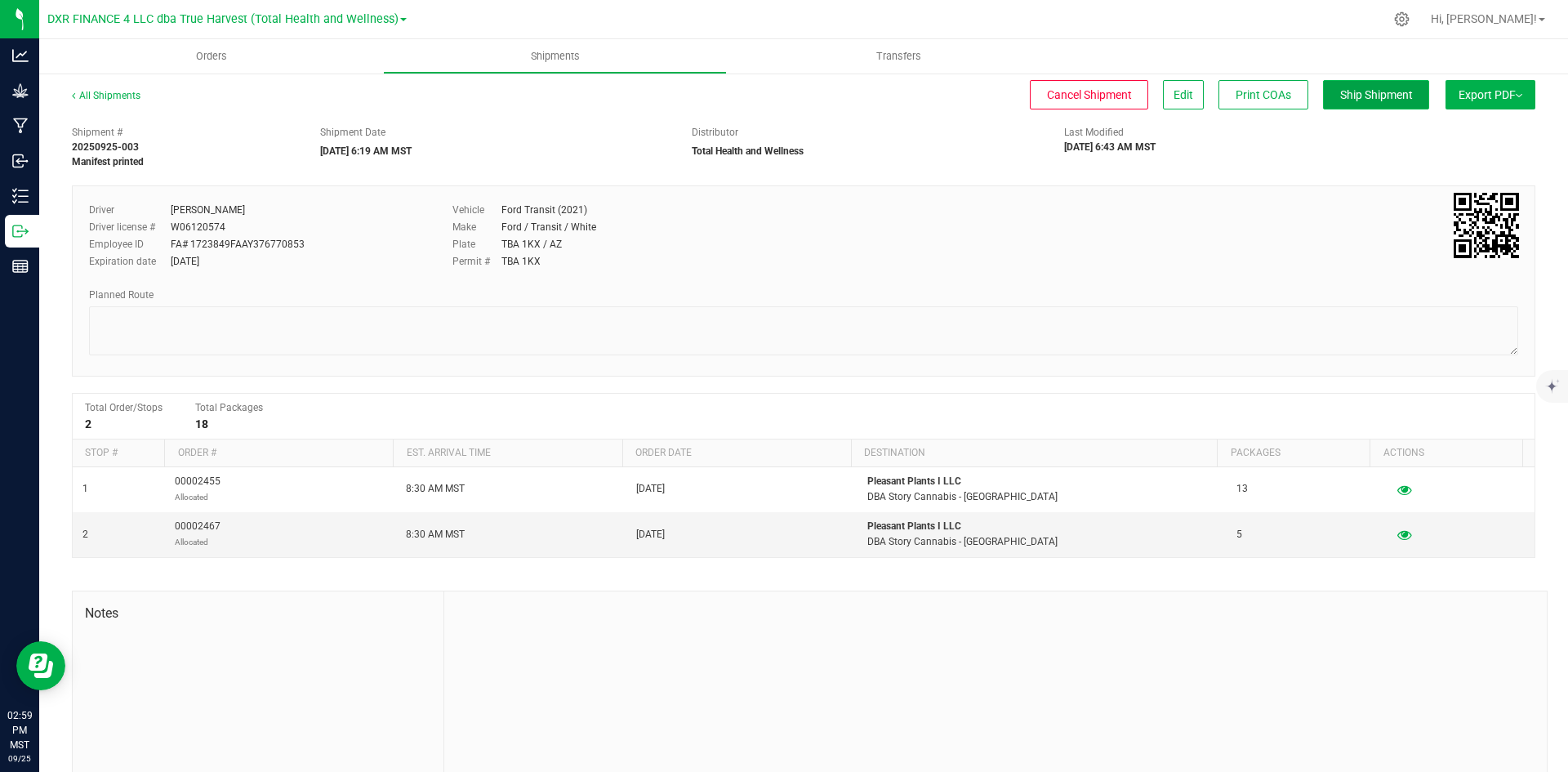
click at [1360, 95] on span "Ship Shipment" at bounding box center [1376, 95] width 72 height 13
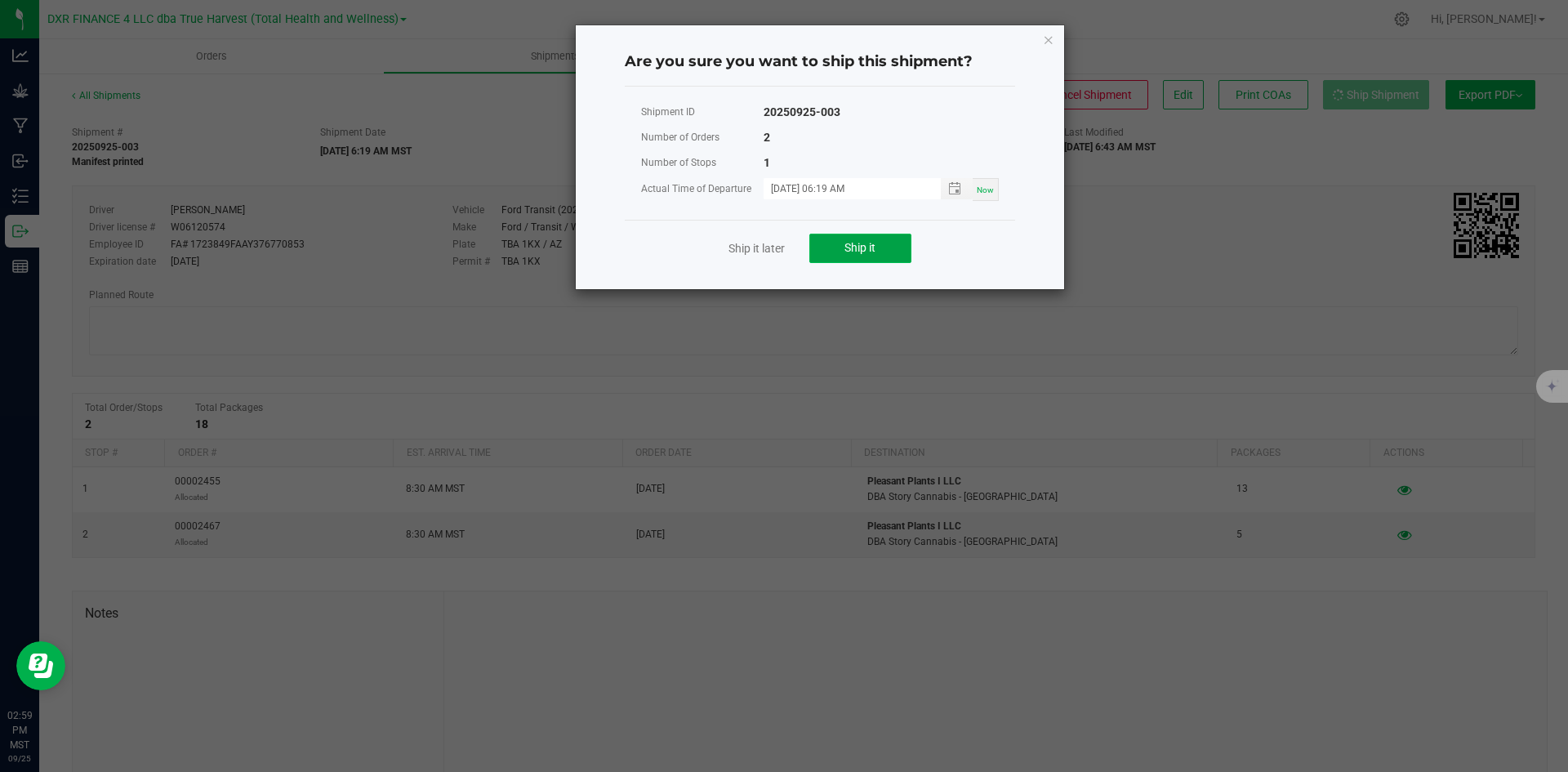
click at [868, 253] on span "Ship it" at bounding box center [859, 247] width 31 height 13
